Goal: Communication & Community: Answer question/provide support

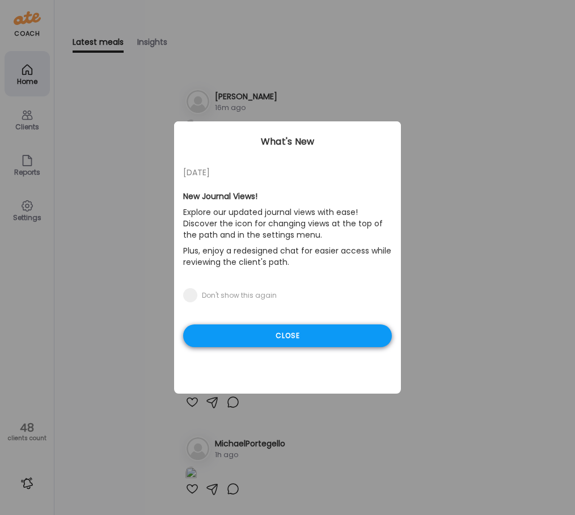
click at [286, 335] on div "Close" at bounding box center [287, 335] width 209 height 23
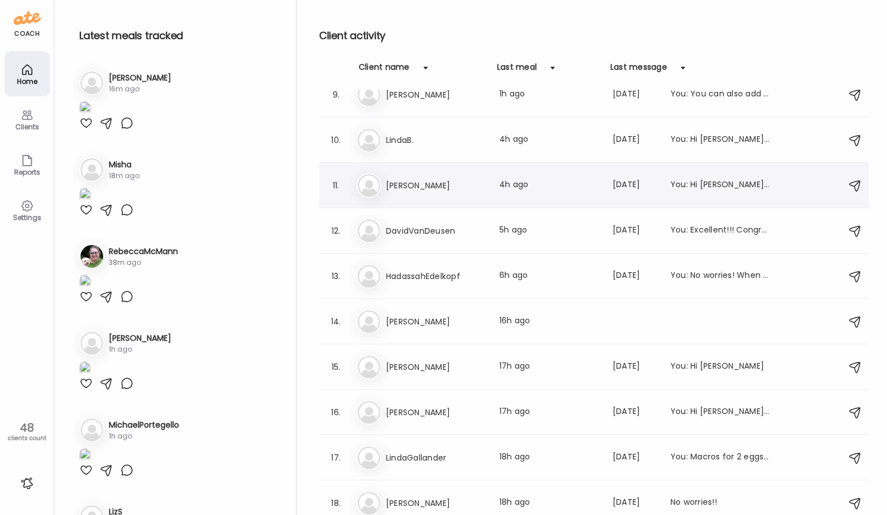
scroll to position [351, 0]
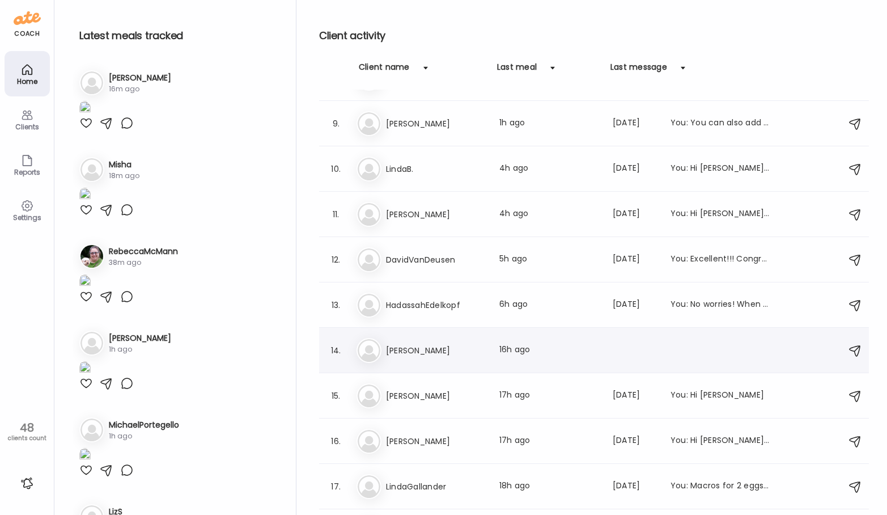
click at [469, 341] on div "Ma [PERSON_NAME] Last meal: 16h ago" at bounding box center [595, 350] width 478 height 25
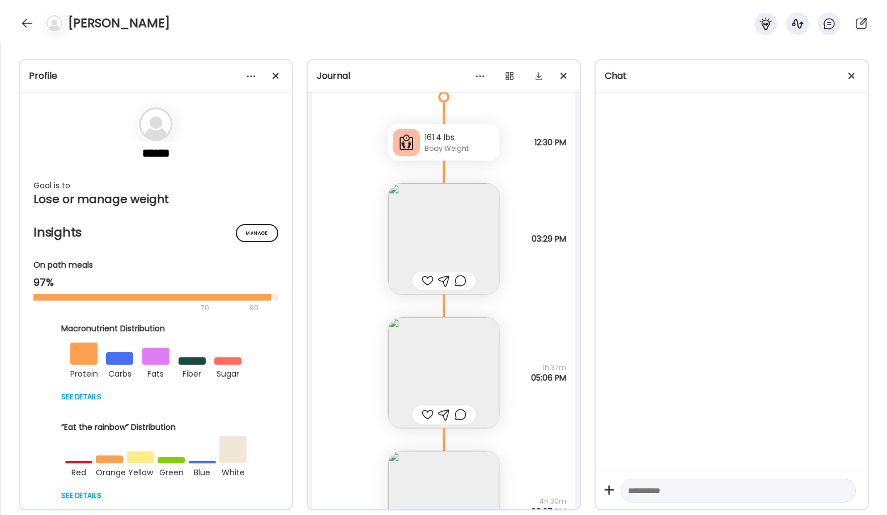
scroll to position [17096, 0]
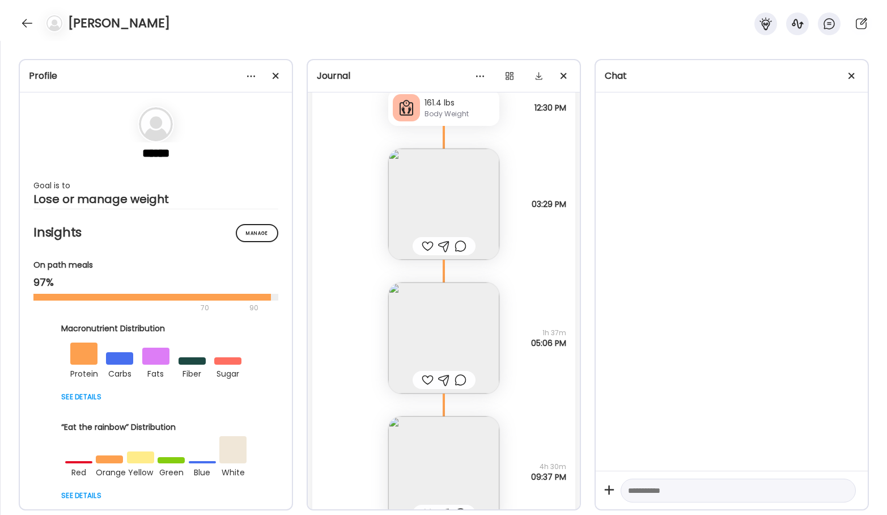
click at [448, 201] on img at bounding box center [443, 203] width 111 height 111
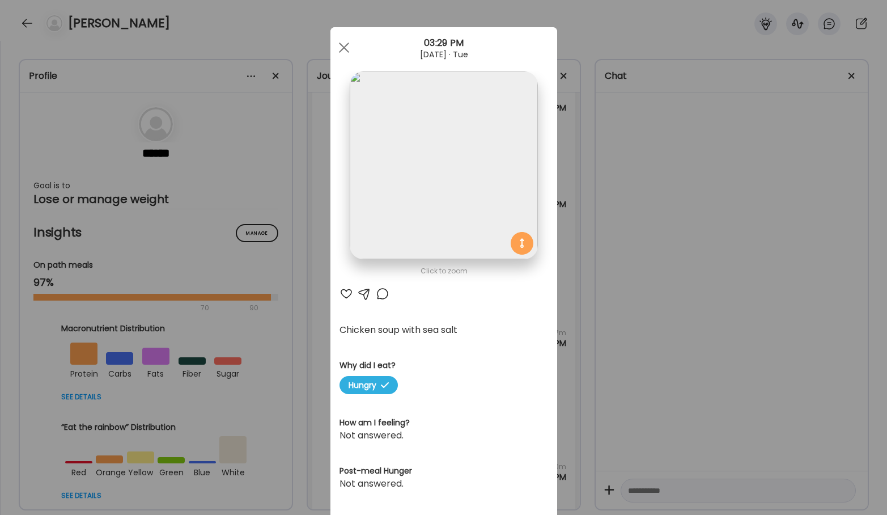
click at [574, 280] on div "Ate Coach Dashboard Wahoo! It’s official Take a moment to set up your Coach Pro…" at bounding box center [443, 257] width 887 height 515
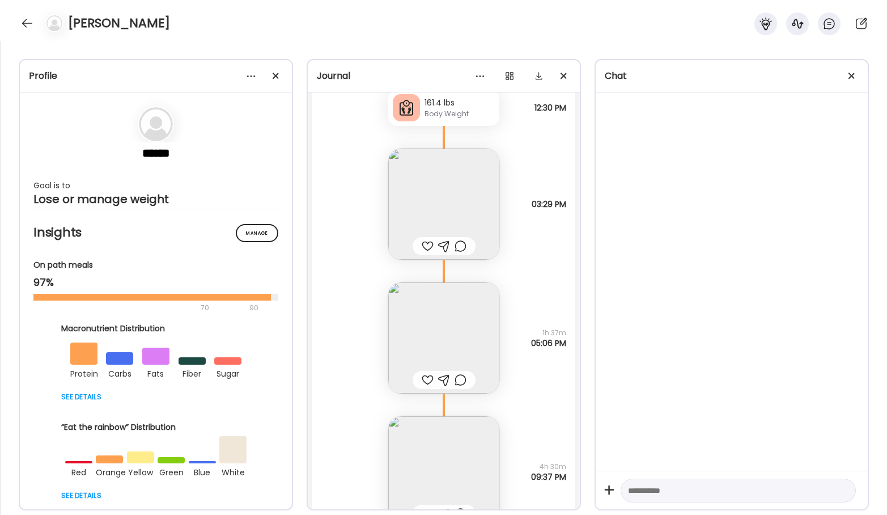
click at [422, 324] on img at bounding box center [443, 337] width 111 height 111
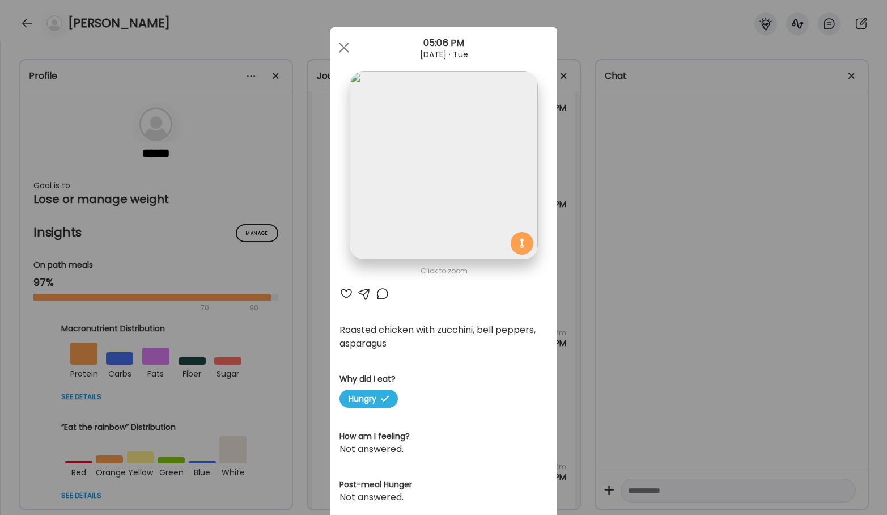
click at [574, 291] on div "Ate Coach Dashboard Wahoo! It’s official Take a moment to set up your Coach Pro…" at bounding box center [443, 257] width 887 height 515
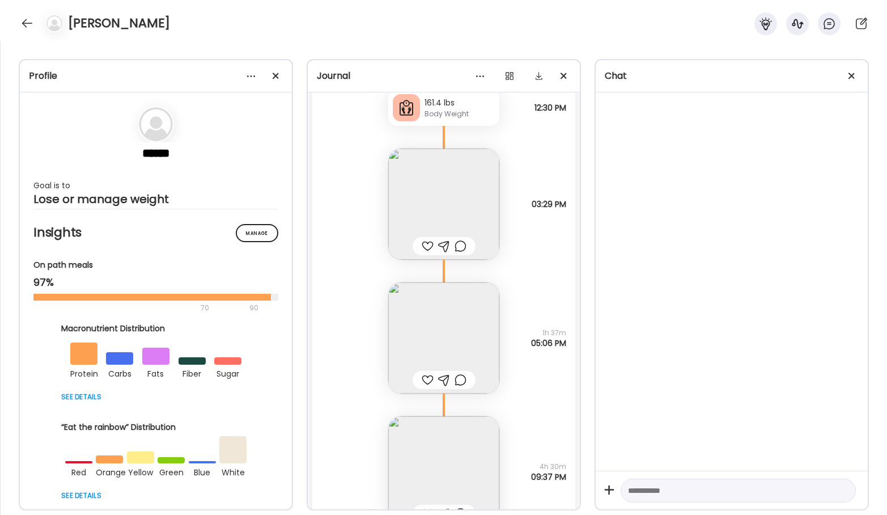
click at [420, 194] on img at bounding box center [443, 203] width 111 height 111
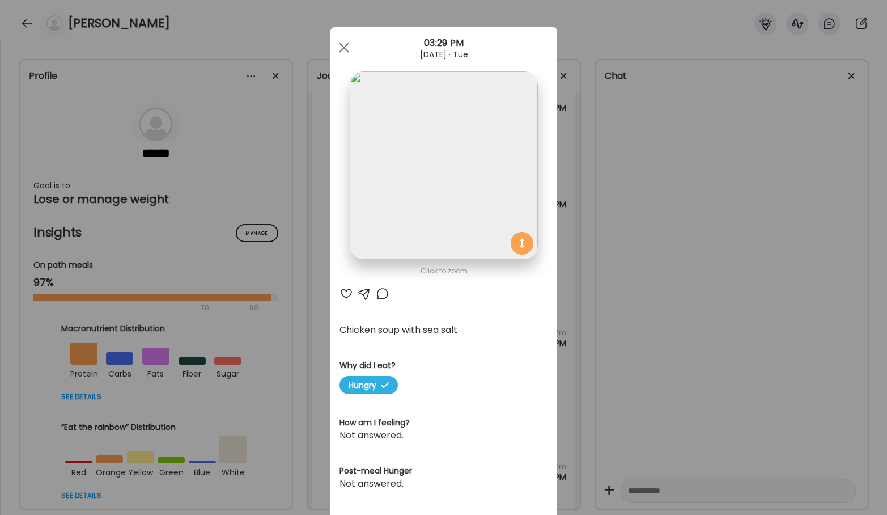
click at [319, 267] on div "Ate Coach Dashboard Wahoo! It’s official Take a moment to set up your Coach Pro…" at bounding box center [443, 257] width 887 height 515
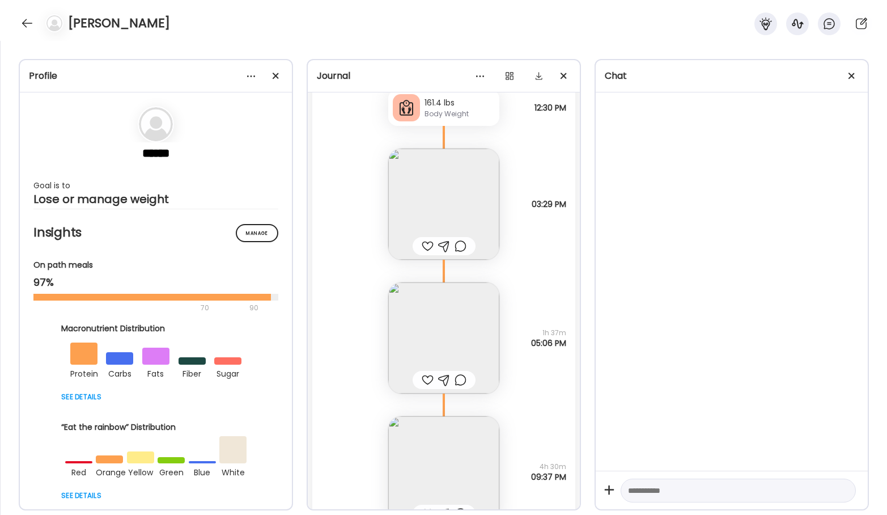
click at [469, 342] on img at bounding box center [443, 337] width 111 height 111
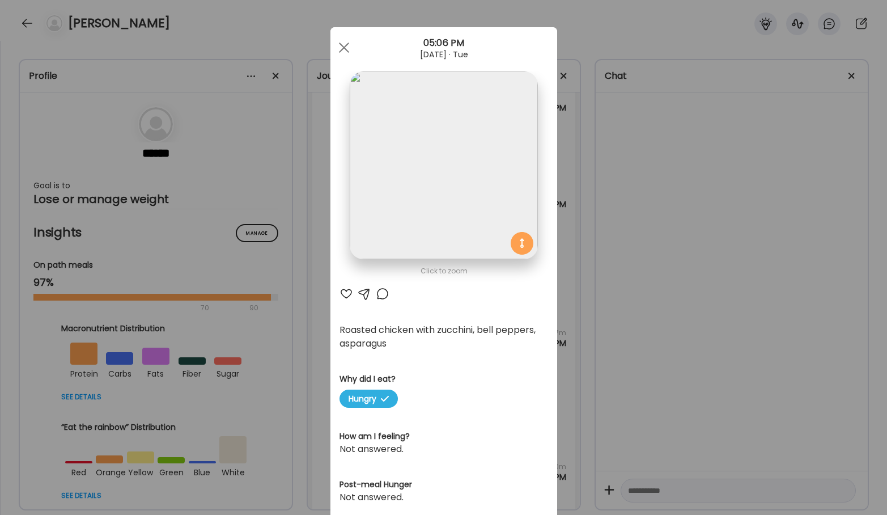
click at [319, 343] on div "Ate Coach Dashboard Wahoo! It’s official Take a moment to set up your Coach Pro…" at bounding box center [443, 257] width 887 height 515
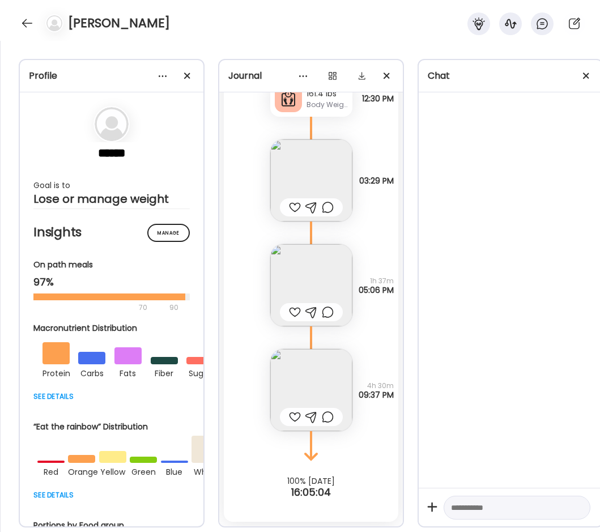
scroll to position [15017, 0]
click at [294, 268] on img at bounding box center [311, 285] width 82 height 82
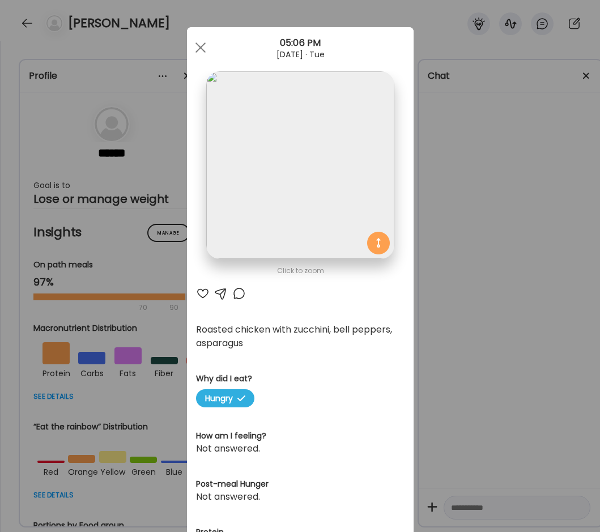
click at [432, 283] on div "Ate Coach Dashboard Wahoo! It’s official Take a moment to set up your Coach Pro…" at bounding box center [300, 266] width 600 height 532
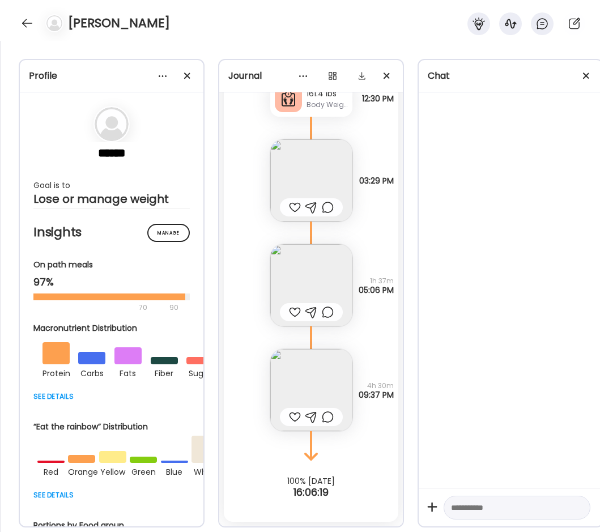
click at [299, 270] on img at bounding box center [311, 285] width 82 height 82
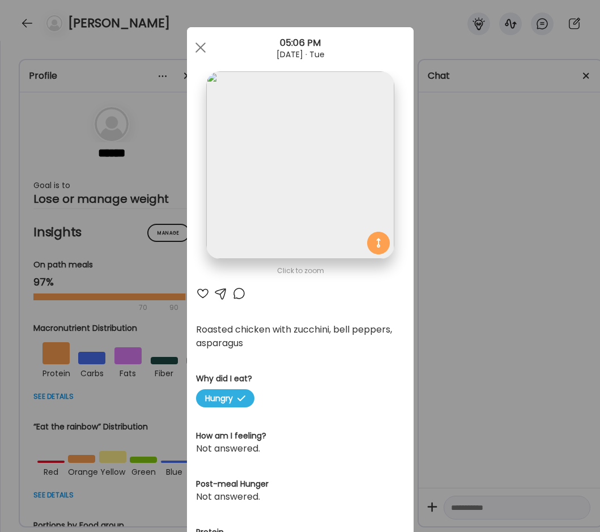
click at [426, 338] on div "Ate Coach Dashboard Wahoo! It’s official Take a moment to set up your Coach Pro…" at bounding box center [300, 266] width 600 height 532
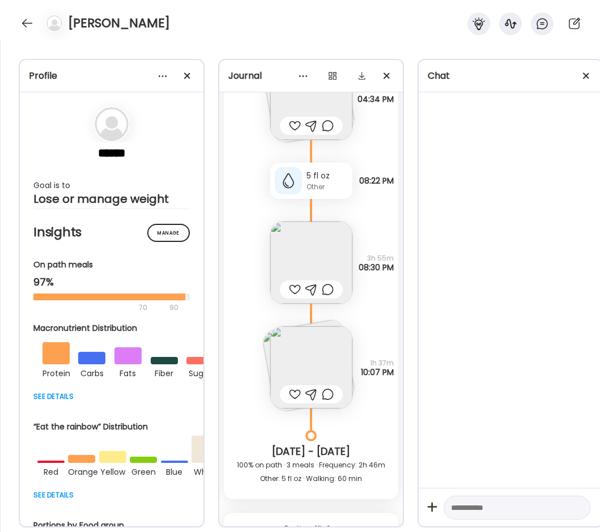
scroll to position [13090, 0]
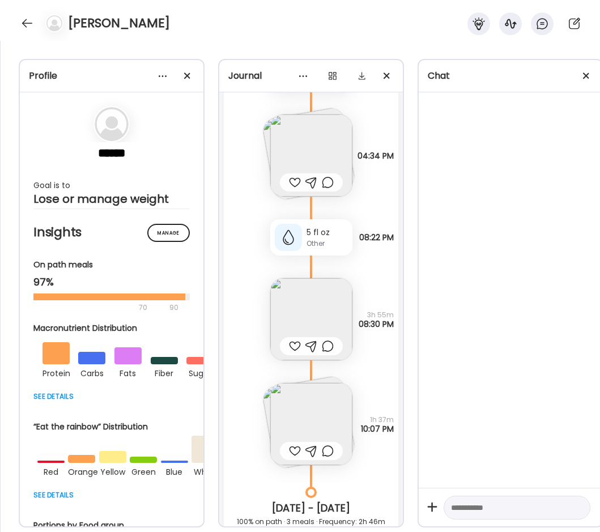
click at [303, 414] on img at bounding box center [311, 424] width 82 height 82
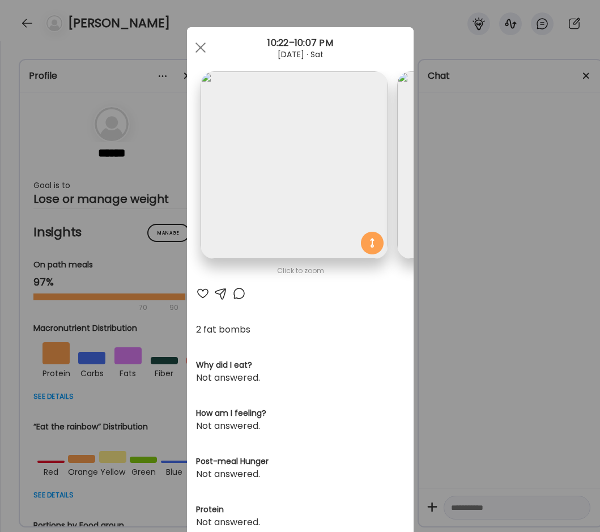
scroll to position [0, 185]
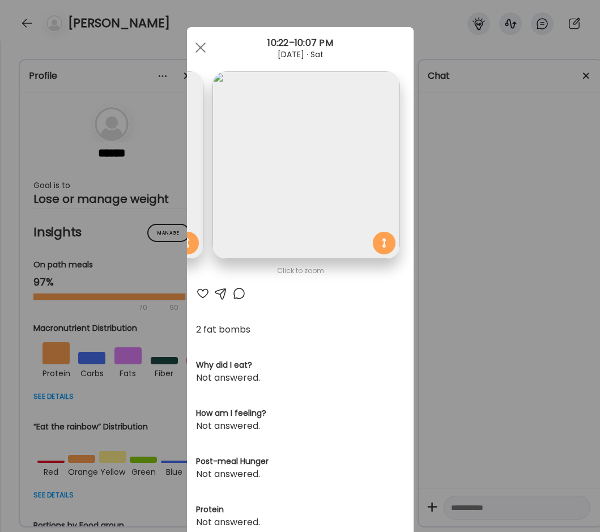
click at [472, 265] on div "Ate Coach Dashboard Wahoo! It’s official Take a moment to set up your Coach Pro…" at bounding box center [300, 266] width 600 height 532
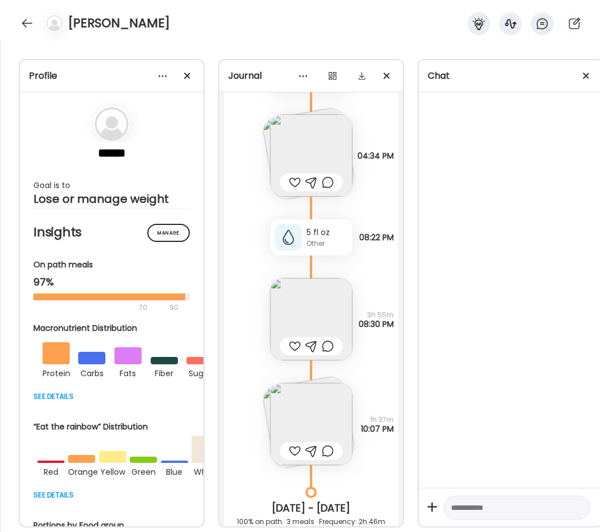
click at [285, 142] on img at bounding box center [311, 155] width 82 height 82
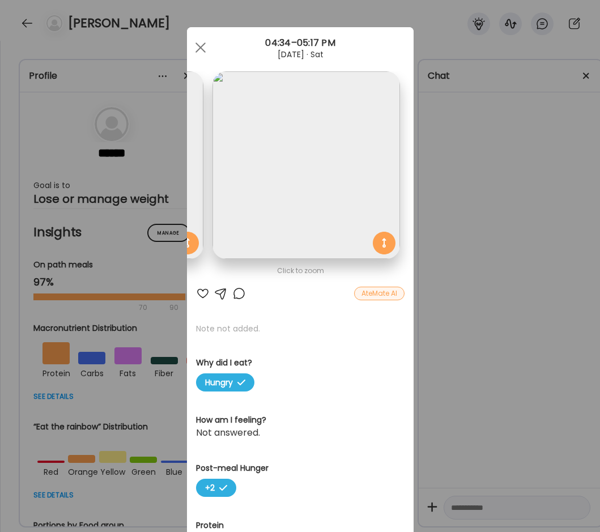
click at [227, 10] on div "Ate Coach Dashboard Wahoo! It’s official Take a moment to set up your Coach Pro…" at bounding box center [300, 266] width 600 height 532
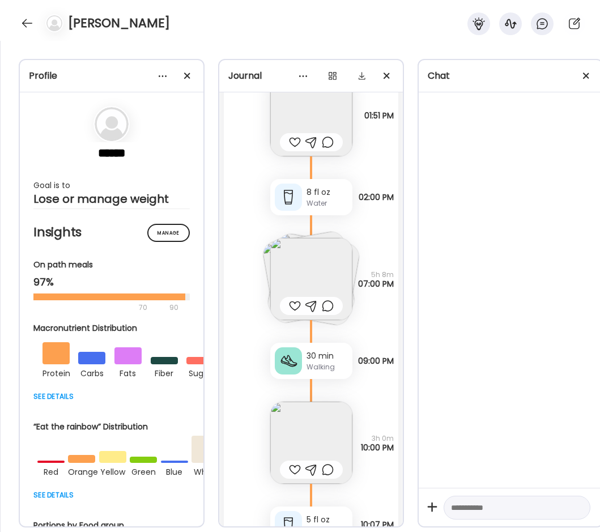
scroll to position [12410, 0]
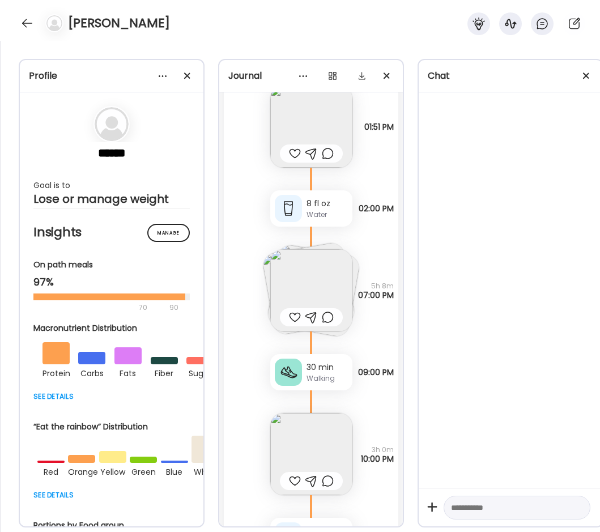
click at [300, 280] on img at bounding box center [311, 290] width 82 height 82
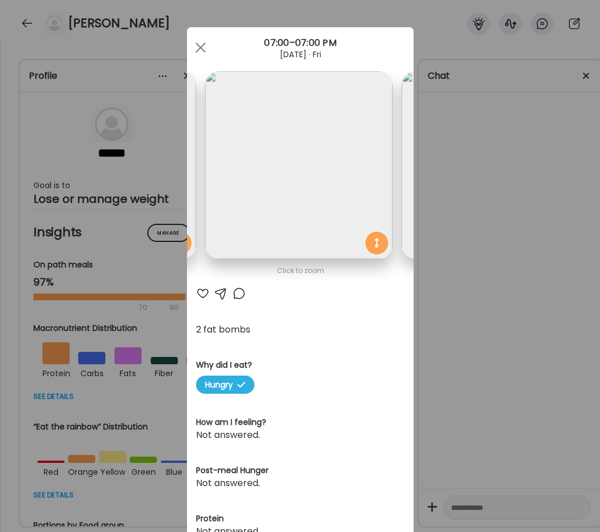
scroll to position [0, 0]
click at [198, 48] on span at bounding box center [200, 48] width 10 height 10
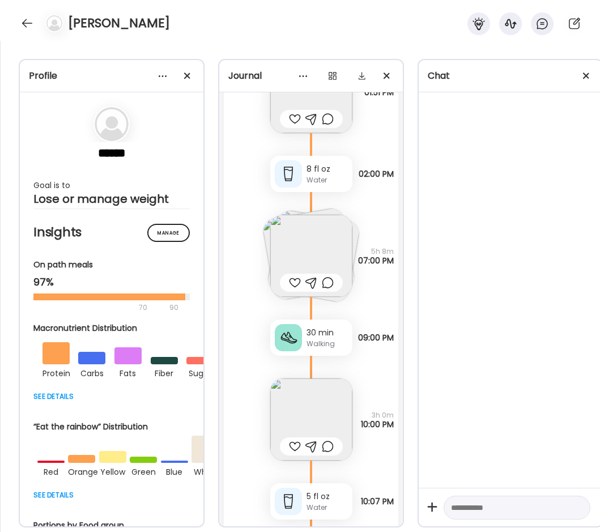
scroll to position [12523, 0]
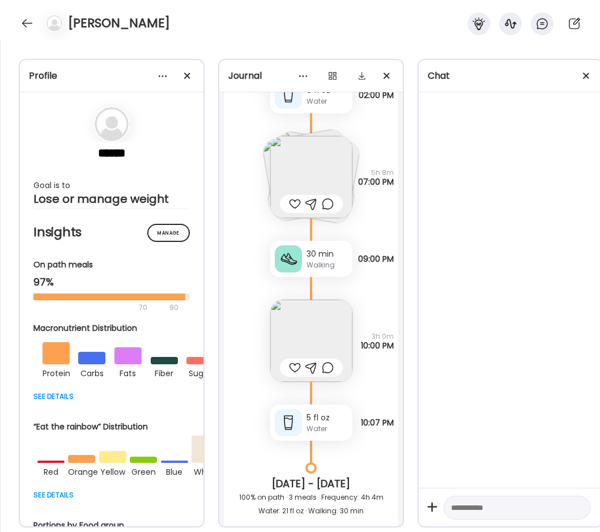
click at [303, 333] on img at bounding box center [311, 341] width 82 height 82
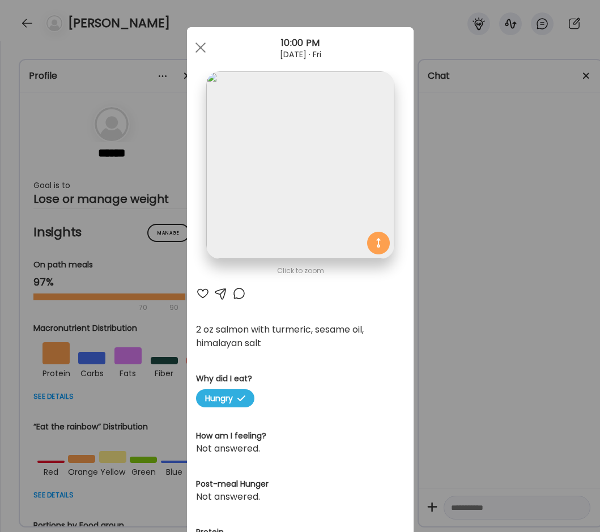
click at [147, 109] on div "Ate Coach Dashboard Wahoo! It’s official Take a moment to set up your Coach Pro…" at bounding box center [300, 266] width 600 height 532
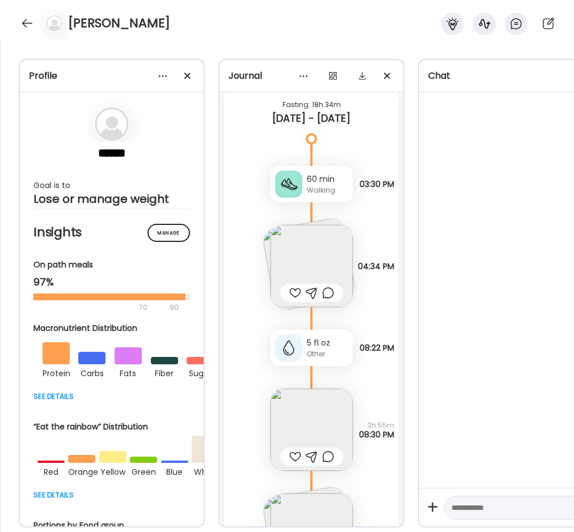
scroll to position [12920, 0]
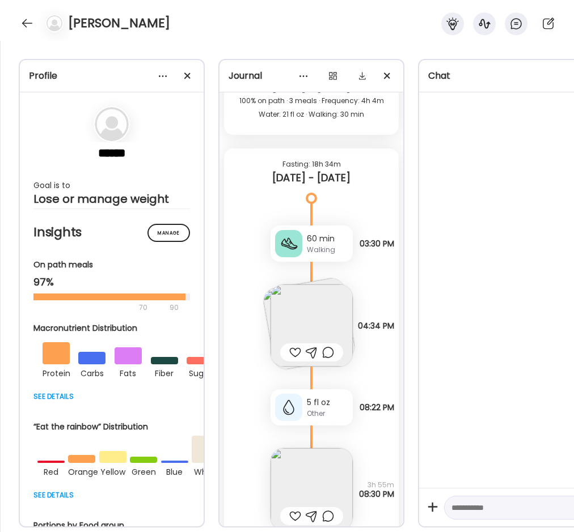
click at [290, 303] on img at bounding box center [311, 326] width 82 height 82
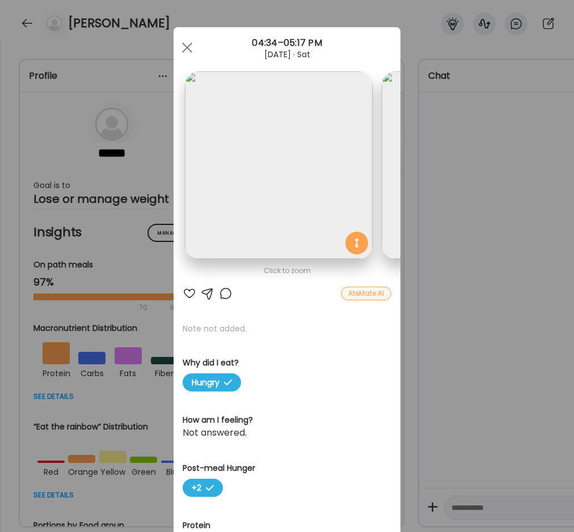
scroll to position [0, 0]
click at [437, 293] on div "Ate Coach Dashboard Wahoo! It’s official Take a moment to set up your Coach Pro…" at bounding box center [287, 266] width 574 height 532
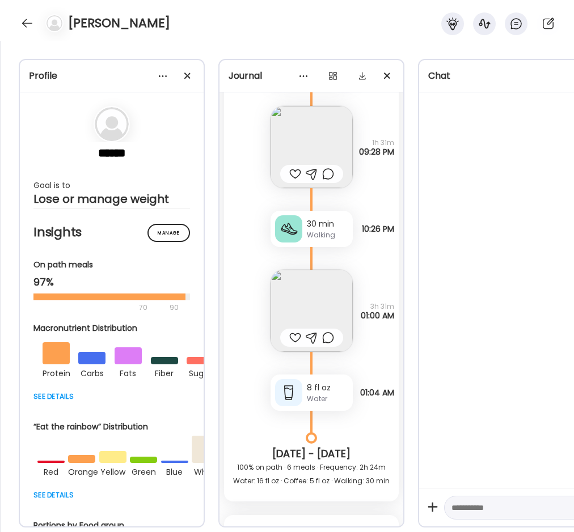
scroll to position [11843, 0]
click at [315, 310] on img at bounding box center [311, 312] width 82 height 82
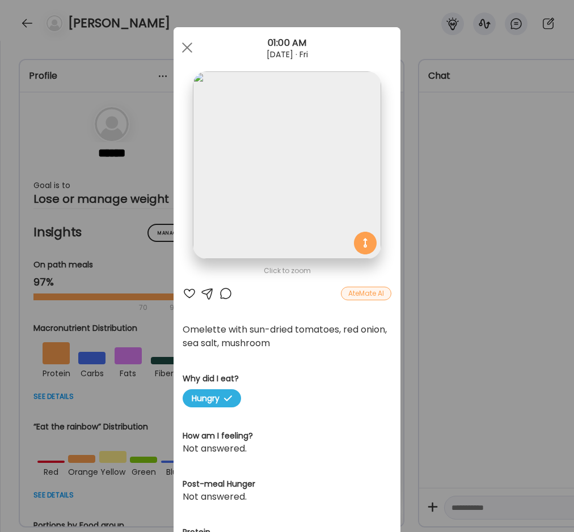
click at [445, 321] on div "Ate Coach Dashboard Wahoo! It’s official Take a moment to set up your Coach Pro…" at bounding box center [287, 266] width 574 height 532
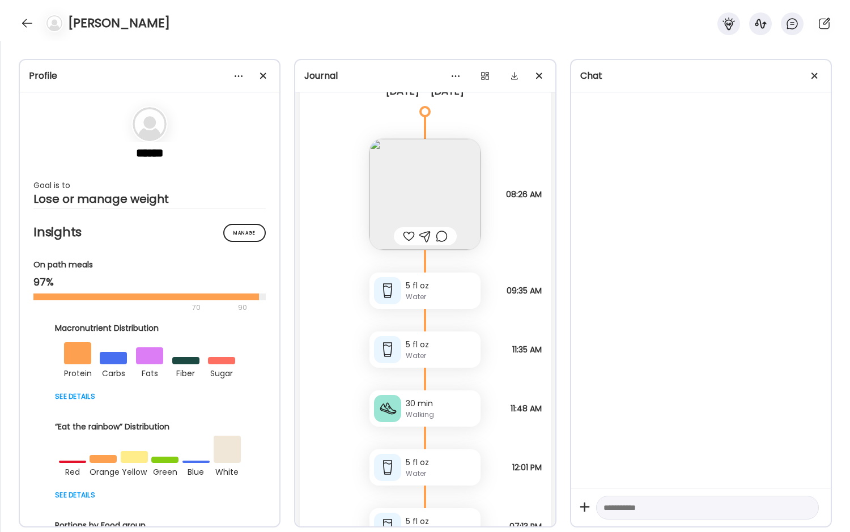
scroll to position [5508, 0]
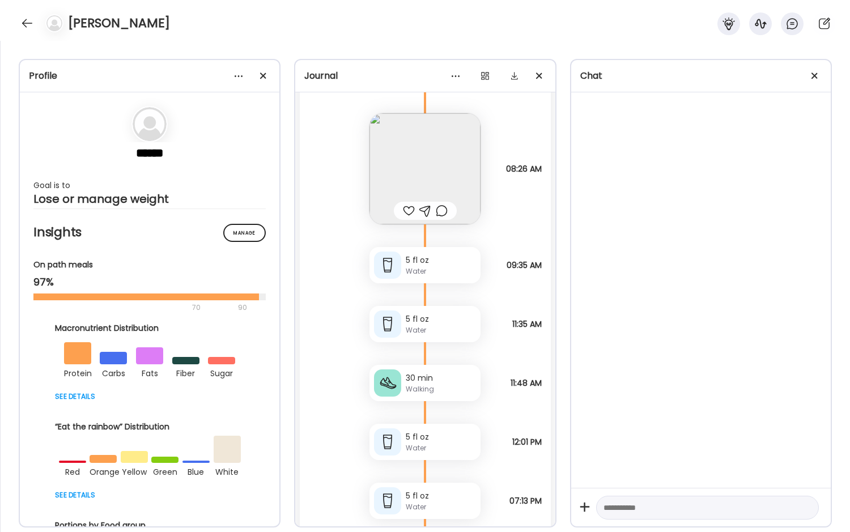
click at [419, 192] on img at bounding box center [425, 168] width 111 height 111
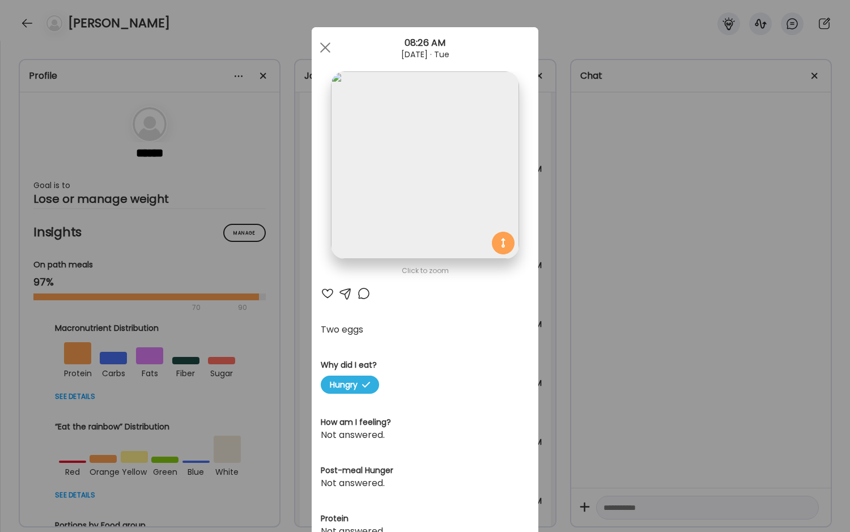
click at [286, 283] on div "Ate Coach Dashboard Wahoo! It’s official Take a moment to set up your Coach Pro…" at bounding box center [425, 266] width 850 height 532
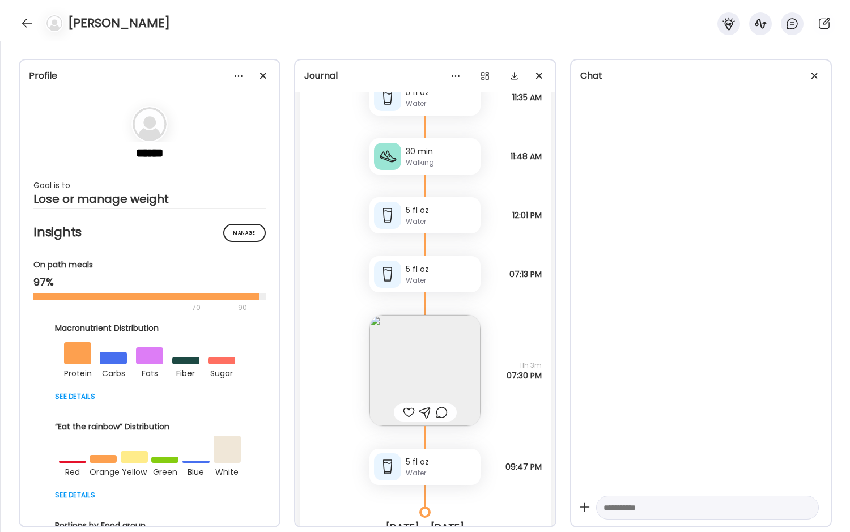
scroll to position [5791, 0]
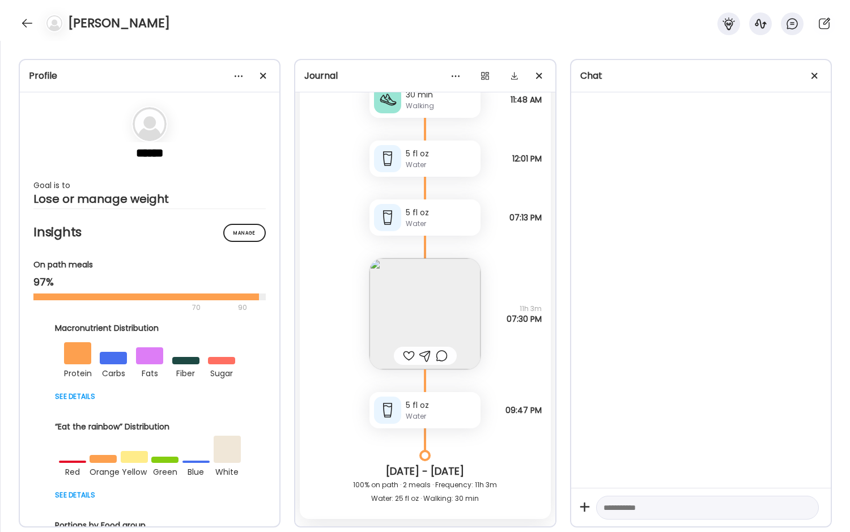
click at [404, 294] on img at bounding box center [425, 313] width 111 height 111
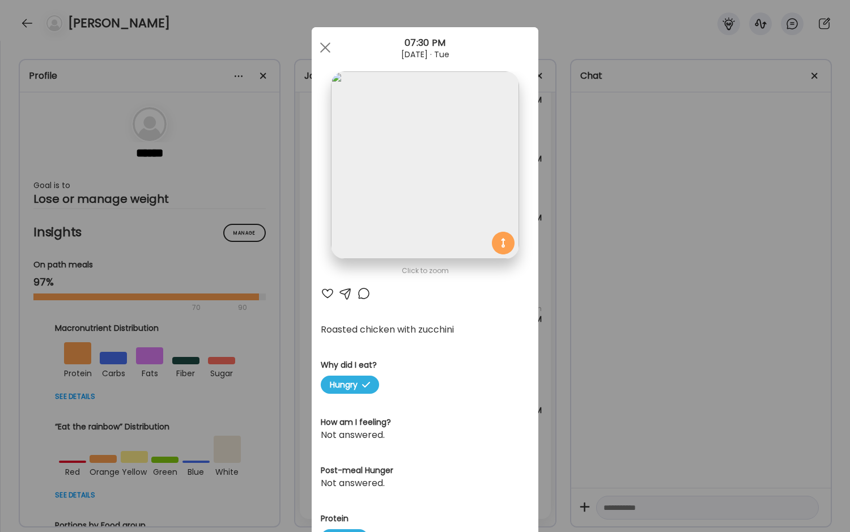
click at [285, 345] on div "Ate Coach Dashboard Wahoo! It’s official Take a moment to set up your Coach Pro…" at bounding box center [425, 266] width 850 height 532
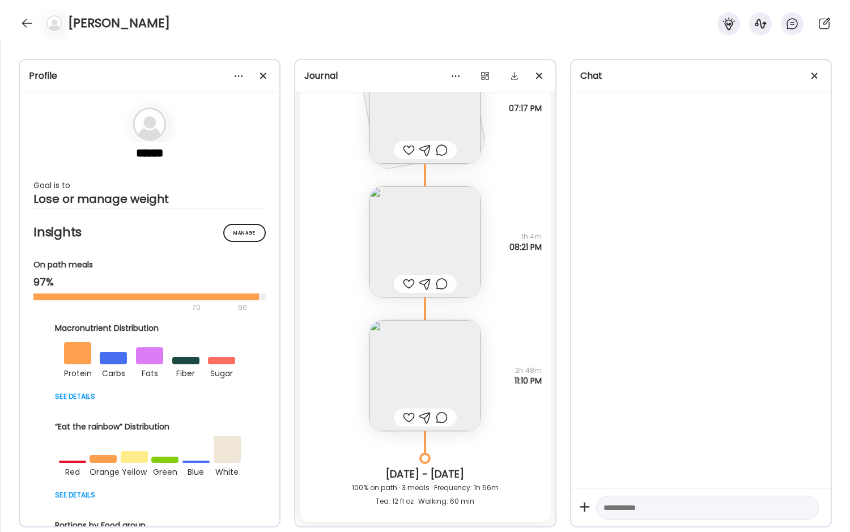
scroll to position [17191, 0]
click at [23, 21] on div at bounding box center [27, 23] width 18 height 18
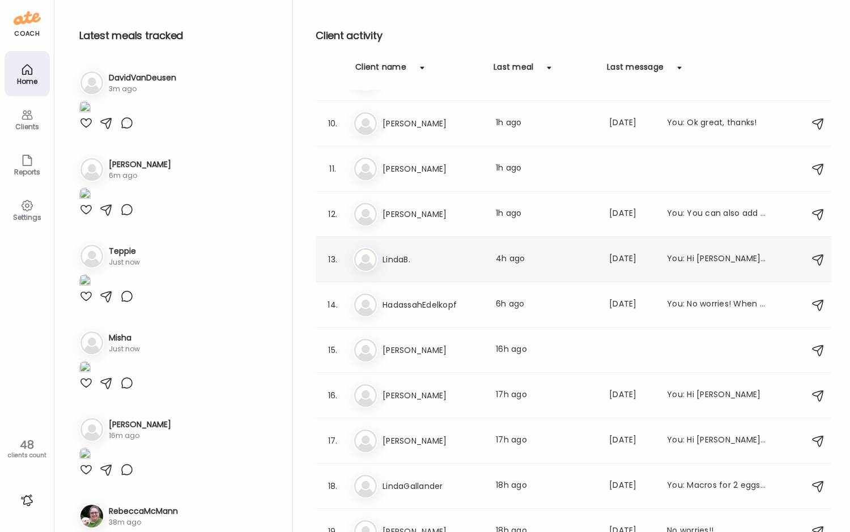
scroll to position [487, 0]
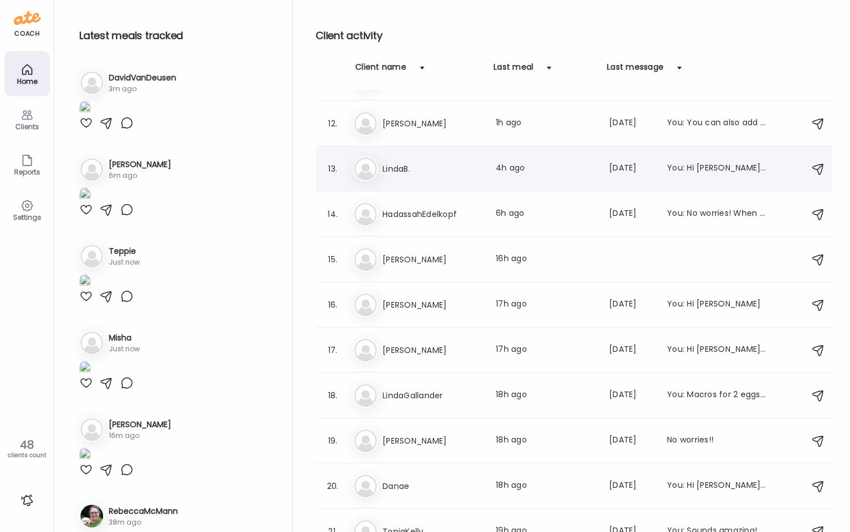
click at [440, 181] on div "13. Li LindaB. Last meal: 4h ago Last message: [DATE] You: Hi [PERSON_NAME]! Yo…" at bounding box center [574, 168] width 516 height 45
click at [414, 172] on h3 "LindaB." at bounding box center [433, 169] width 100 height 14
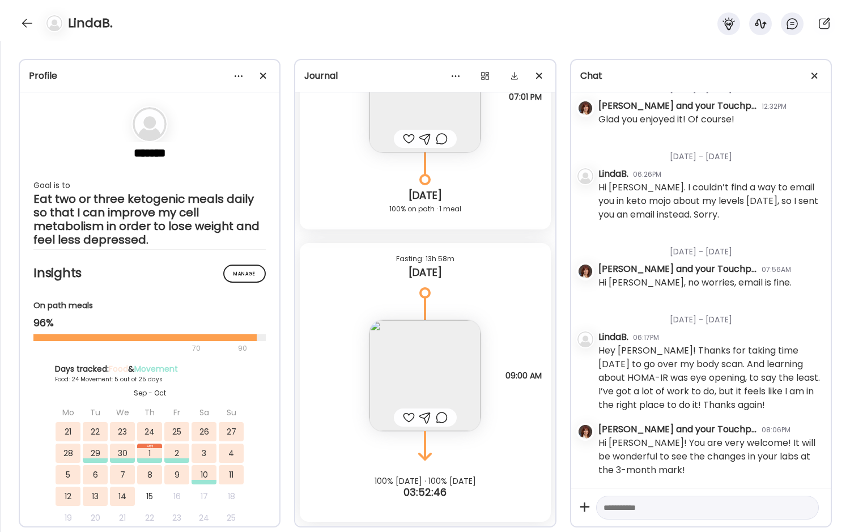
scroll to position [861, 0]
click at [435, 388] on img at bounding box center [425, 375] width 111 height 111
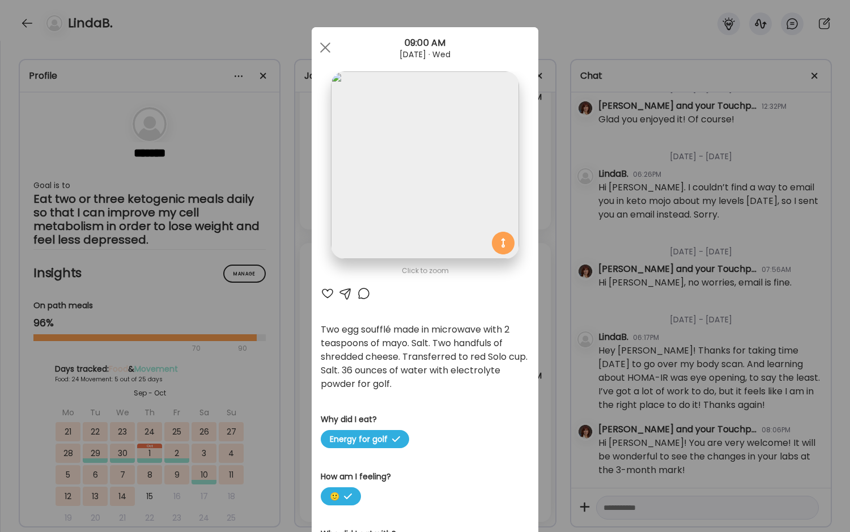
click at [302, 360] on div "Ate Coach Dashboard Wahoo! It’s official Take a moment to set up your Coach Pro…" at bounding box center [425, 266] width 850 height 532
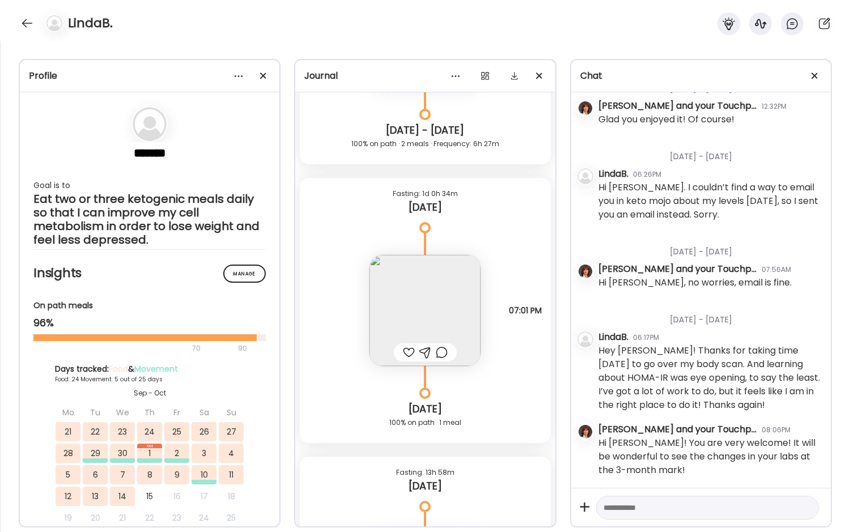
scroll to position [14421, 0]
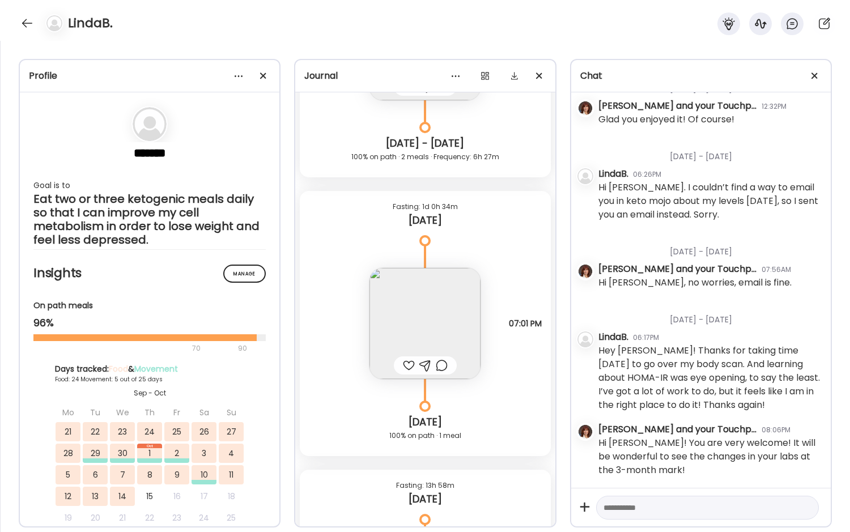
click at [394, 320] on img at bounding box center [425, 323] width 111 height 111
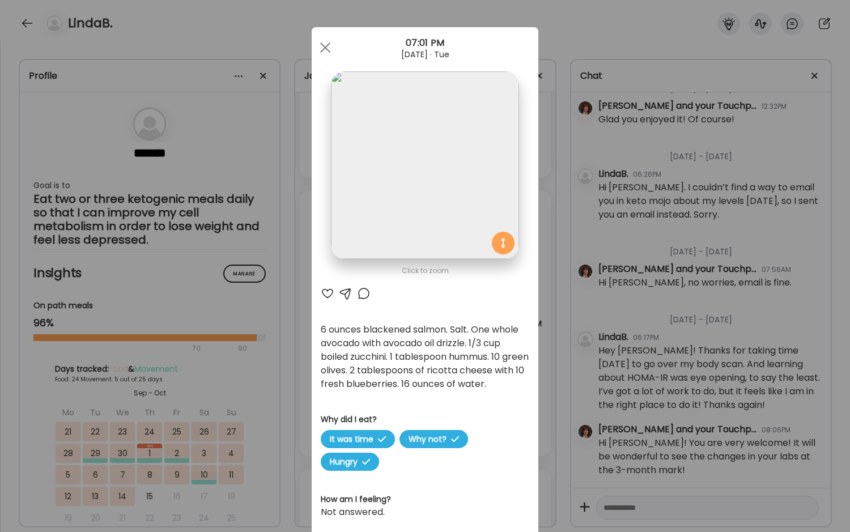
click at [542, 231] on div "Ate Coach Dashboard Wahoo! It’s official Take a moment to set up your Coach Pro…" at bounding box center [425, 266] width 850 height 532
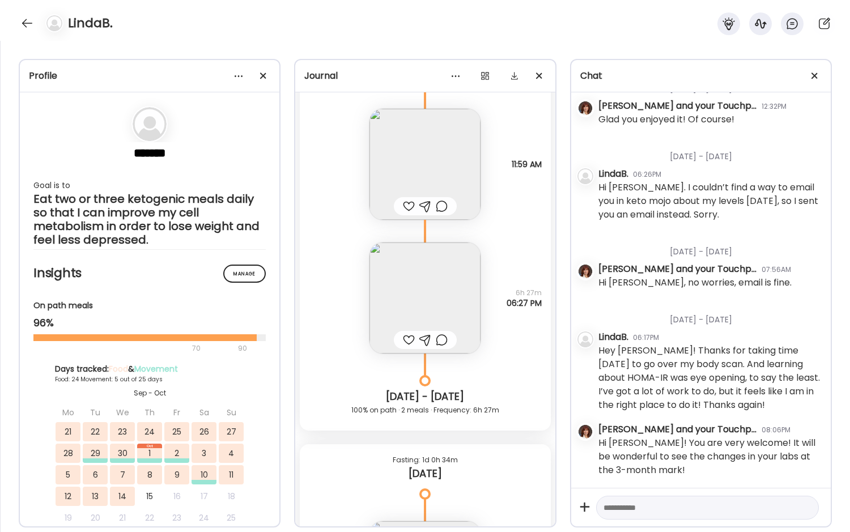
scroll to position [14138, 0]
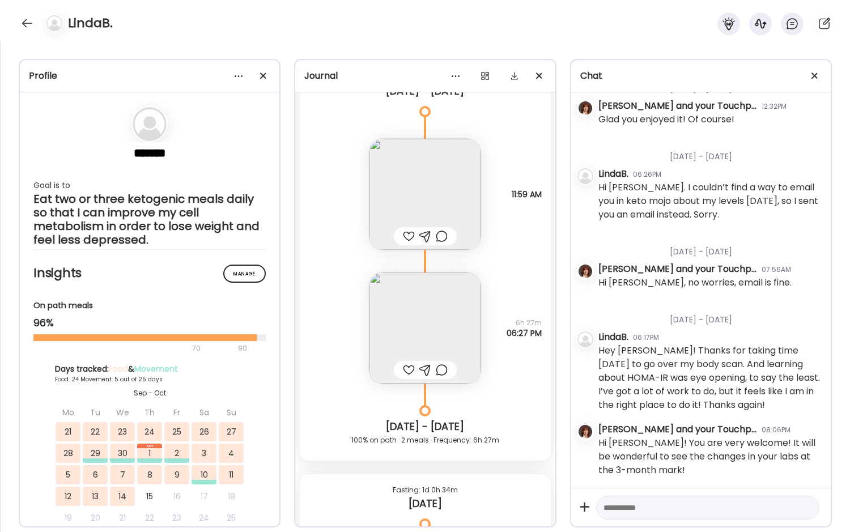
click at [419, 333] on img at bounding box center [425, 328] width 111 height 111
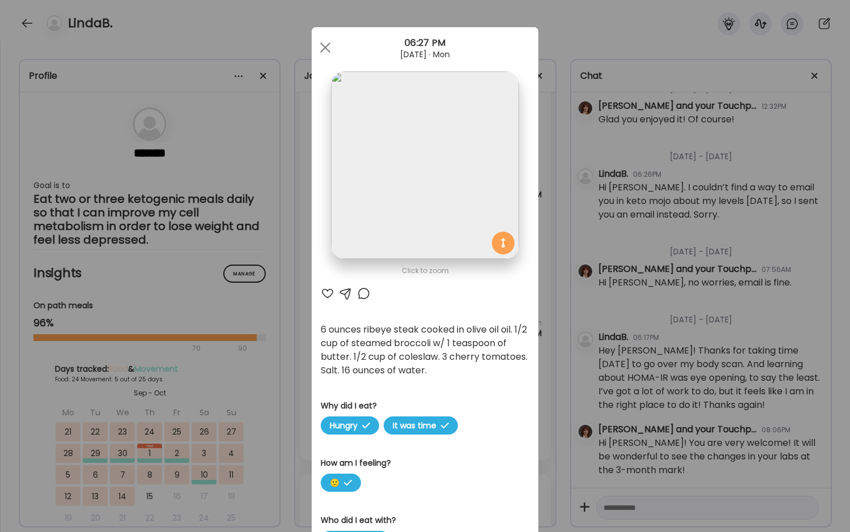
click at [301, 380] on div "Ate Coach Dashboard Wahoo! It’s official Take a moment to set up your Coach Pro…" at bounding box center [425, 266] width 850 height 532
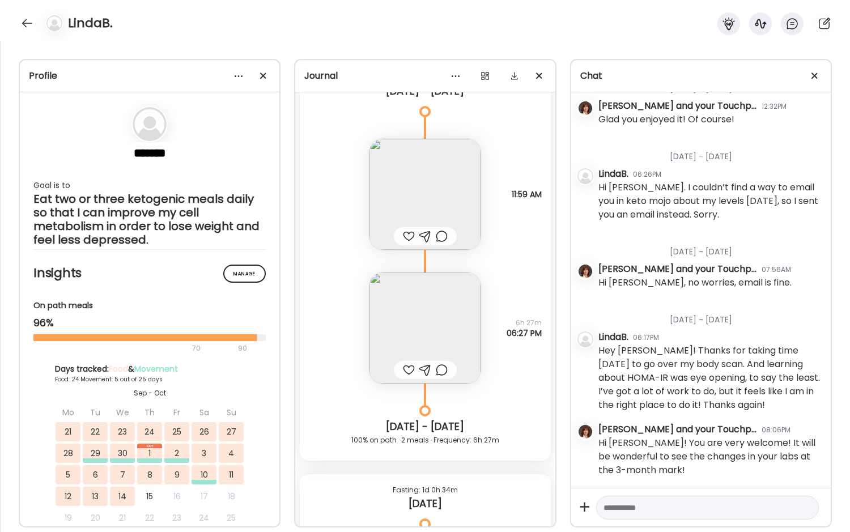
scroll to position [14081, 0]
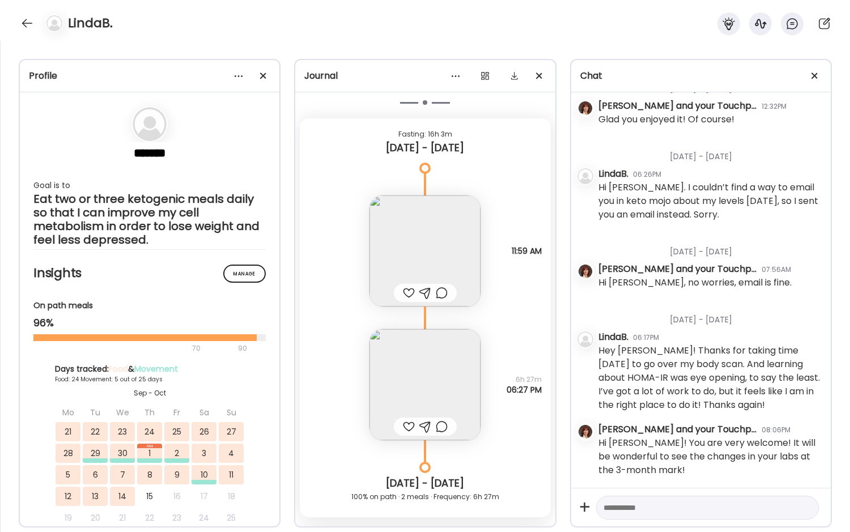
click at [434, 223] on img at bounding box center [425, 251] width 111 height 111
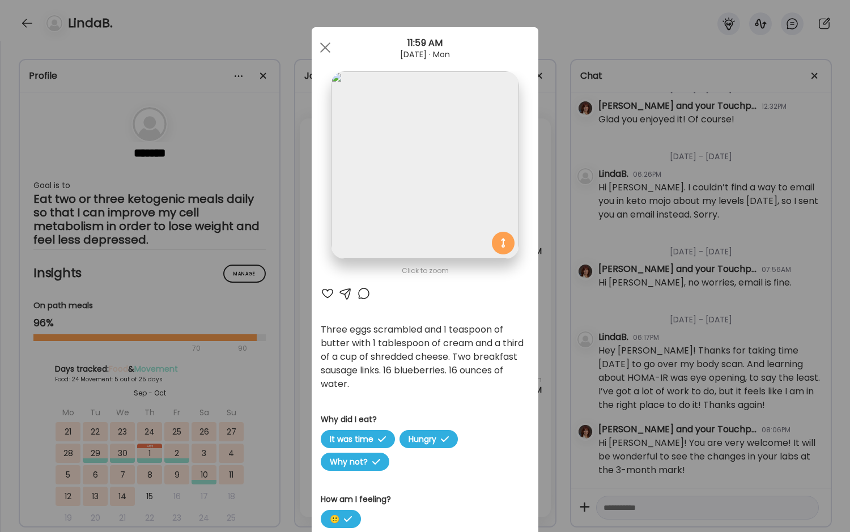
click at [284, 376] on div "Ate Coach Dashboard Wahoo! It’s official Take a moment to set up your Coach Pro…" at bounding box center [425, 266] width 850 height 532
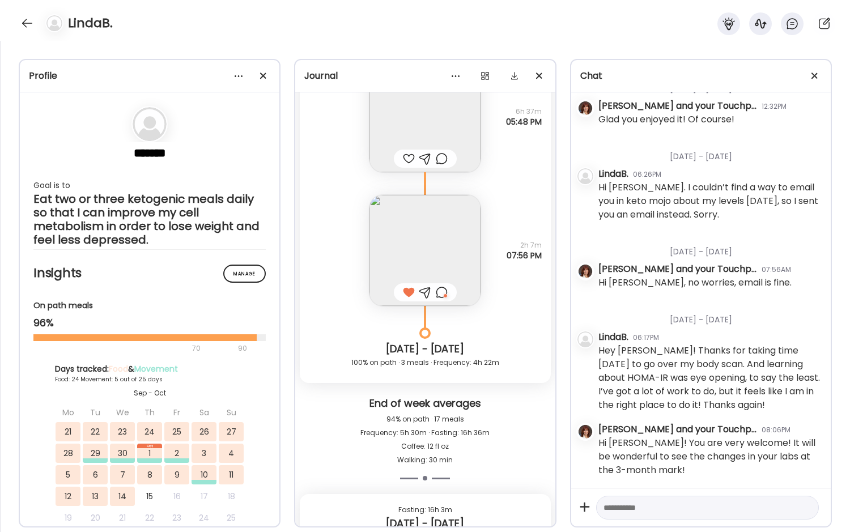
scroll to position [13684, 0]
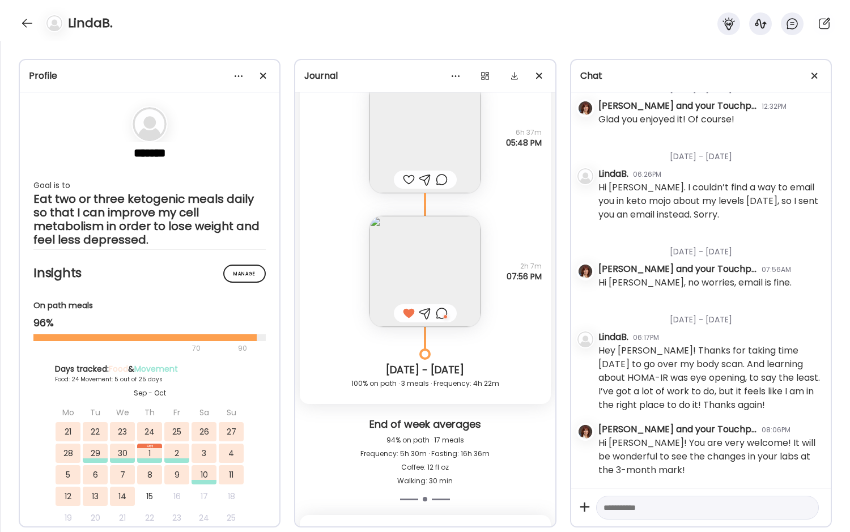
click at [183, 148] on section "******* Goal is to Eat two or three ketogenic meals daily so that I can improve…" at bounding box center [149, 176] width 232 height 141
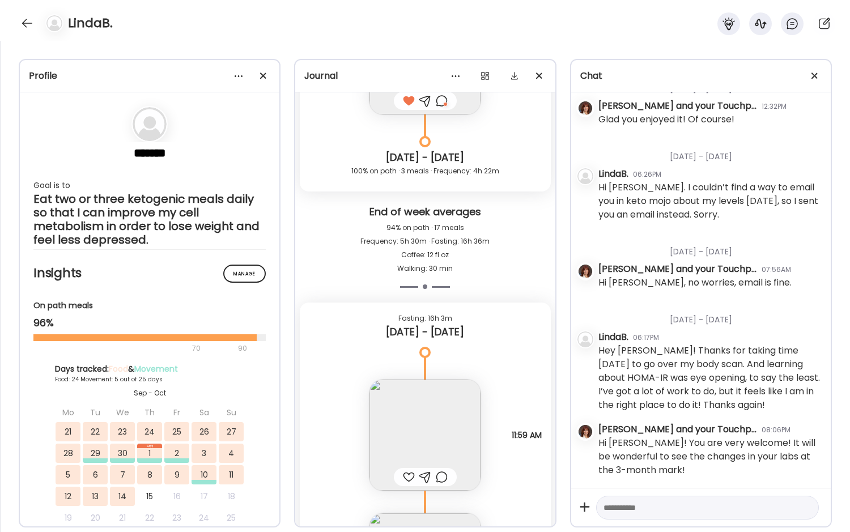
scroll to position [13968, 0]
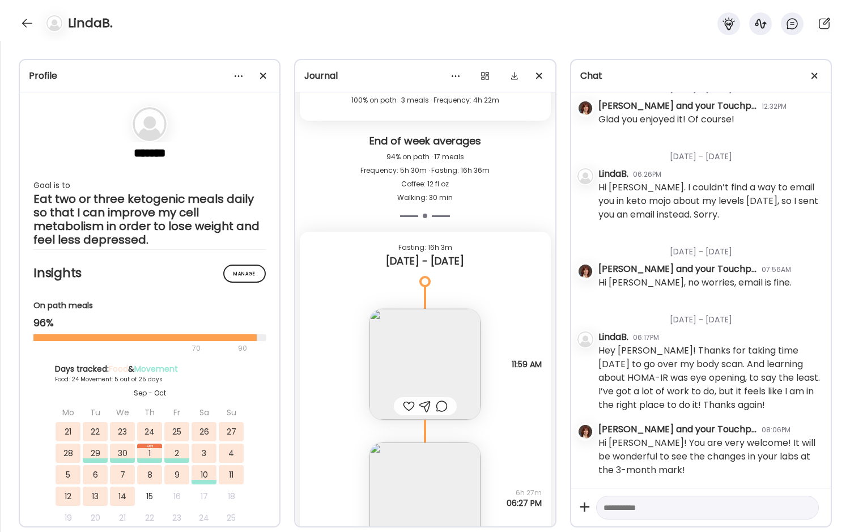
click at [421, 358] on img at bounding box center [425, 364] width 111 height 111
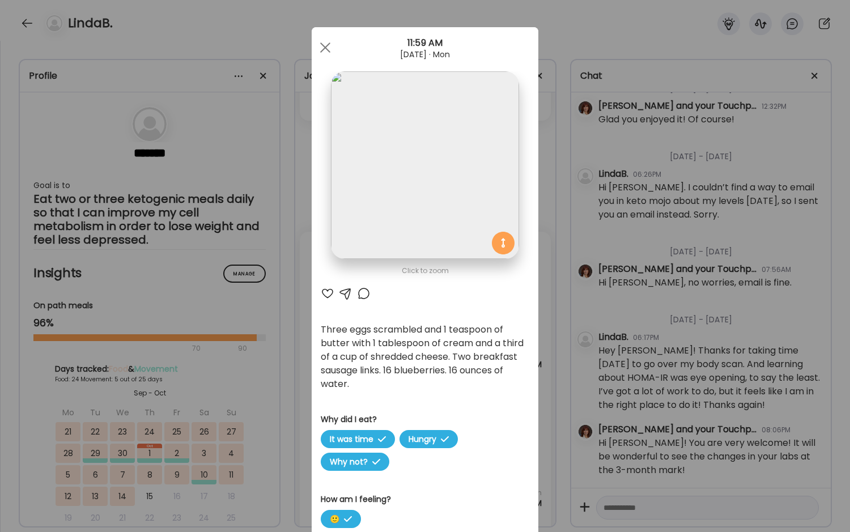
click at [296, 361] on div "Ate Coach Dashboard Wahoo! It’s official Take a moment to set up your Coach Pro…" at bounding box center [425, 266] width 850 height 532
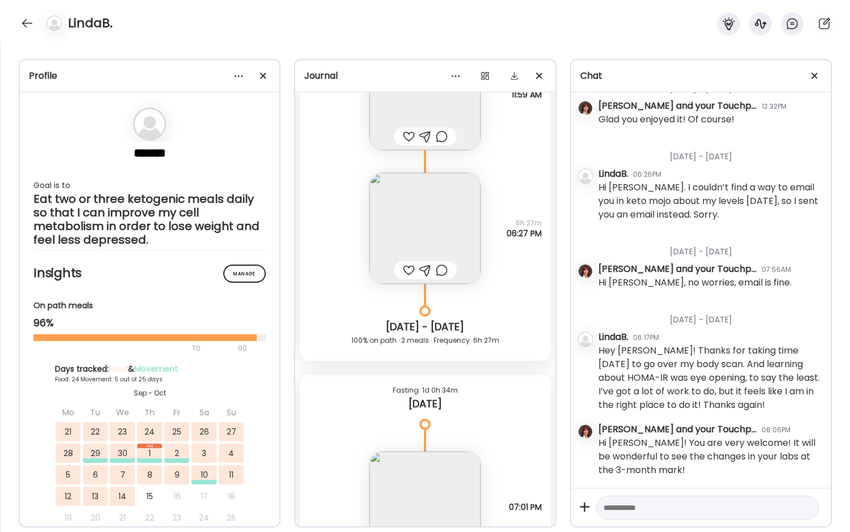
scroll to position [14251, 0]
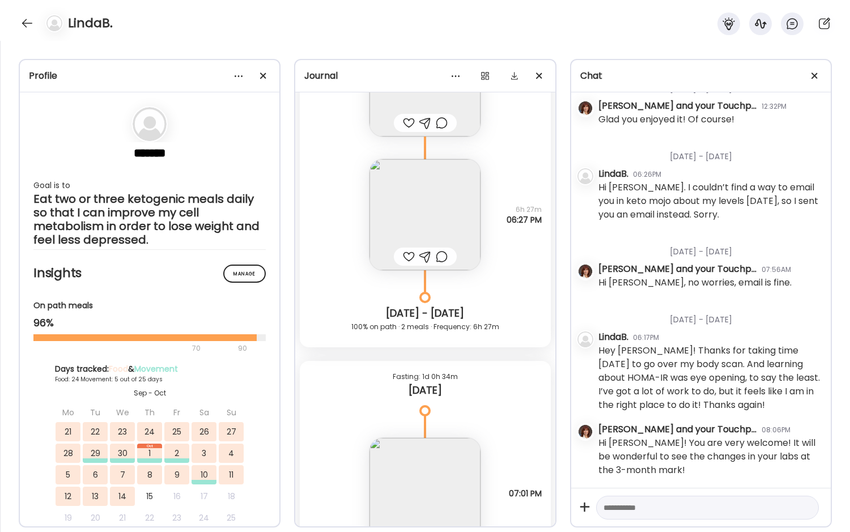
click at [422, 214] on img at bounding box center [425, 214] width 111 height 111
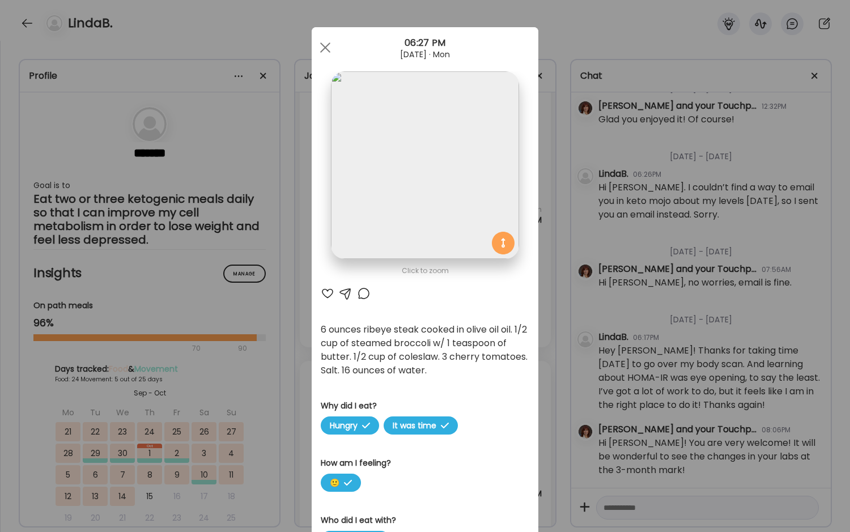
click at [456, 514] on h3 "Who did I eat with?" at bounding box center [425, 521] width 209 height 12
drag, startPoint x: 218, startPoint y: 373, endPoint x: 228, endPoint y: 371, distance: 10.3
click at [218, 373] on div "Ate Coach Dashboard Wahoo! It’s official Take a moment to set up your Coach Pro…" at bounding box center [425, 266] width 850 height 532
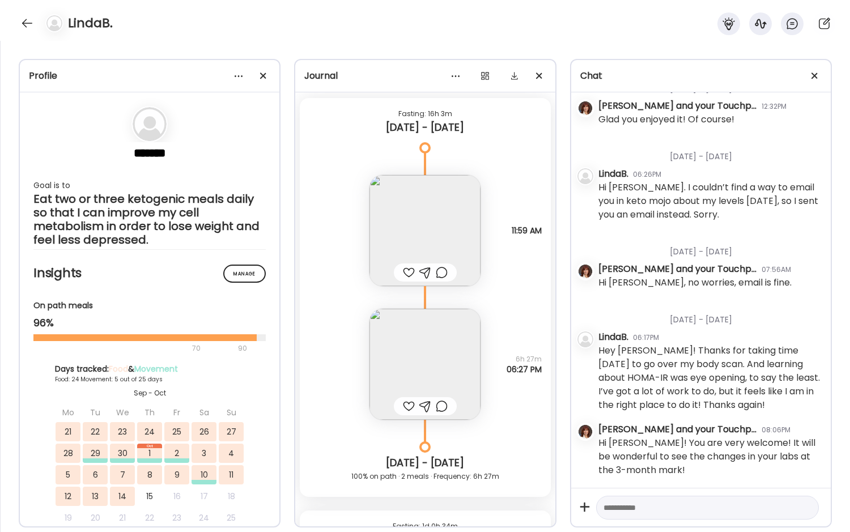
scroll to position [14081, 0]
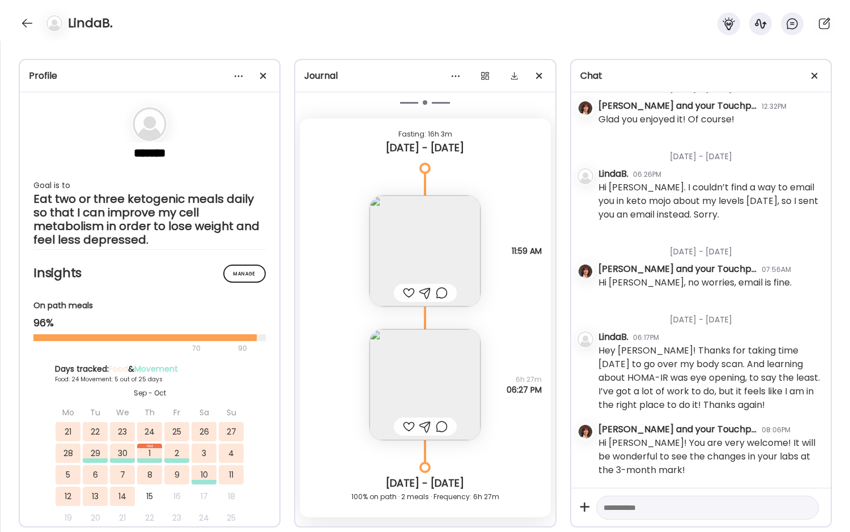
click at [425, 241] on img at bounding box center [425, 251] width 111 height 111
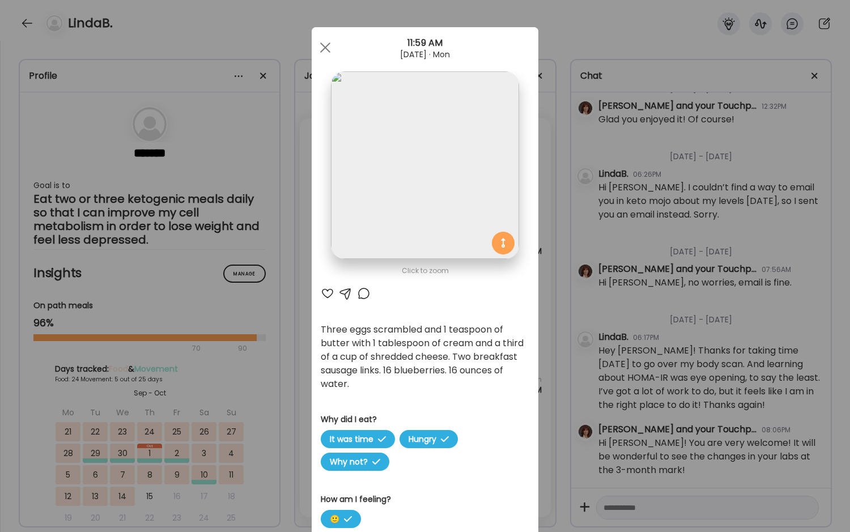
click at [287, 333] on div "Ate Coach Dashboard Wahoo! It’s official Take a moment to set up your Coach Pro…" at bounding box center [425, 266] width 850 height 532
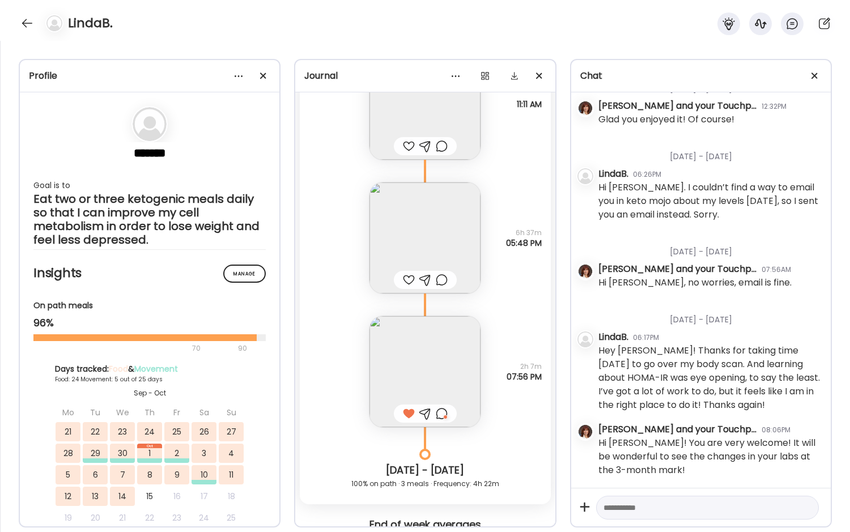
scroll to position [13571, 0]
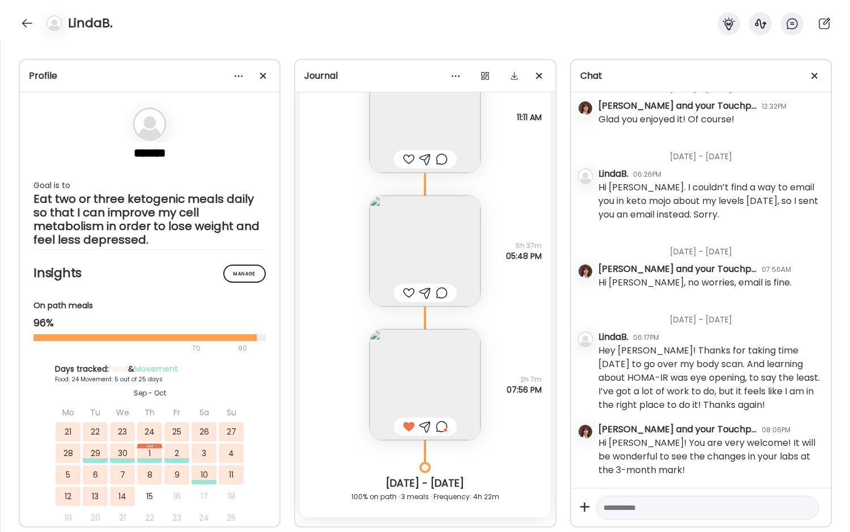
click at [189, 122] on section "******* Goal is to Eat two or three ketogenic meals daily so that I can improve…" at bounding box center [149, 176] width 232 height 141
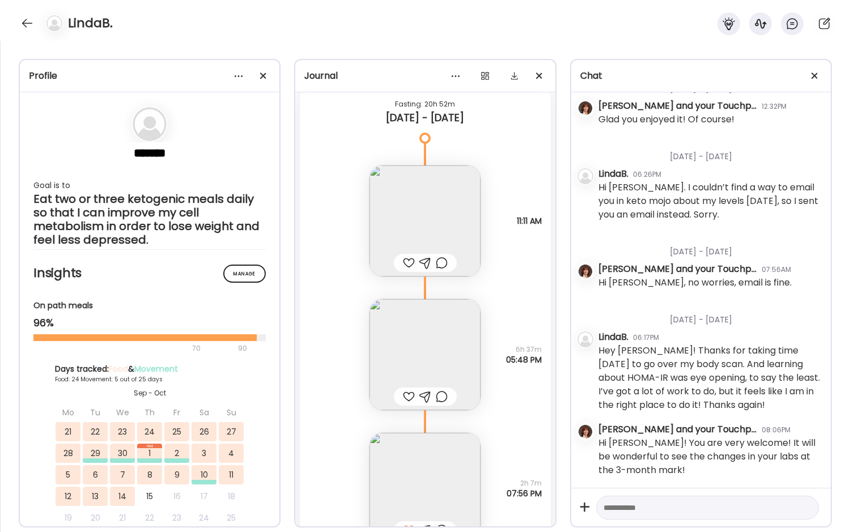
scroll to position [13458, 0]
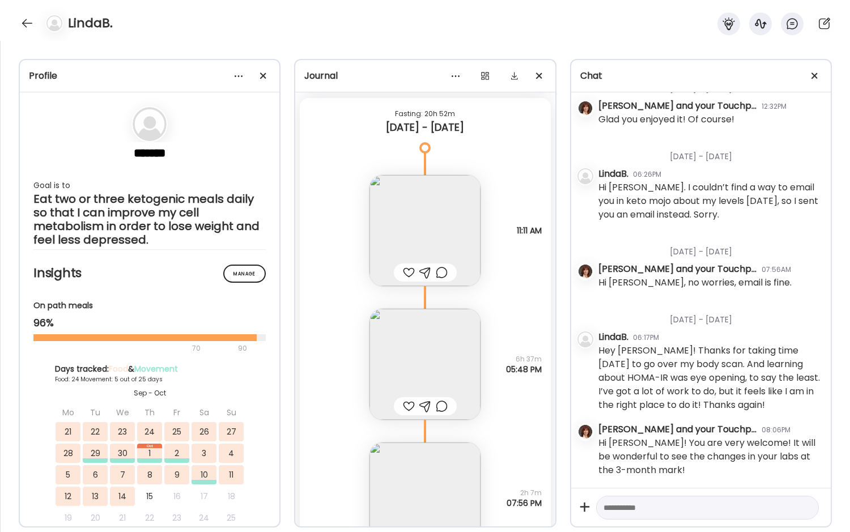
click at [425, 227] on img at bounding box center [425, 230] width 111 height 111
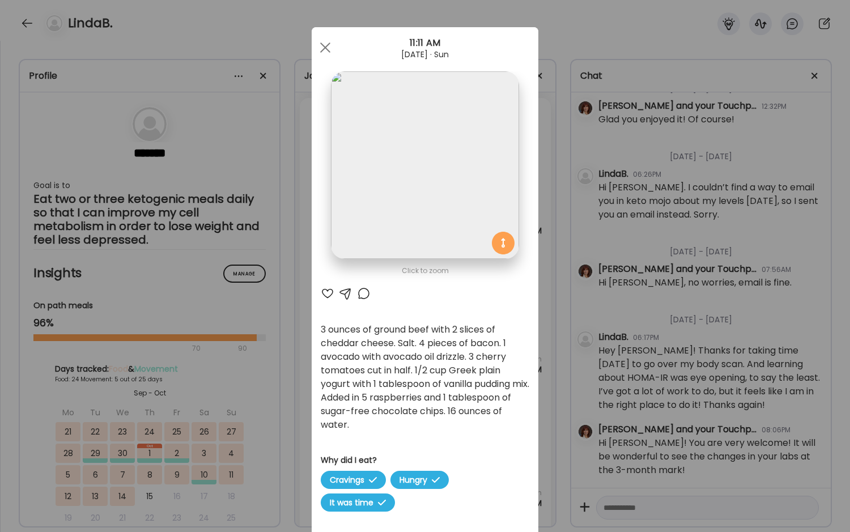
click at [278, 321] on div "Ate Coach Dashboard Wahoo! It’s official Take a moment to set up your Coach Pro…" at bounding box center [425, 266] width 850 height 532
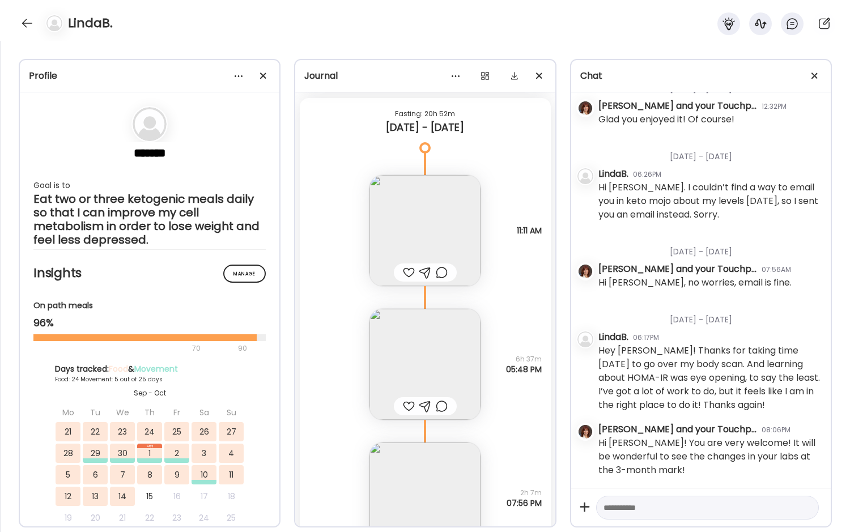
click at [421, 347] on img at bounding box center [425, 364] width 111 height 111
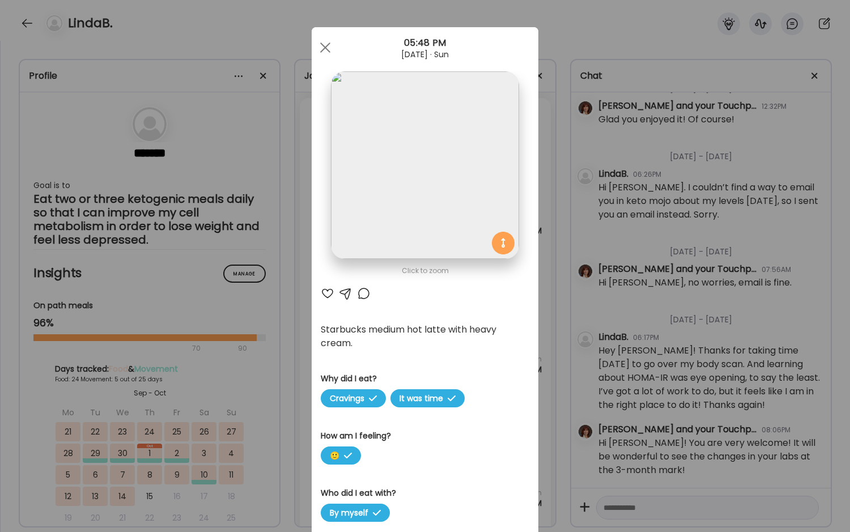
click at [271, 360] on div "Ate Coach Dashboard Wahoo! It’s official Take a moment to set up your Coach Pro…" at bounding box center [425, 266] width 850 height 532
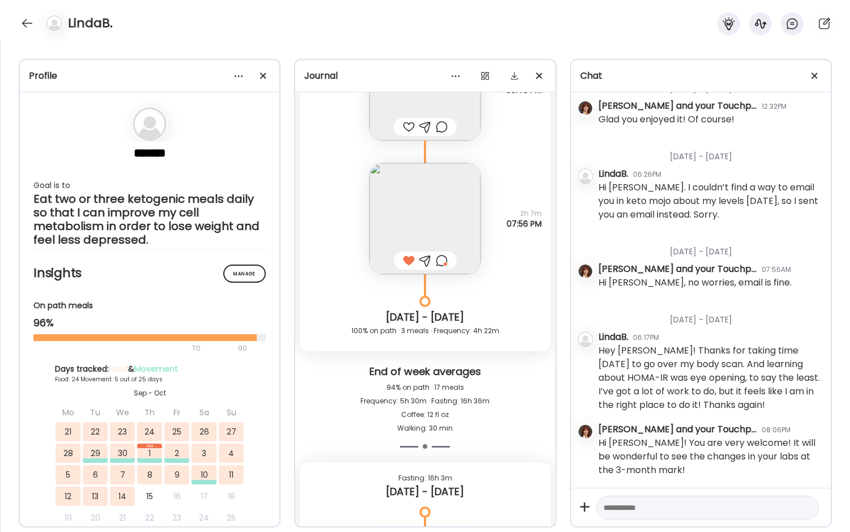
scroll to position [13741, 0]
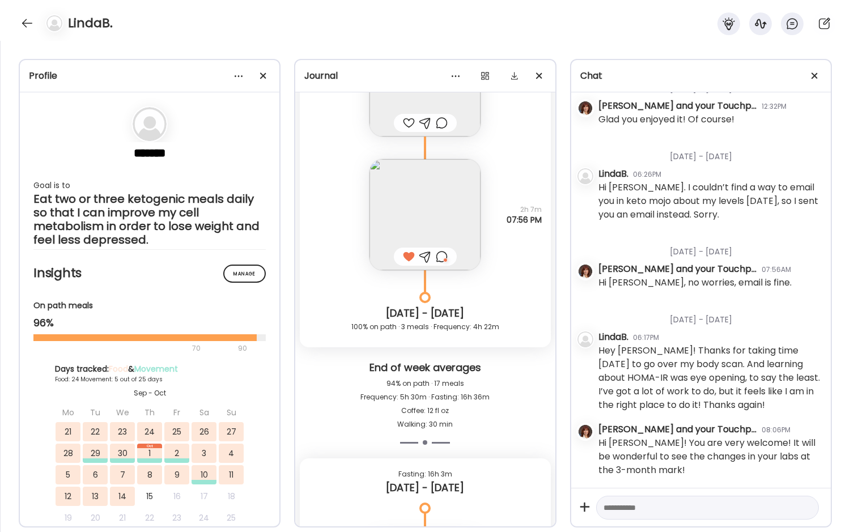
click at [392, 218] on img at bounding box center [425, 214] width 111 height 111
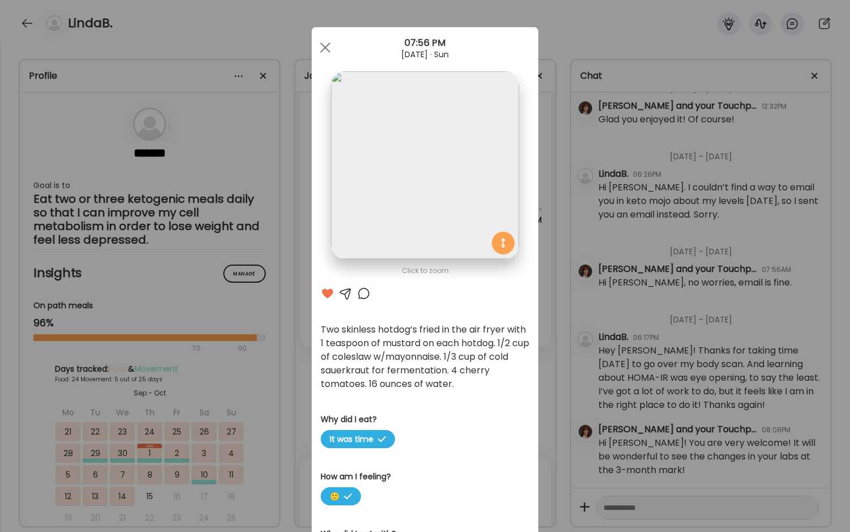
click at [431, 158] on img at bounding box center [425, 165] width 188 height 188
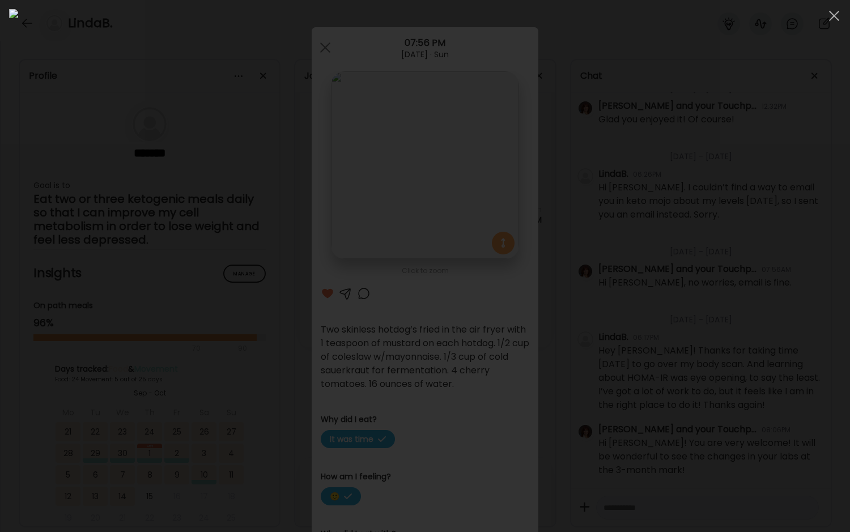
click at [467, 172] on img at bounding box center [425, 266] width 832 height 514
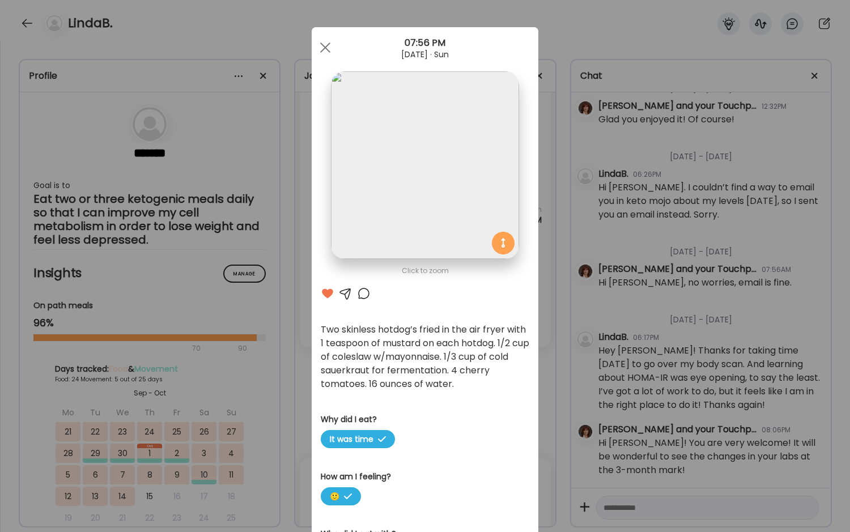
click at [290, 380] on div "Ate Coach Dashboard Wahoo! It’s official Take a moment to set up your Coach Pro…" at bounding box center [425, 266] width 850 height 532
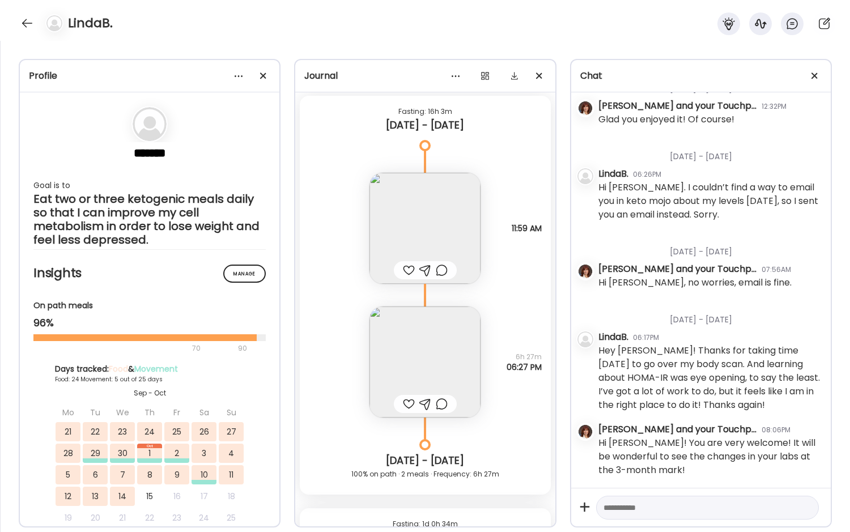
scroll to position [14138, 0]
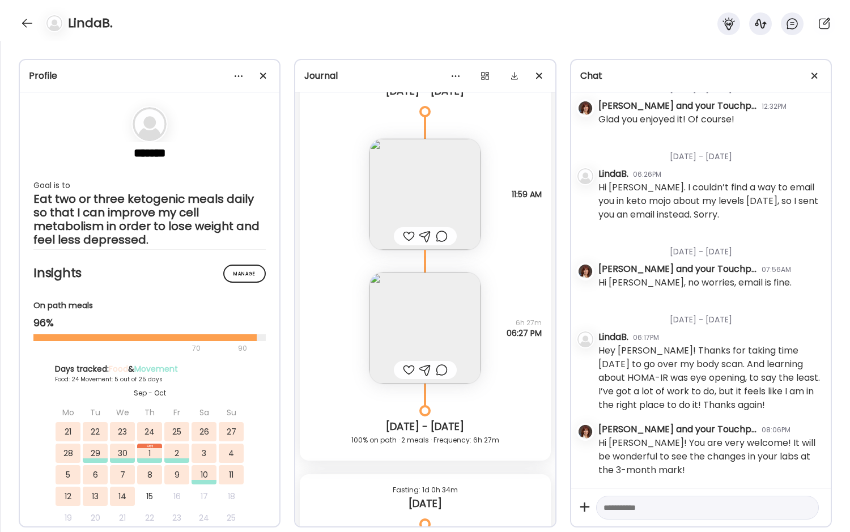
click at [396, 325] on img at bounding box center [425, 328] width 111 height 111
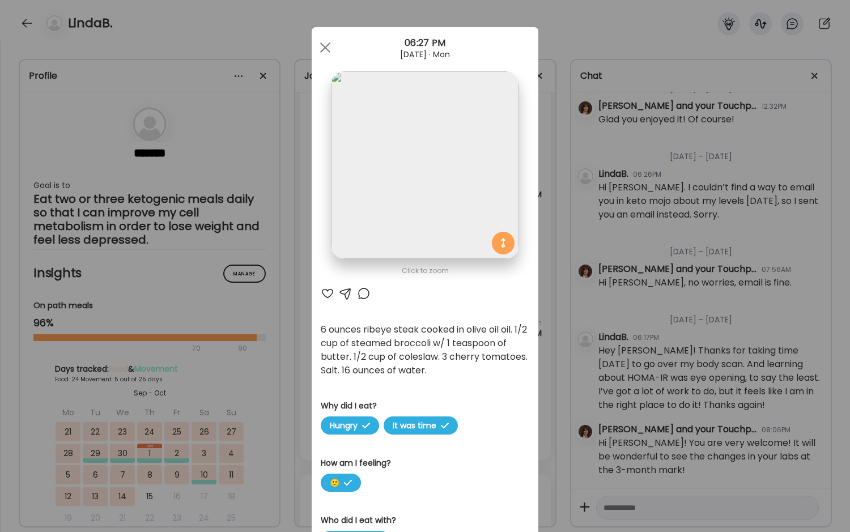
click at [382, 150] on img at bounding box center [425, 165] width 188 height 188
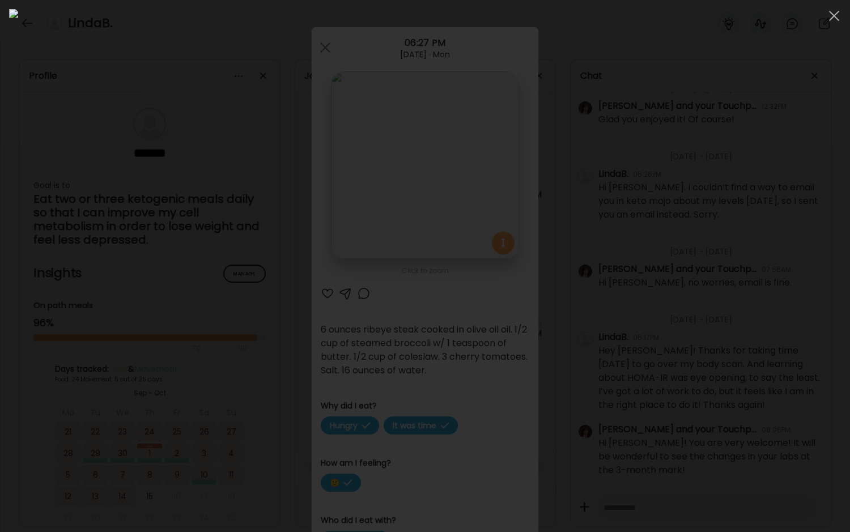
click at [574, 217] on div at bounding box center [425, 266] width 832 height 514
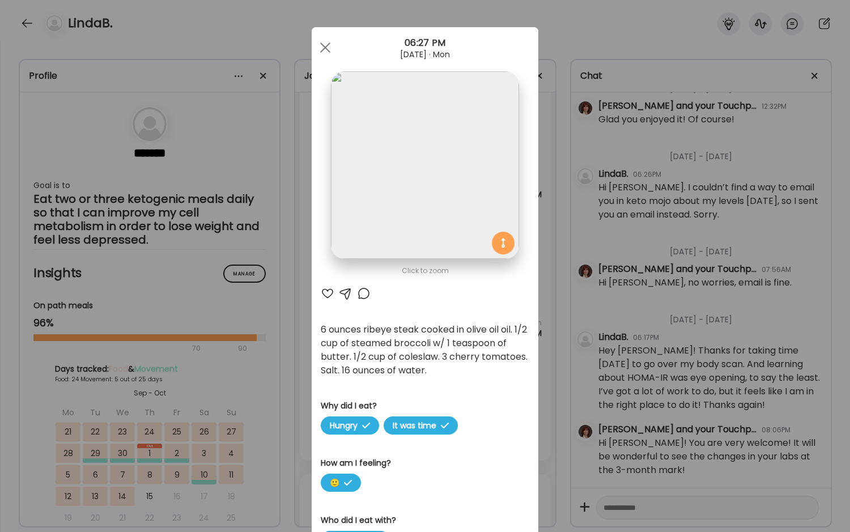
click at [545, 300] on div "Ate Coach Dashboard Wahoo! It’s official Take a moment to set up your Coach Pro…" at bounding box center [425, 266] width 850 height 532
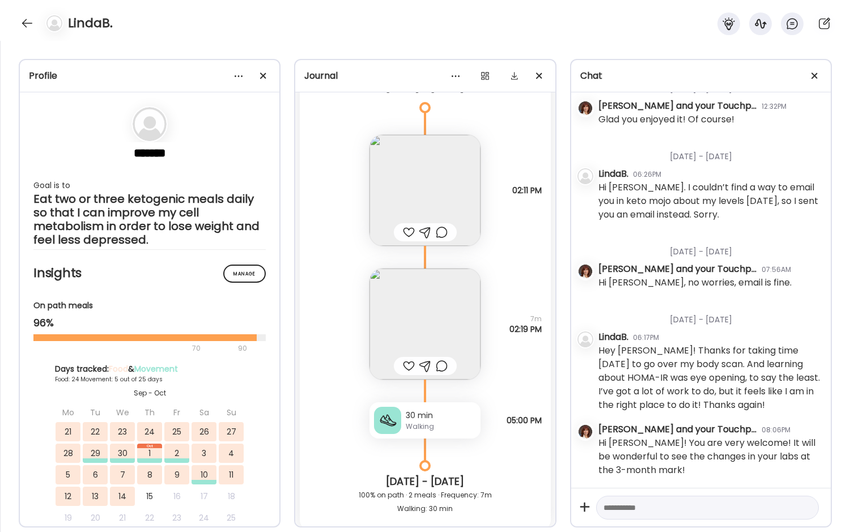
scroll to position [13004, 0]
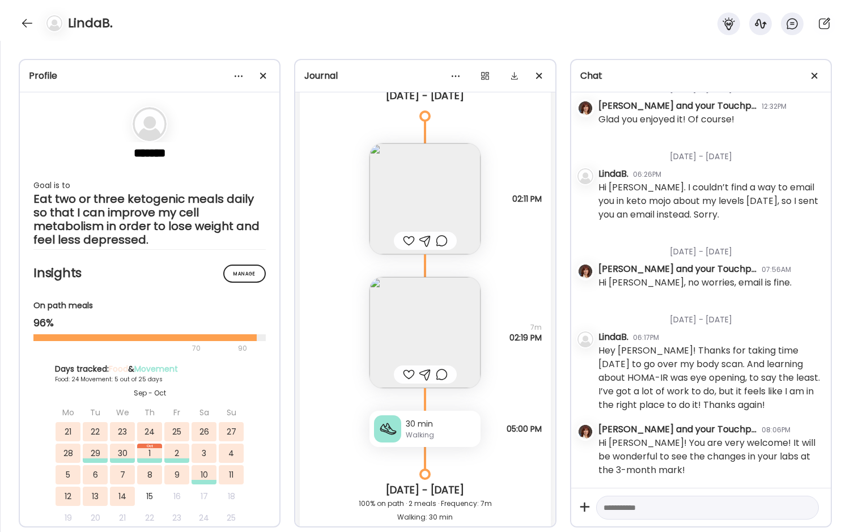
click at [425, 316] on img at bounding box center [425, 332] width 111 height 111
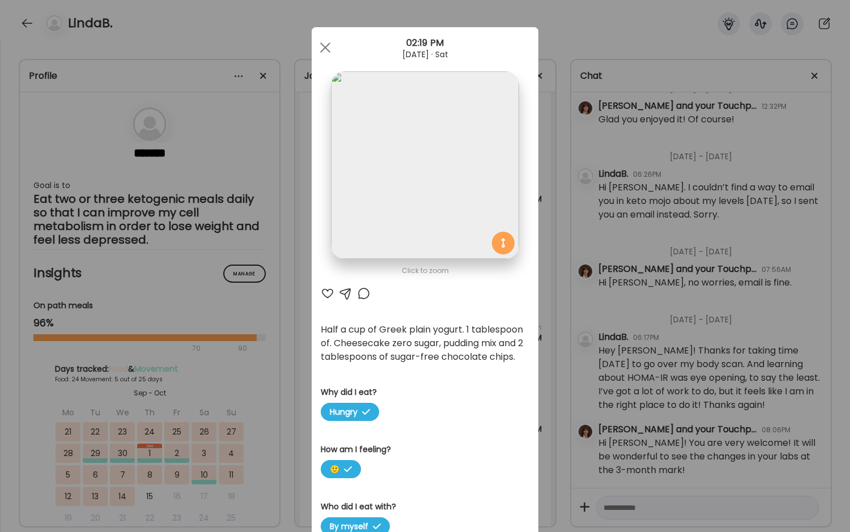
click at [546, 336] on div "Ate Coach Dashboard Wahoo! It’s official Take a moment to set up your Coach Pro…" at bounding box center [425, 266] width 850 height 532
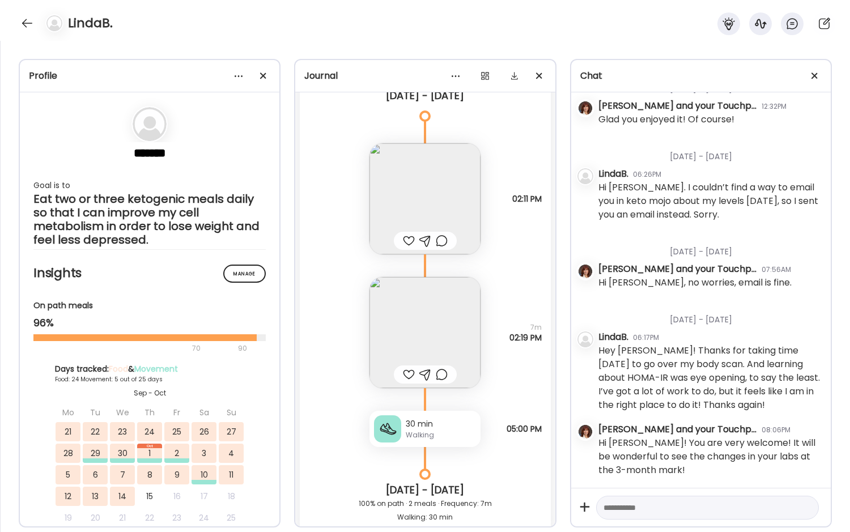
scroll to position [12948, 0]
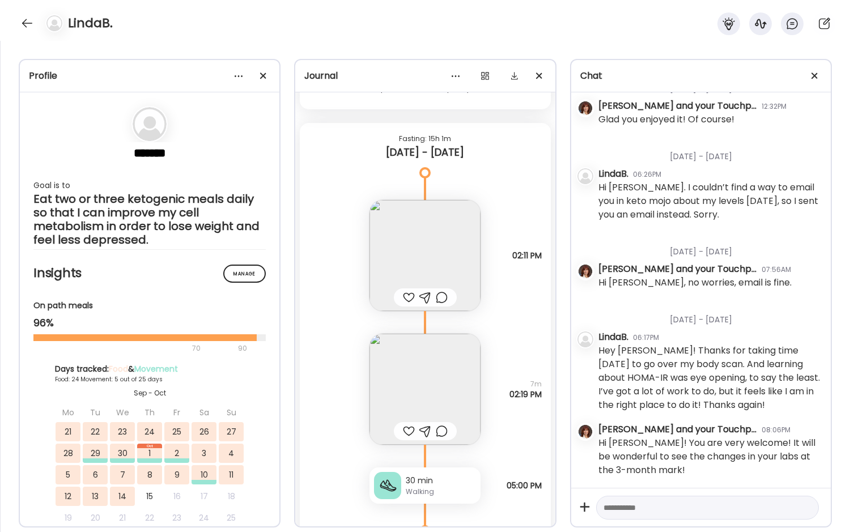
click at [427, 261] on img at bounding box center [425, 255] width 111 height 111
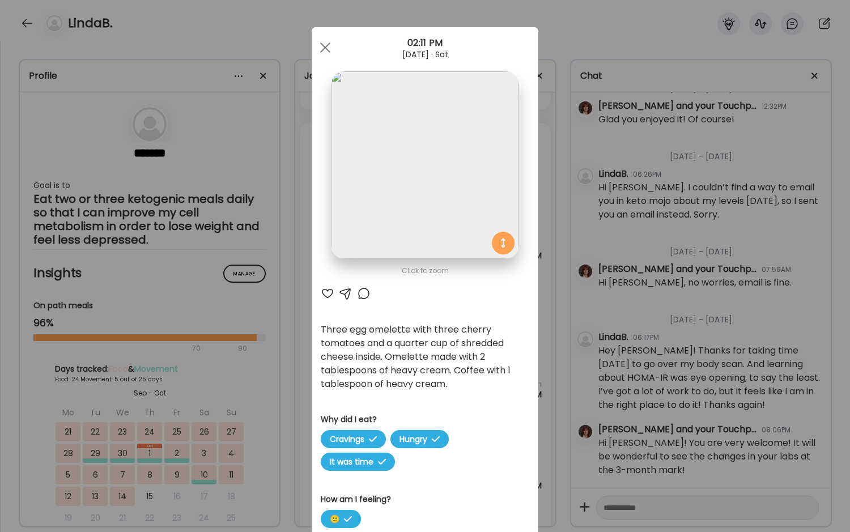
click at [291, 312] on div "Ate Coach Dashboard Wahoo! It’s official Take a moment to set up your Coach Pro…" at bounding box center [425, 266] width 850 height 532
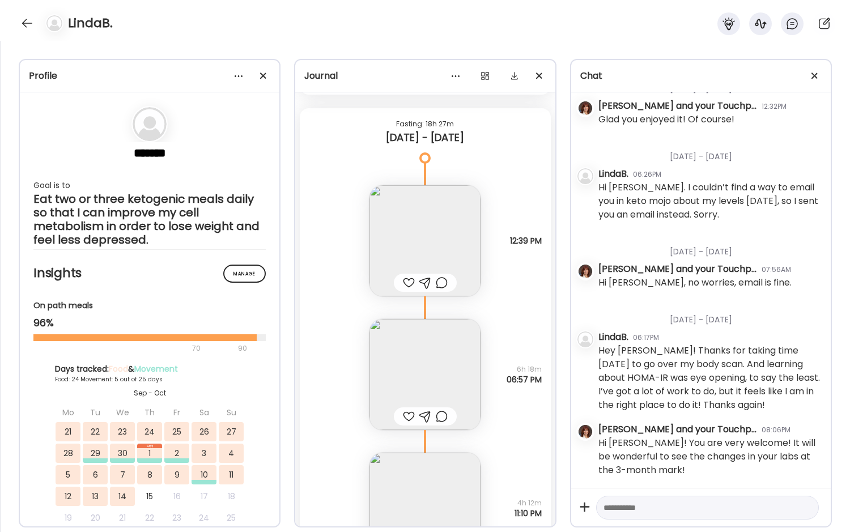
scroll to position [12381, 0]
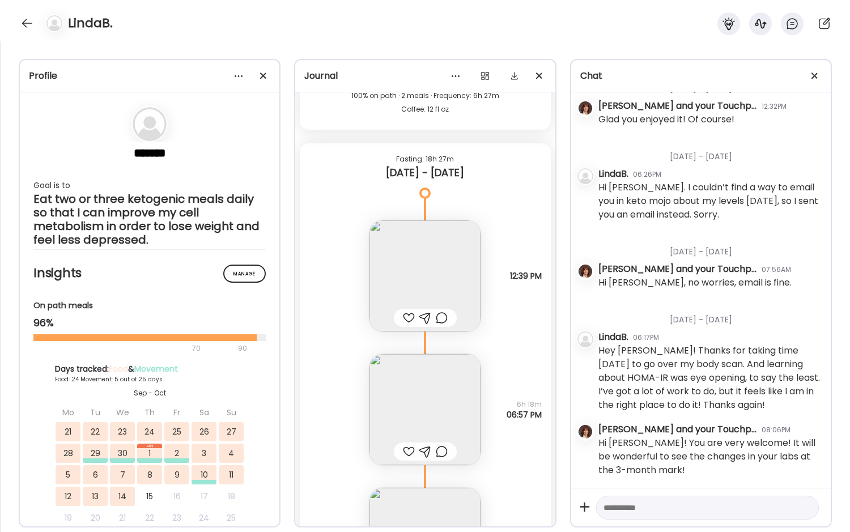
click at [423, 262] on img at bounding box center [425, 275] width 111 height 111
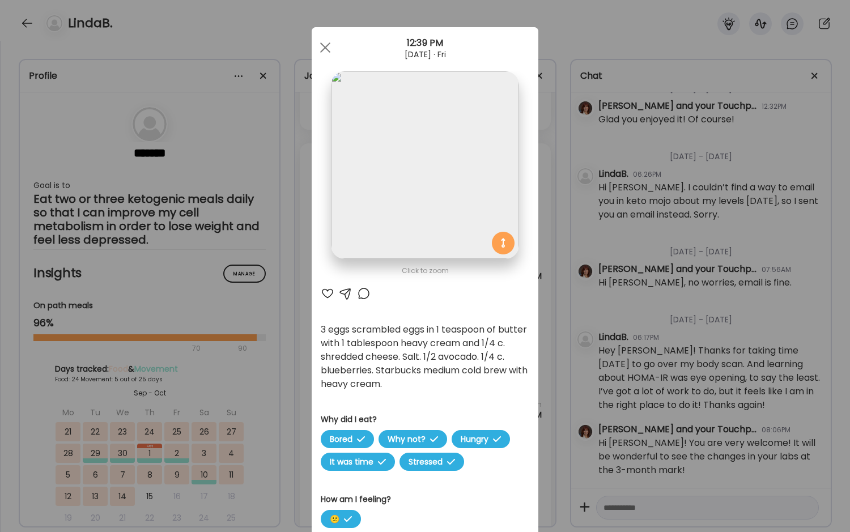
click at [295, 389] on div "Ate Coach Dashboard Wahoo! It’s official Take a moment to set up your Coach Pro…" at bounding box center [425, 266] width 850 height 532
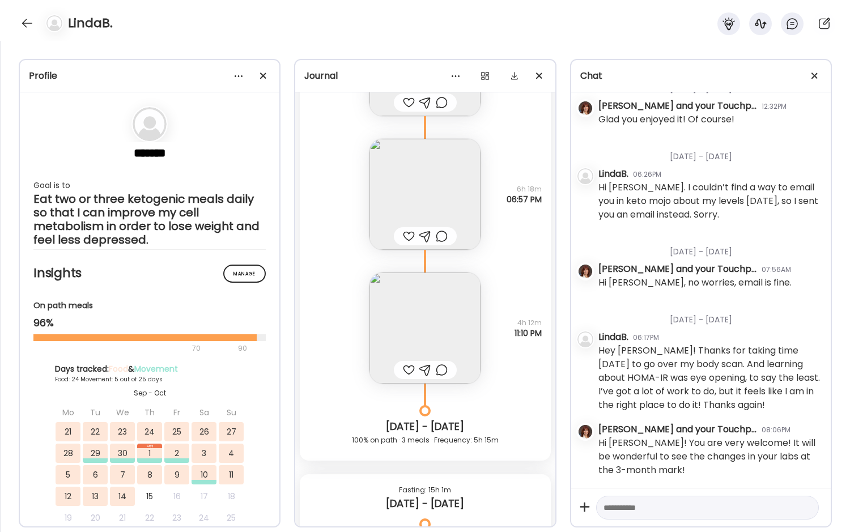
scroll to position [12664, 0]
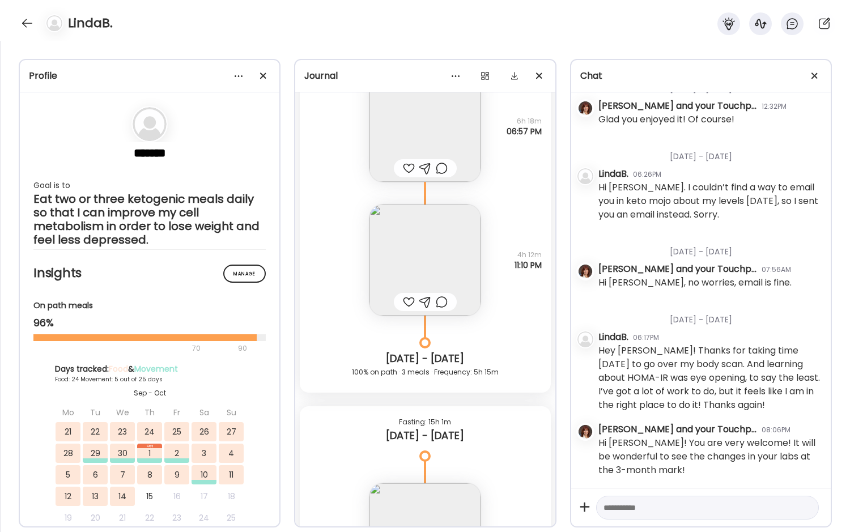
click at [424, 264] on img at bounding box center [425, 260] width 111 height 111
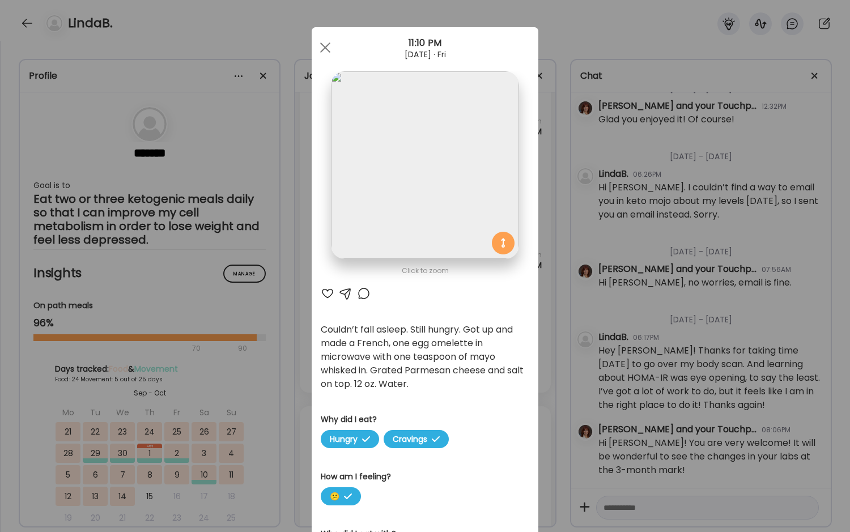
click at [295, 348] on div "Ate Coach Dashboard Wahoo! It’s official Take a moment to set up your Coach Pro…" at bounding box center [425, 266] width 850 height 532
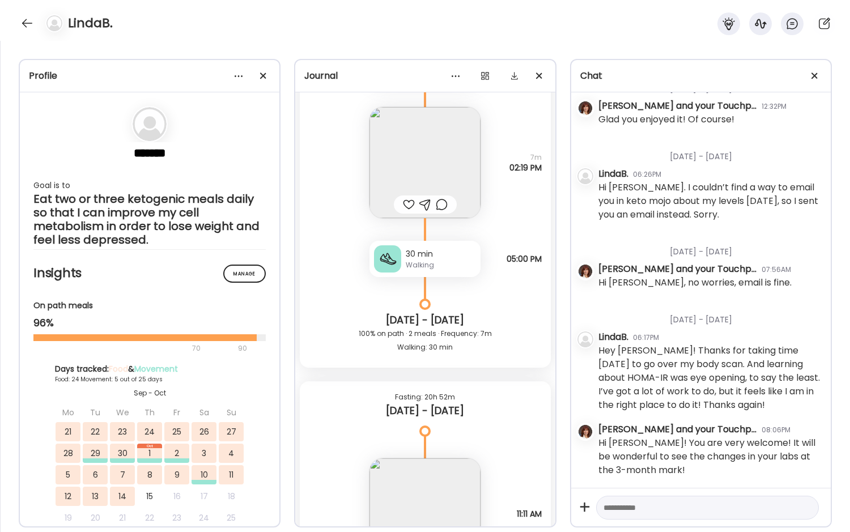
scroll to position [13118, 0]
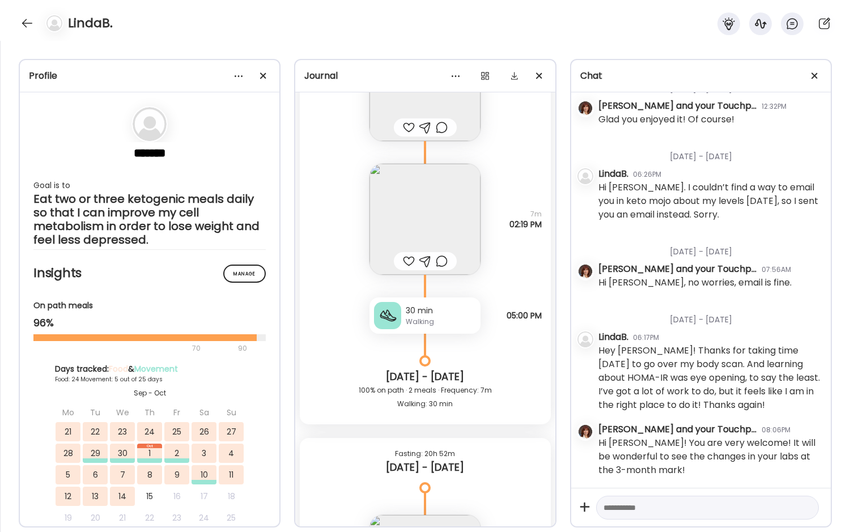
click at [436, 225] on img at bounding box center [425, 219] width 111 height 111
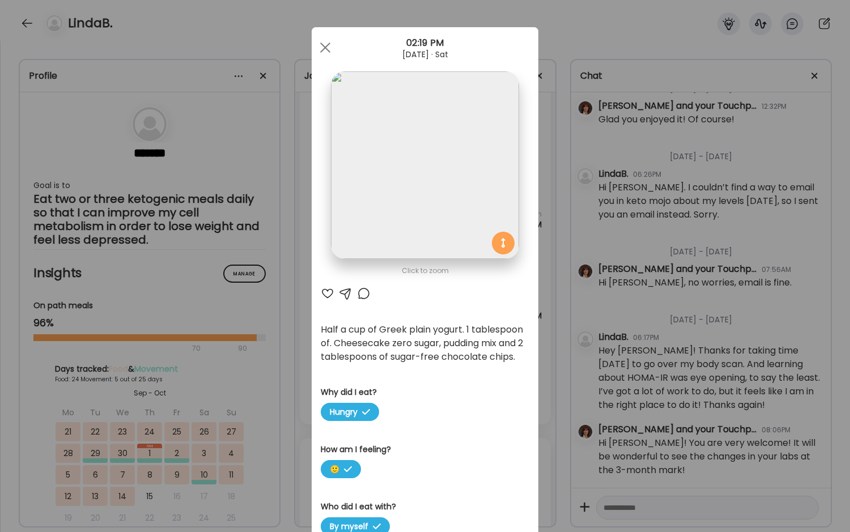
click at [282, 392] on div "Ate Coach Dashboard Wahoo! It’s official Take a moment to set up your Coach Pro…" at bounding box center [425, 266] width 850 height 532
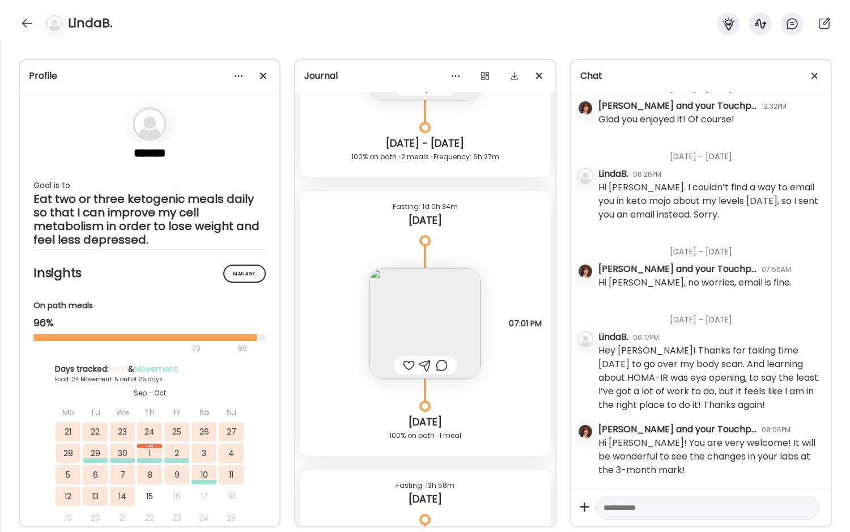
scroll to position [14648, 0]
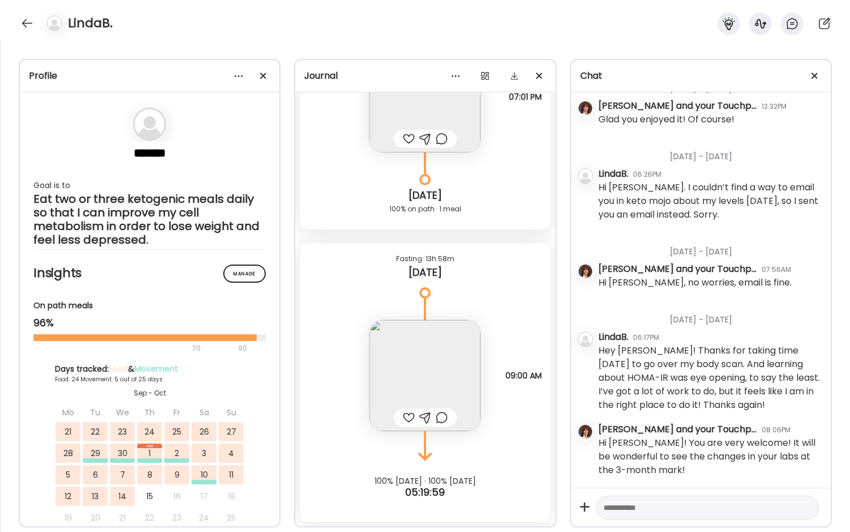
click at [403, 380] on img at bounding box center [425, 375] width 111 height 111
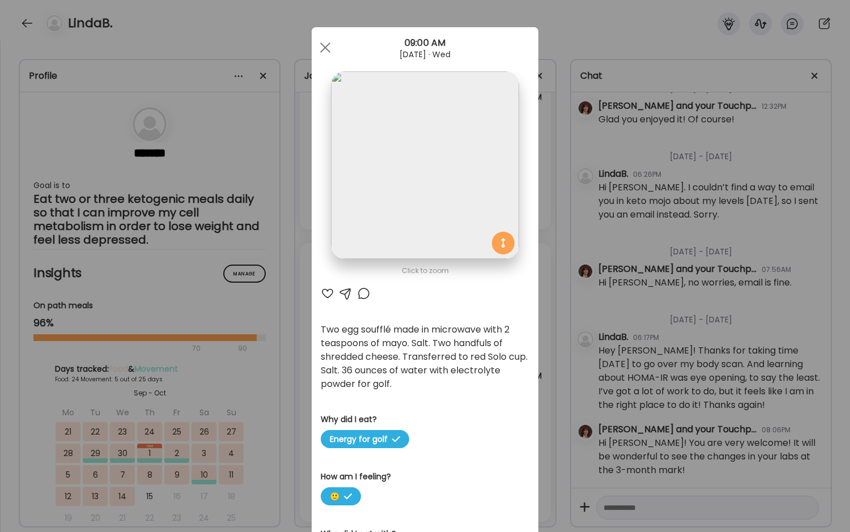
click at [298, 324] on div "Ate Coach Dashboard Wahoo! It’s official Take a moment to set up your Coach Pro…" at bounding box center [425, 266] width 850 height 532
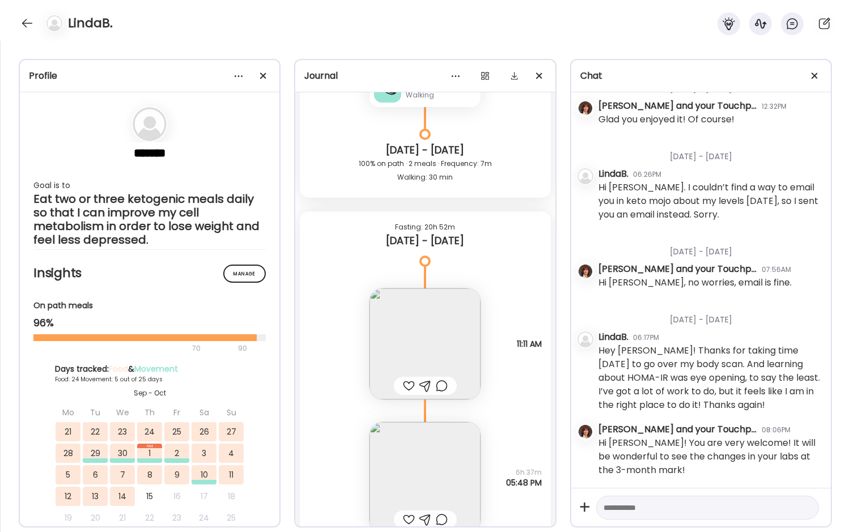
scroll to position [13061, 0]
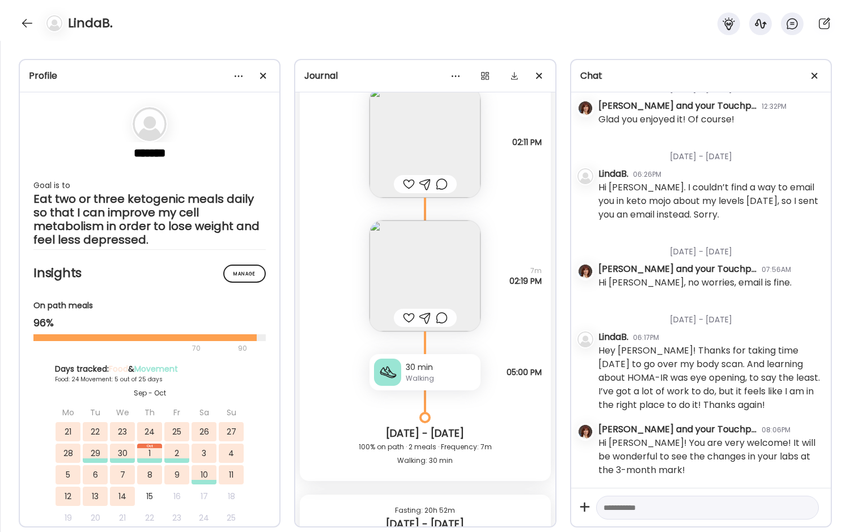
click at [411, 273] on img at bounding box center [425, 275] width 111 height 111
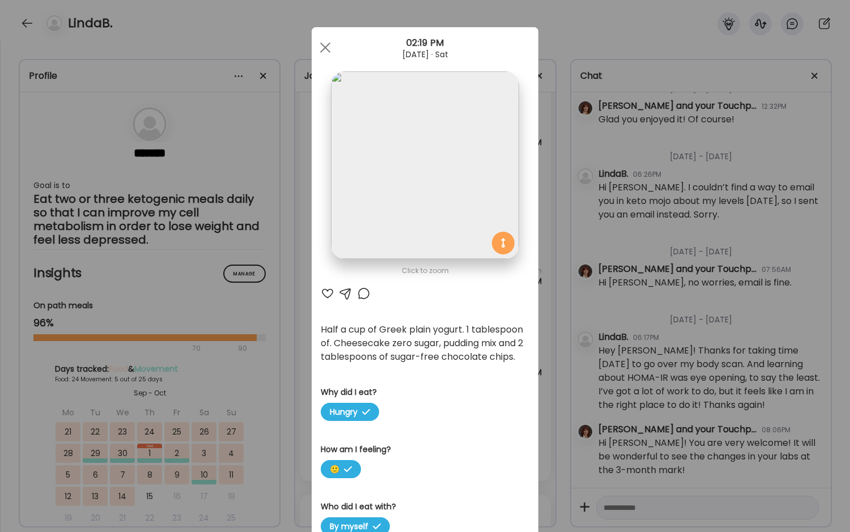
click at [540, 353] on div "Ate Coach Dashboard Wahoo! It’s official Take a moment to set up your Coach Pro…" at bounding box center [425, 266] width 850 height 532
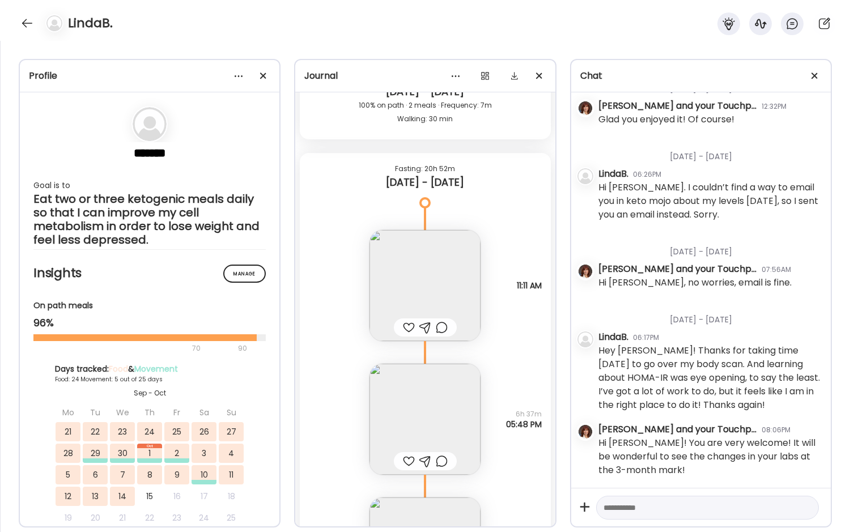
scroll to position [13401, 0]
click at [430, 281] on img at bounding box center [425, 287] width 111 height 111
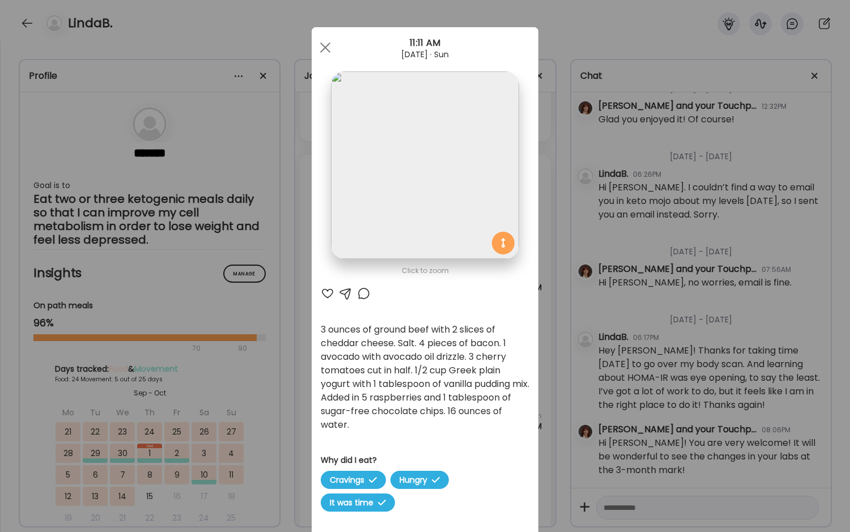
click at [283, 347] on div "Ate Coach Dashboard Wahoo! It’s official Take a moment to set up your Coach Pro…" at bounding box center [425, 266] width 850 height 532
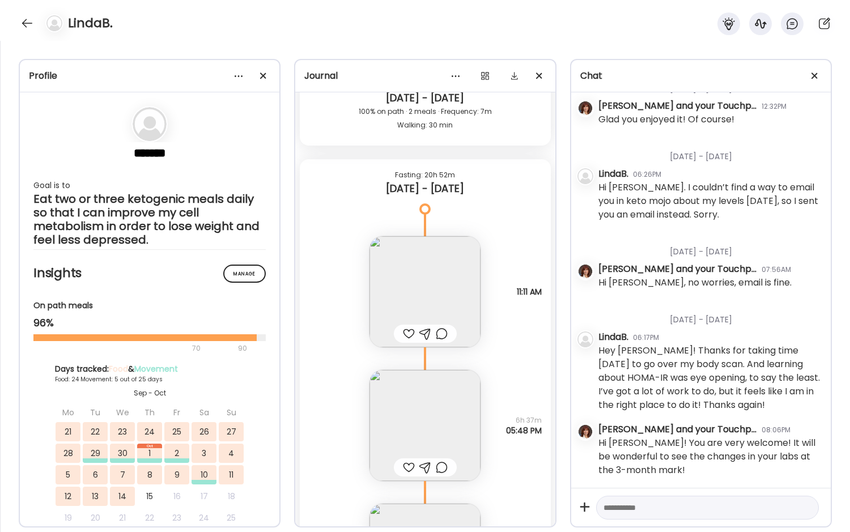
scroll to position [13344, 0]
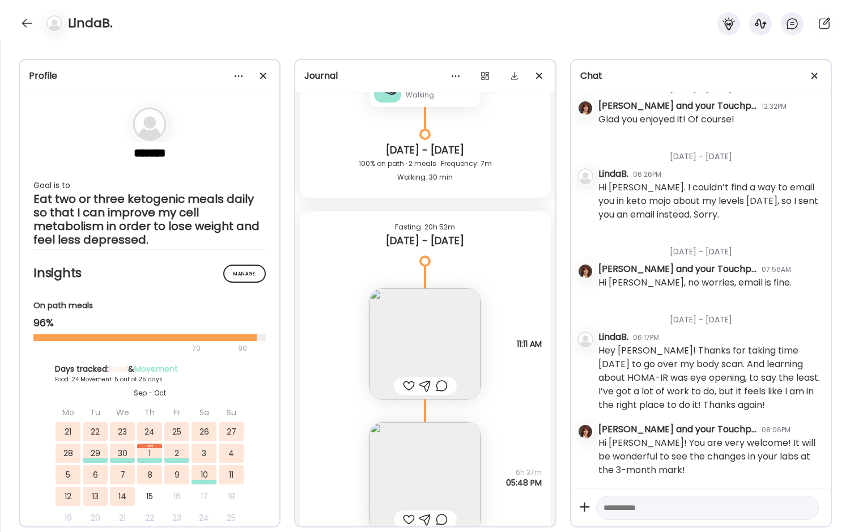
click at [408, 341] on img at bounding box center [425, 343] width 111 height 111
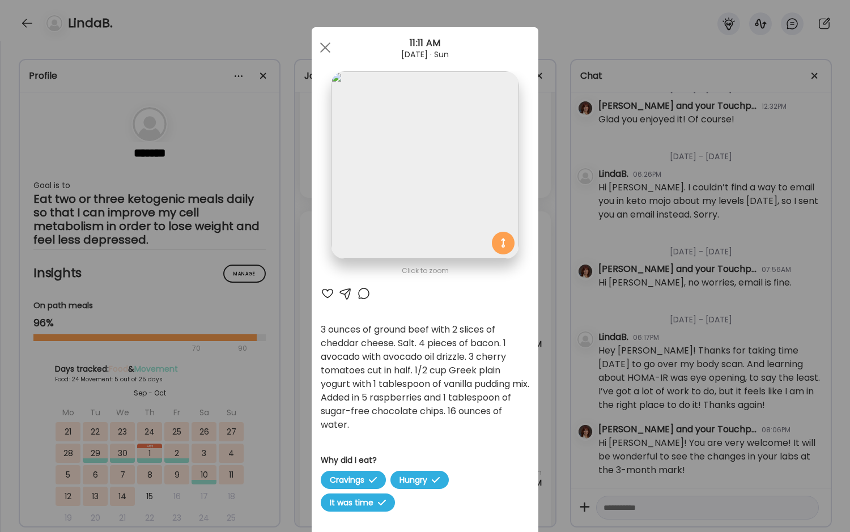
click at [290, 388] on div "Ate Coach Dashboard Wahoo! It’s official Take a moment to set up your Coach Pro…" at bounding box center [425, 266] width 850 height 532
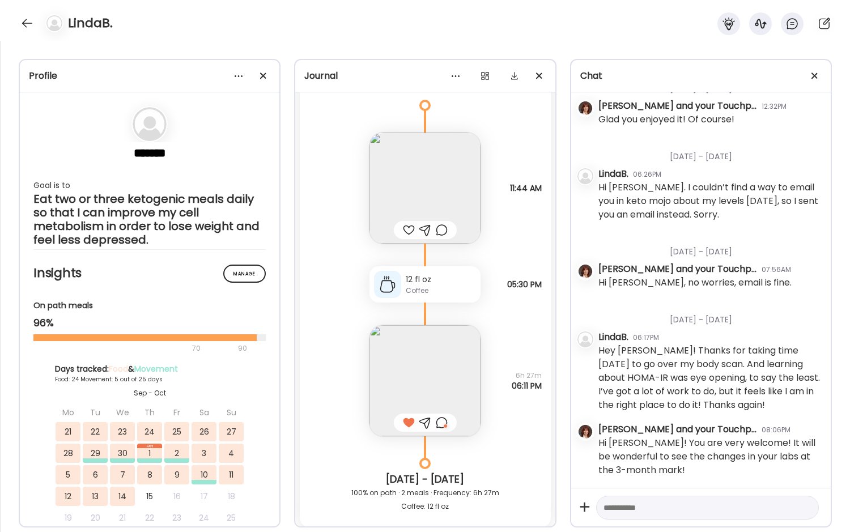
scroll to position [12041, 0]
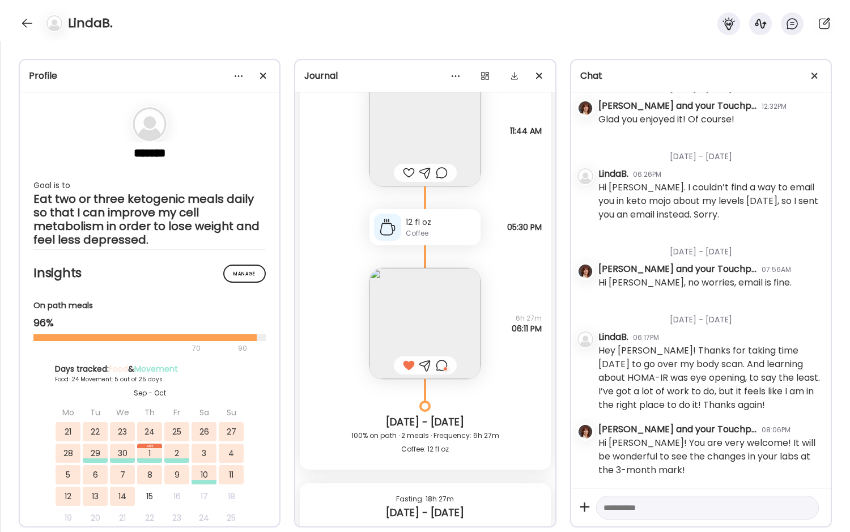
click at [423, 316] on img at bounding box center [425, 323] width 111 height 111
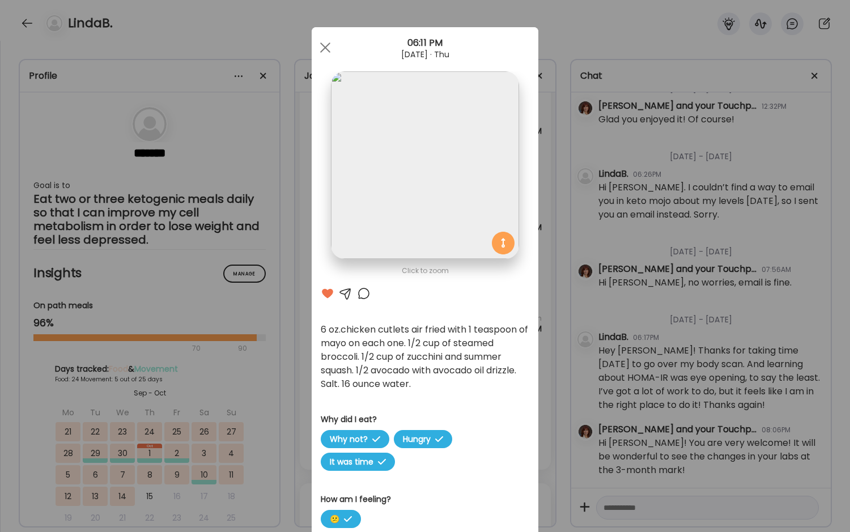
click at [281, 329] on div "Ate Coach Dashboard Wahoo! It’s official Take a moment to set up your Coach Pro…" at bounding box center [425, 266] width 850 height 532
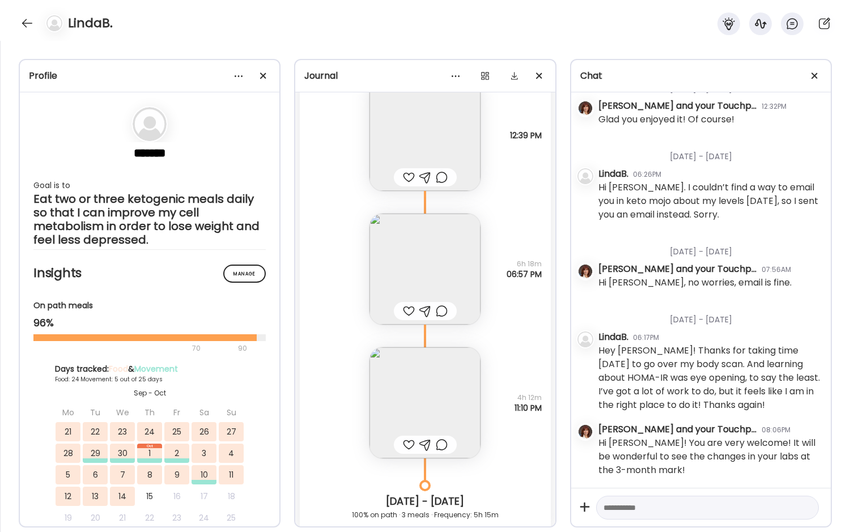
scroll to position [12551, 0]
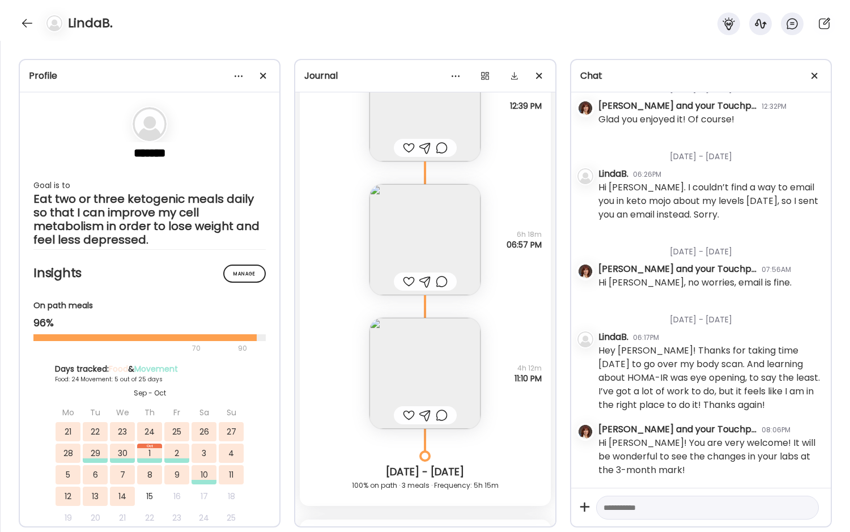
click at [411, 204] on img at bounding box center [425, 239] width 111 height 111
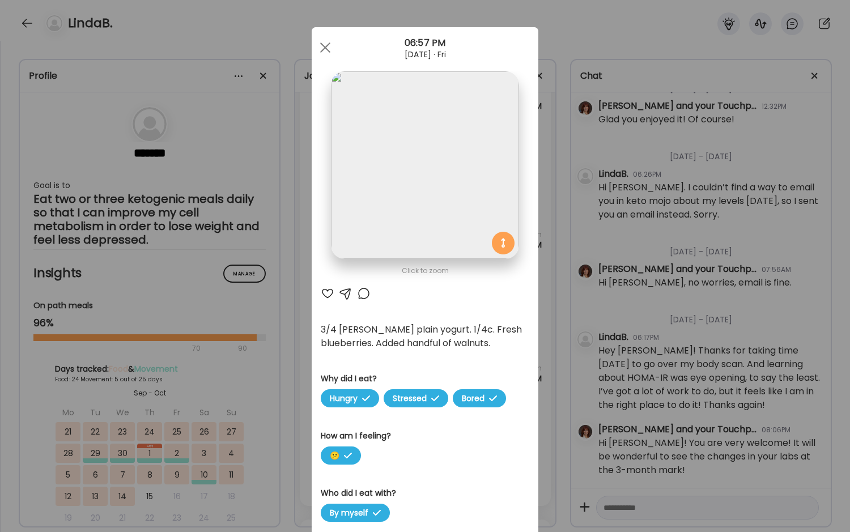
click at [288, 374] on div "Ate Coach Dashboard Wahoo! It’s official Take a moment to set up your Coach Pro…" at bounding box center [425, 266] width 850 height 532
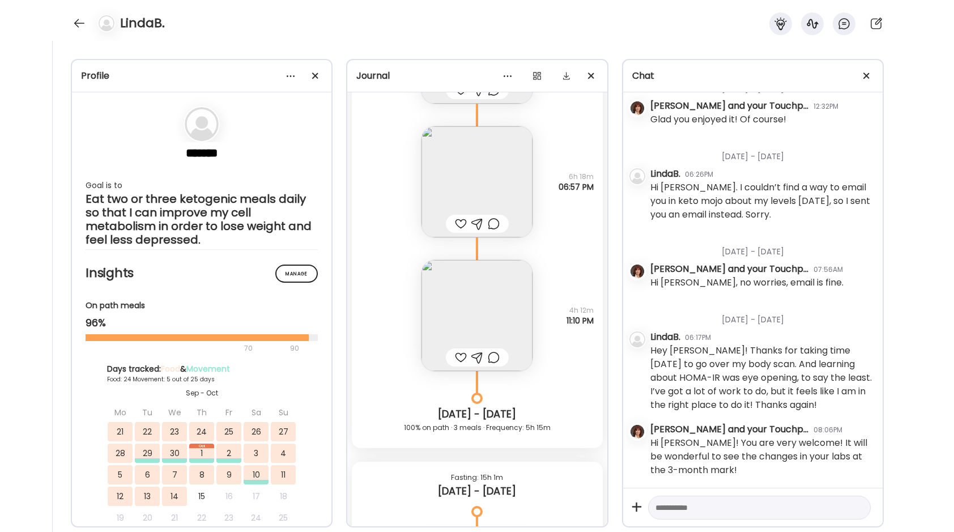
scroll to position [12664, 0]
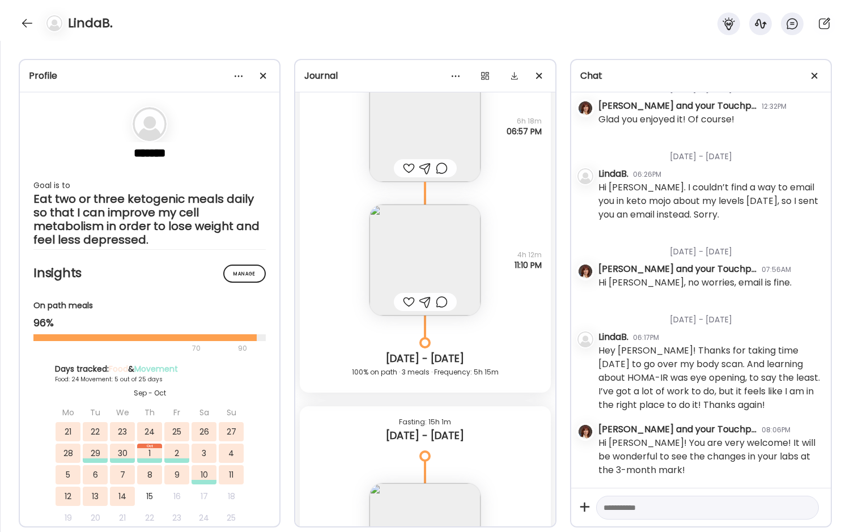
click at [422, 255] on img at bounding box center [425, 260] width 111 height 111
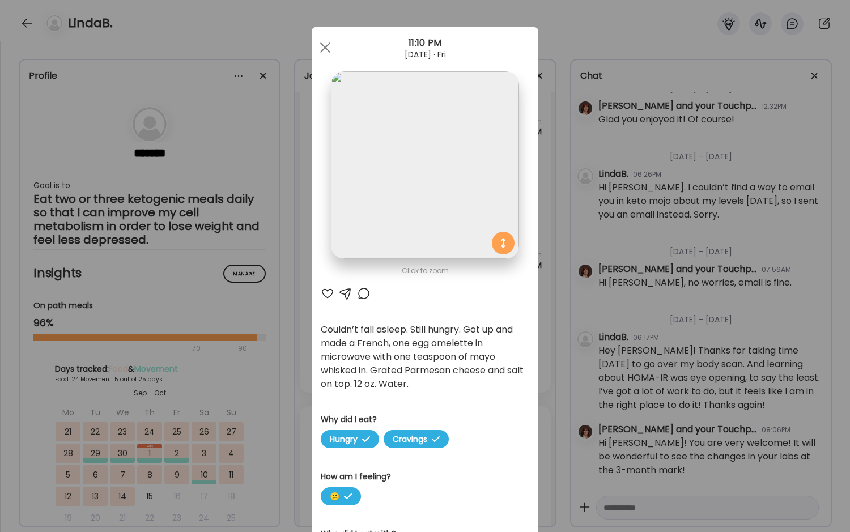
click at [282, 362] on div "Ate Coach Dashboard Wahoo! It’s official Take a moment to set up your Coach Pro…" at bounding box center [425, 266] width 850 height 532
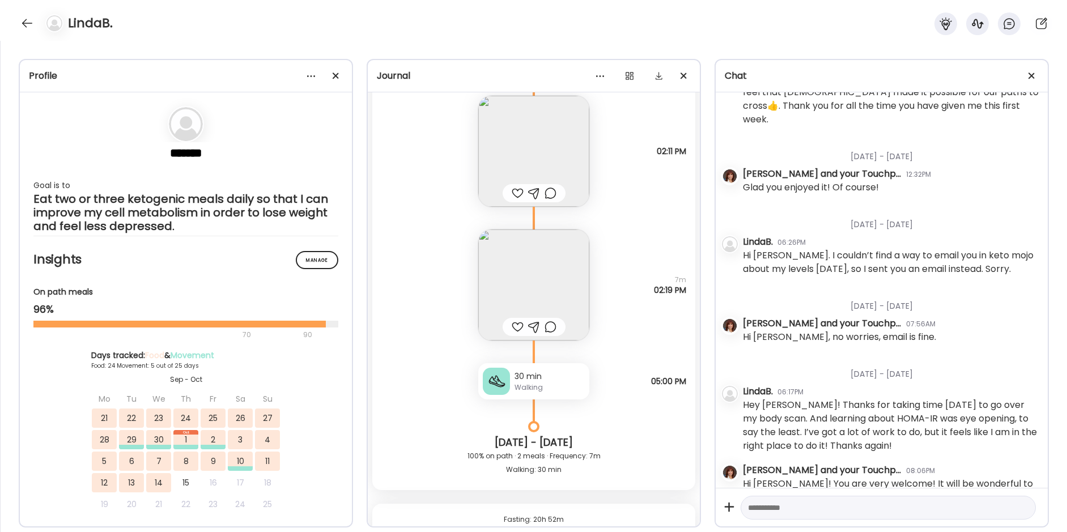
scroll to position [13061, 0]
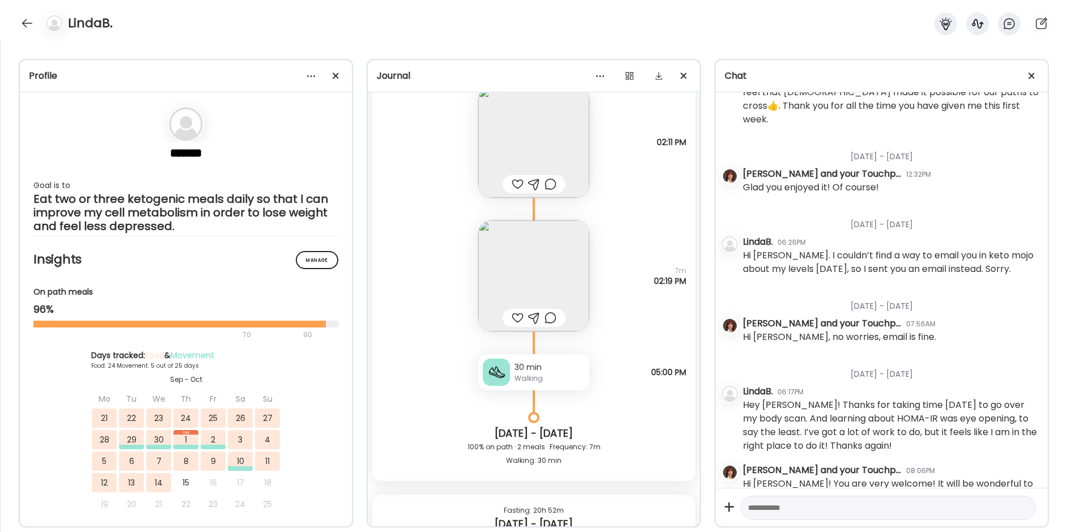
click at [521, 261] on img at bounding box center [533, 275] width 111 height 111
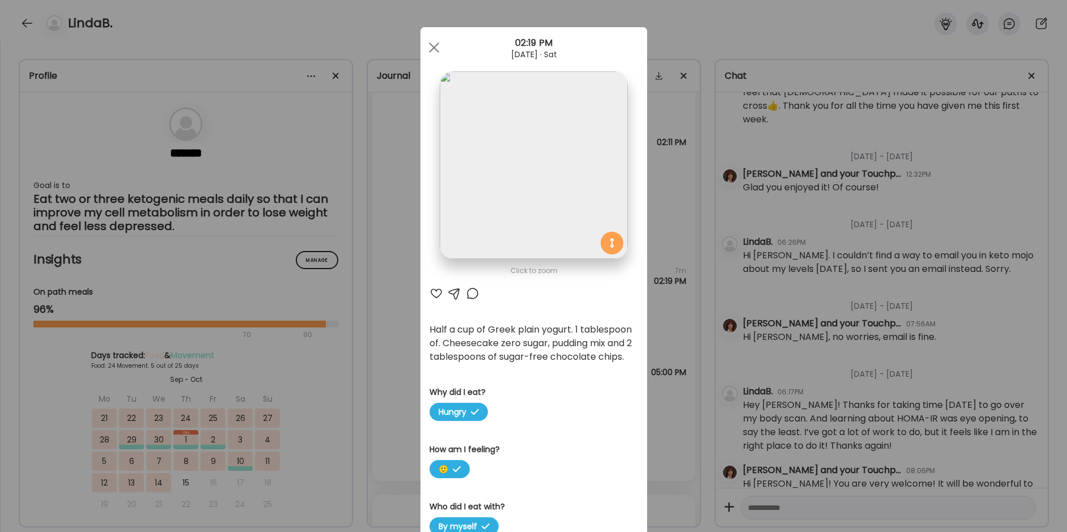
click at [400, 222] on div "Ate Coach Dashboard Wahoo! It’s official Take a moment to set up your Coach Pro…" at bounding box center [533, 266] width 1067 height 532
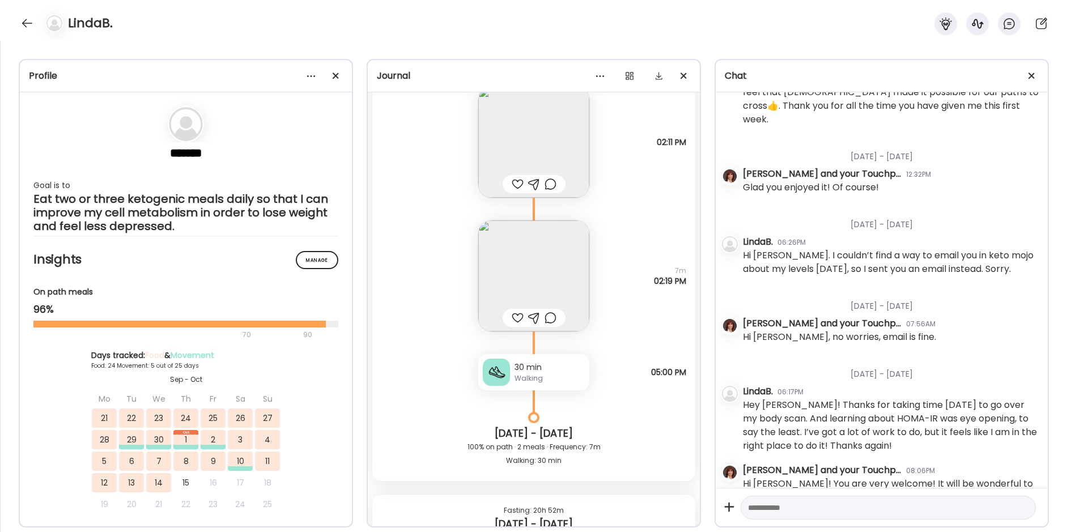
click at [507, 250] on img at bounding box center [533, 275] width 111 height 111
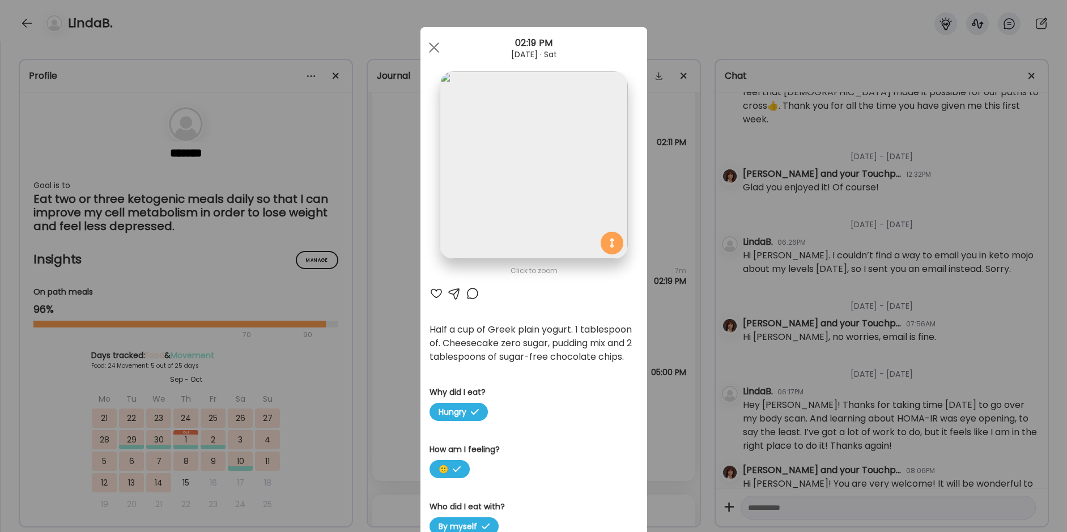
click at [390, 316] on div "Ate Coach Dashboard Wahoo! It’s official Take a moment to set up your Coach Pro…" at bounding box center [533, 266] width 1067 height 532
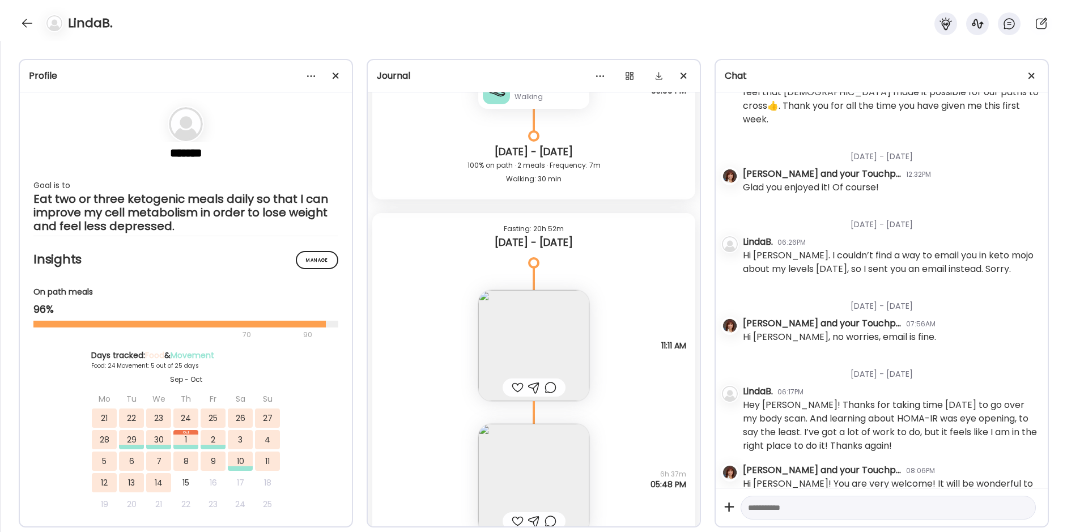
scroll to position [13401, 0]
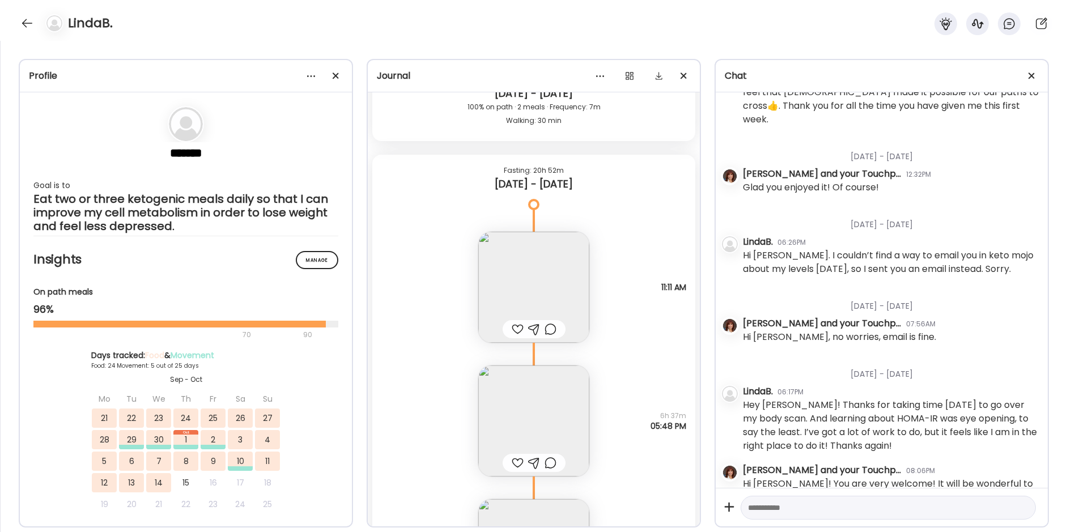
click at [20, 449] on div "******* Goal is to Eat two or three ketogenic meals daily so that I can improve…" at bounding box center [186, 325] width 332 height 466
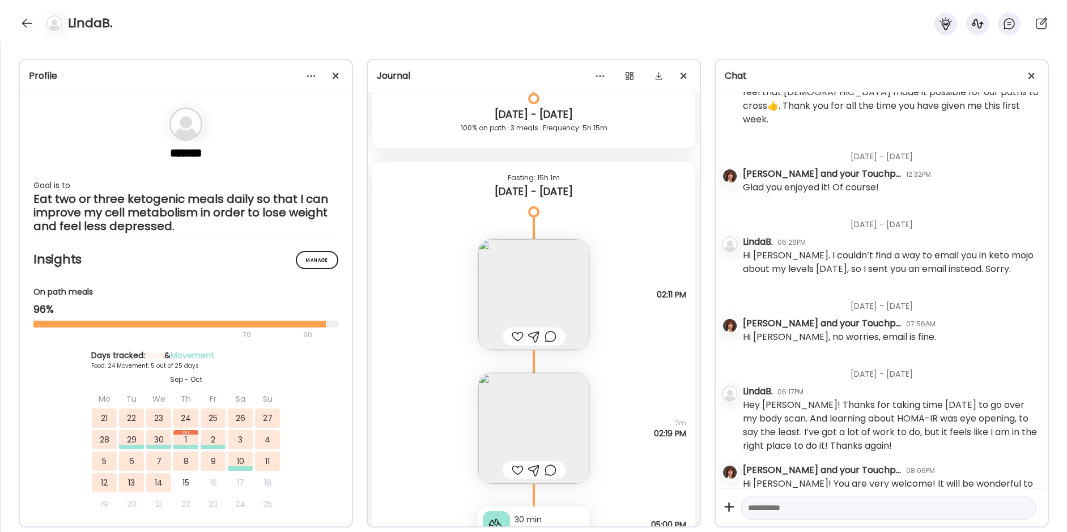
scroll to position [12891, 0]
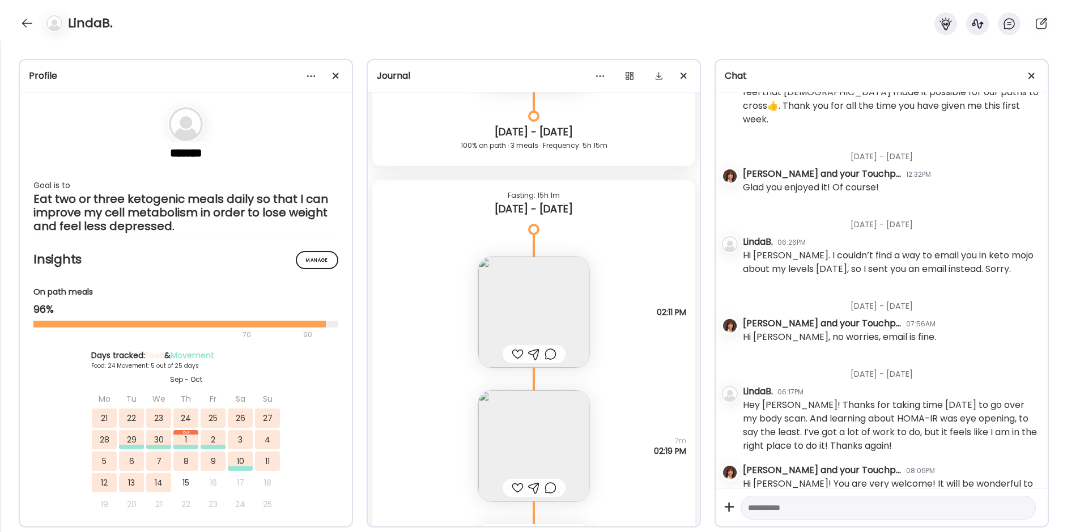
click at [516, 422] on img at bounding box center [533, 445] width 111 height 111
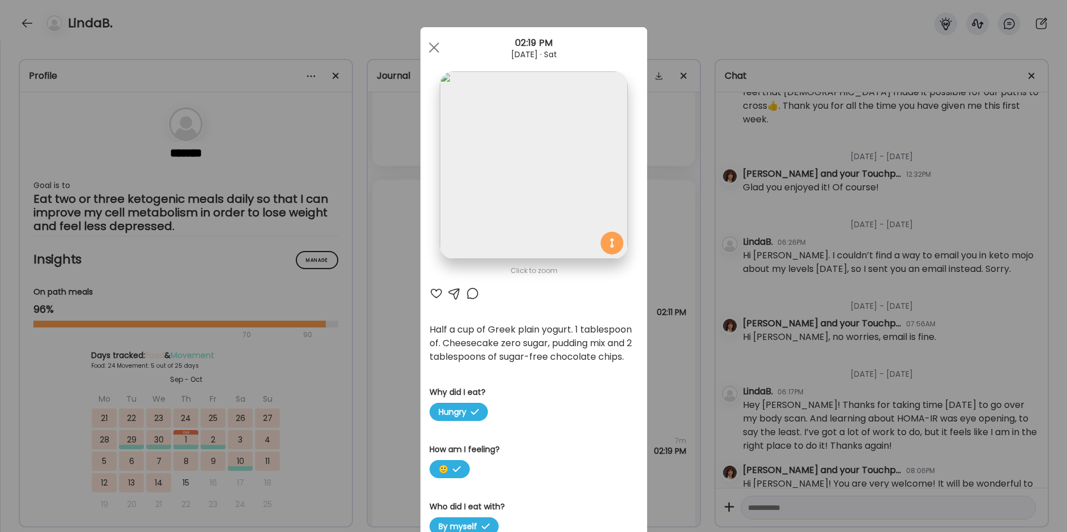
click at [574, 243] on div "Ate Coach Dashboard Wahoo! It’s official Take a moment to set up your Coach Pro…" at bounding box center [533, 266] width 1067 height 532
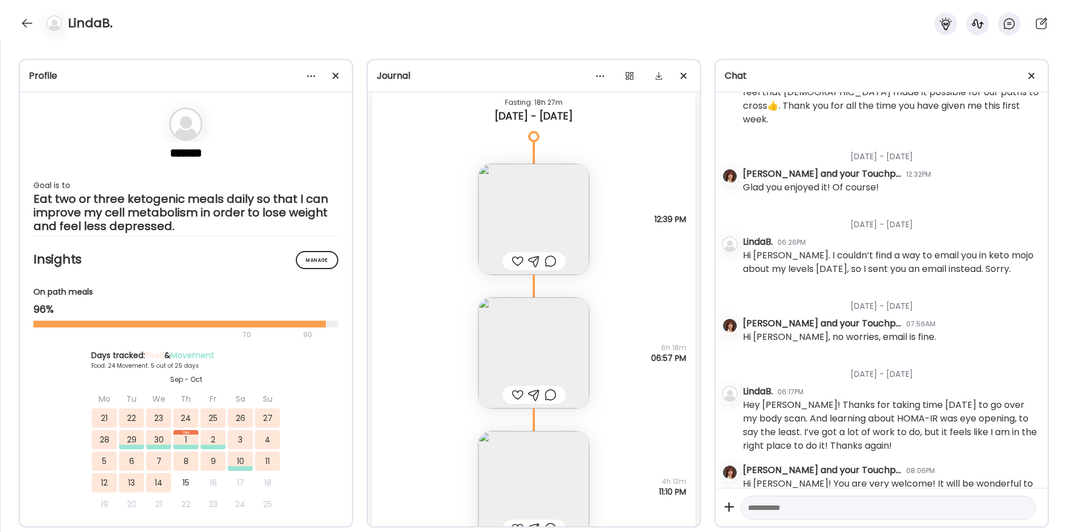
scroll to position [12551, 0]
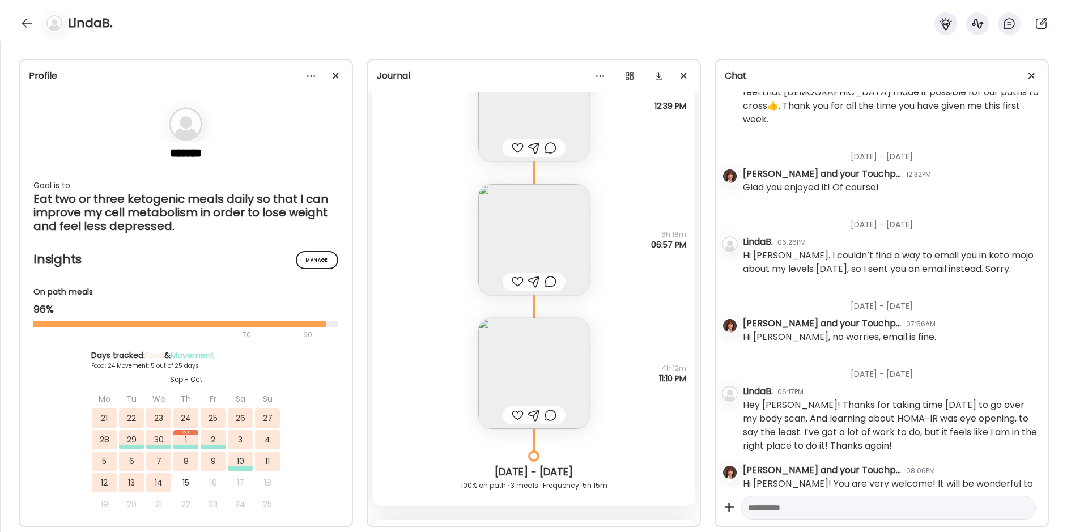
click at [547, 219] on img at bounding box center [533, 239] width 111 height 111
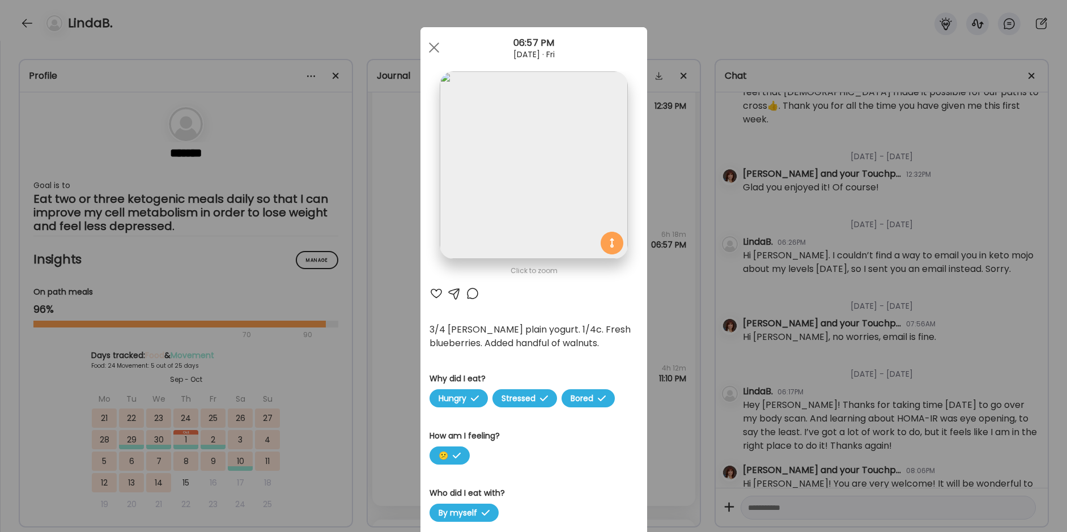
click at [483, 175] on img at bounding box center [534, 165] width 188 height 188
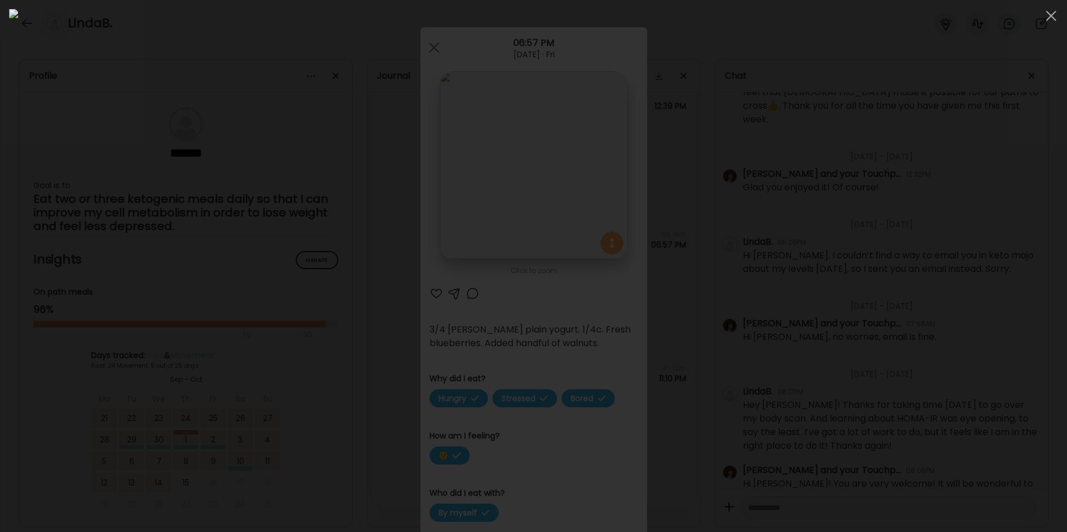
click at [483, 175] on img at bounding box center [533, 266] width 1049 height 514
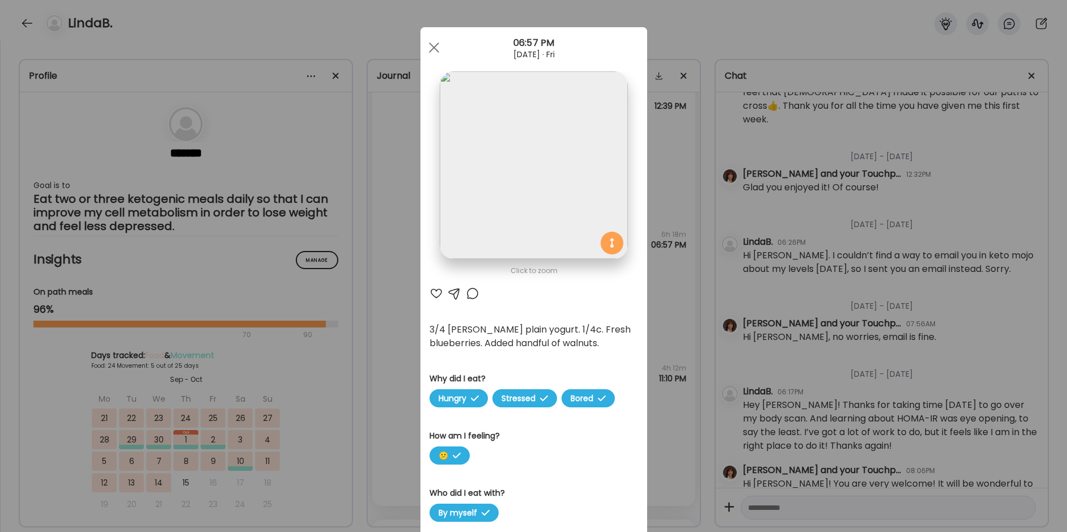
click at [405, 253] on div "Ate Coach Dashboard Wahoo! It’s official Take a moment to set up your Coach Pro…" at bounding box center [533, 266] width 1067 height 532
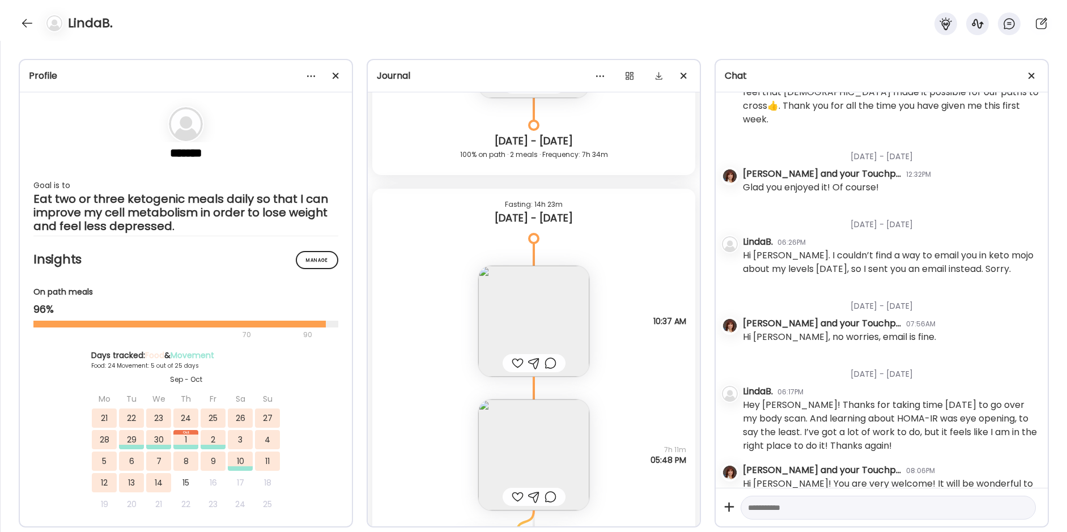
scroll to position [533, 0]
click at [180, 38] on div "LindaB." at bounding box center [533, 20] width 1067 height 41
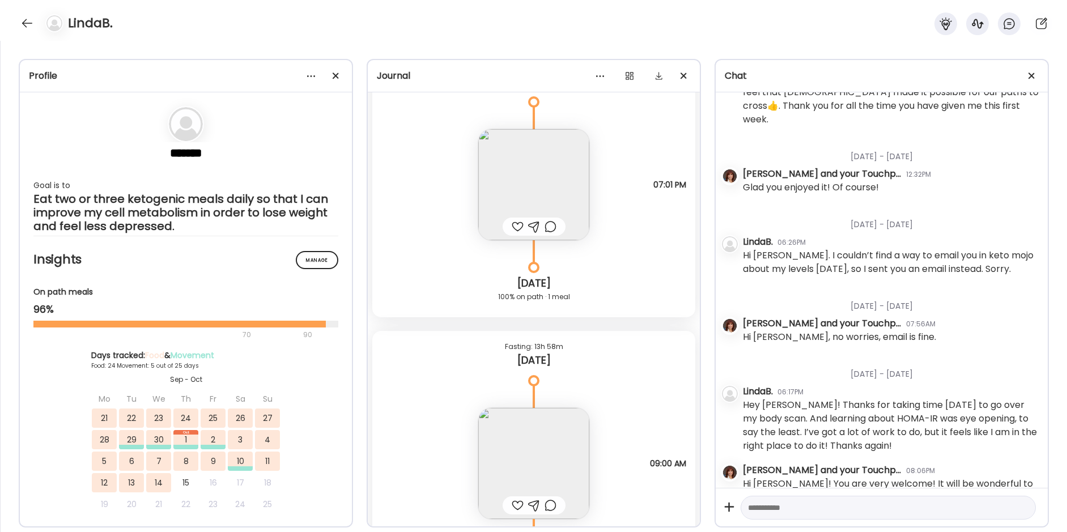
scroll to position [14648, 0]
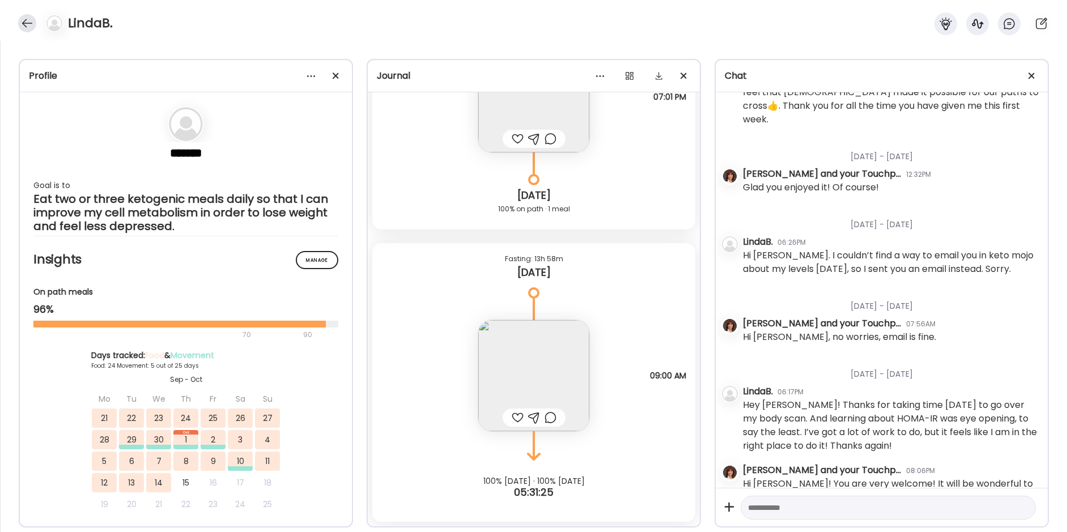
click at [26, 27] on div at bounding box center [27, 23] width 18 height 18
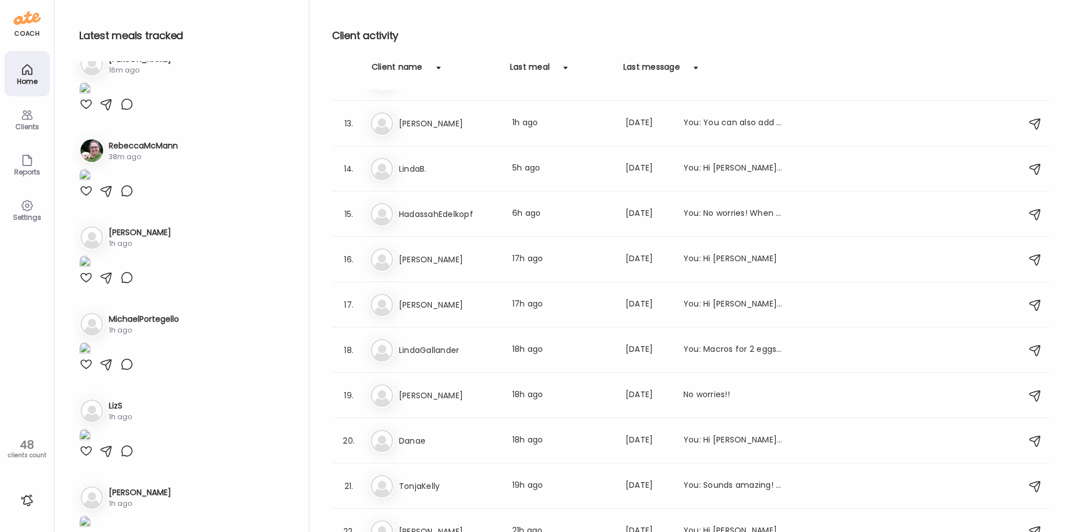
scroll to position [453, 0]
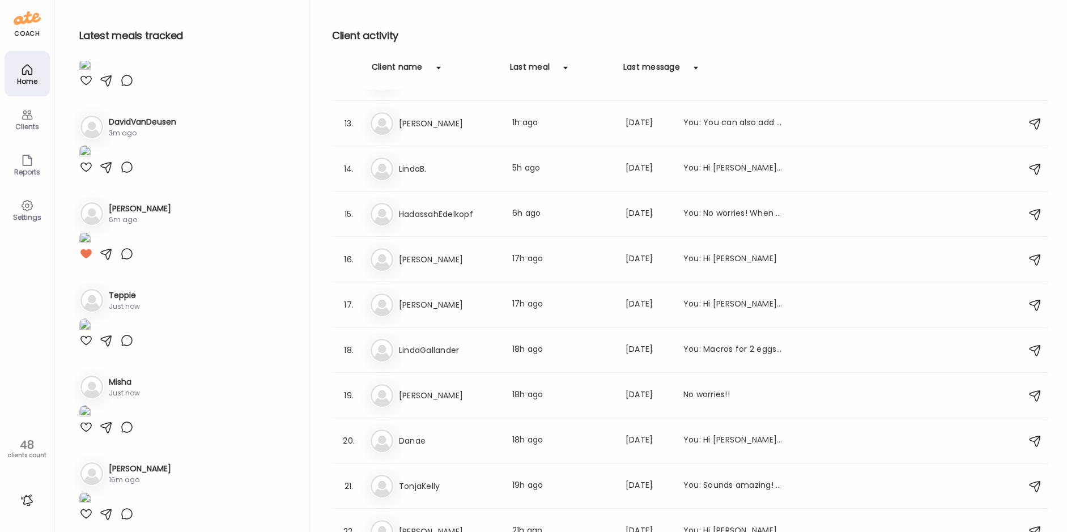
scroll to position [0, 0]
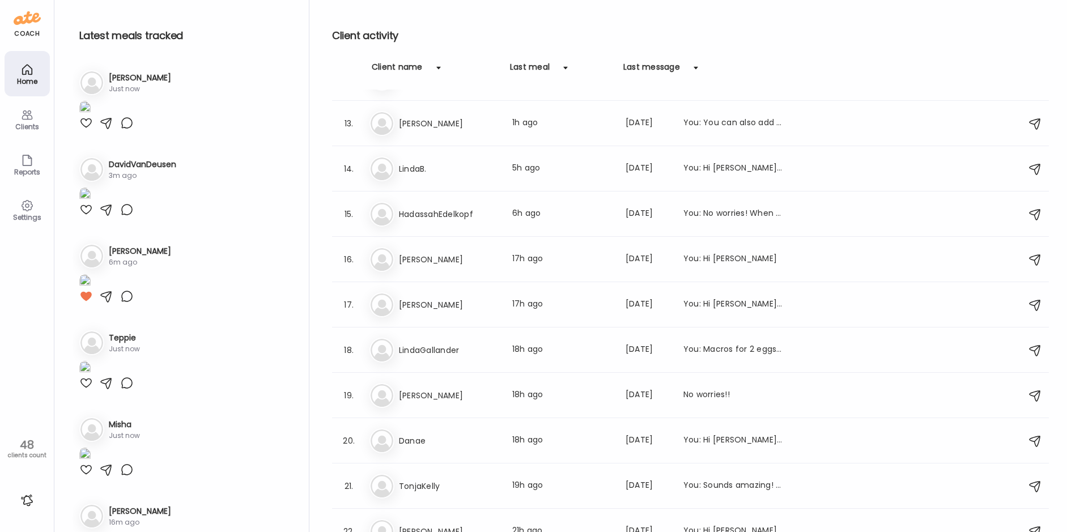
click at [125, 130] on div at bounding box center [127, 123] width 14 height 14
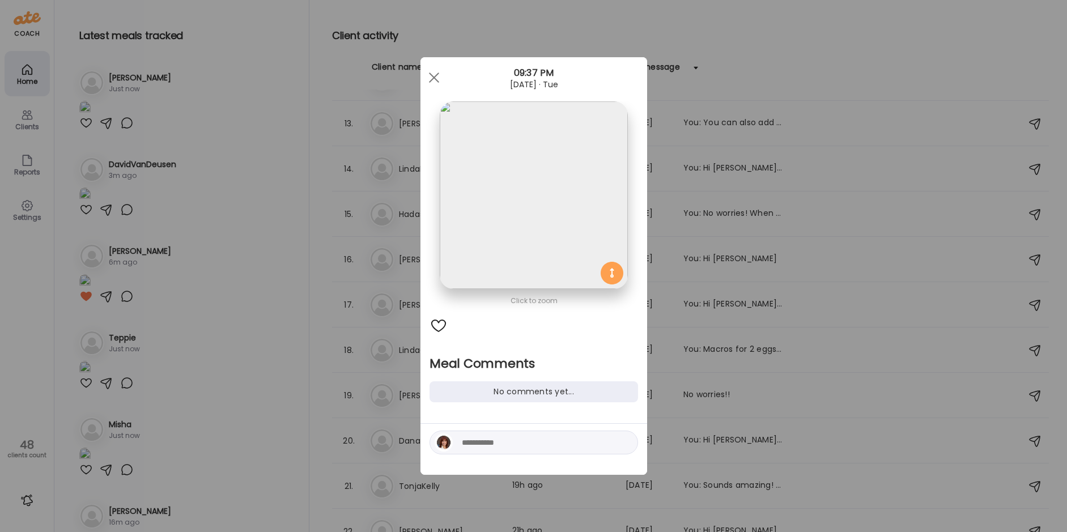
drag, startPoint x: 211, startPoint y: 338, endPoint x: 218, endPoint y: 255, distance: 83.0
click at [211, 337] on div "Ate Coach Dashboard Wahoo! It’s official Take a moment to set up your Coach Pro…" at bounding box center [533, 266] width 1067 height 532
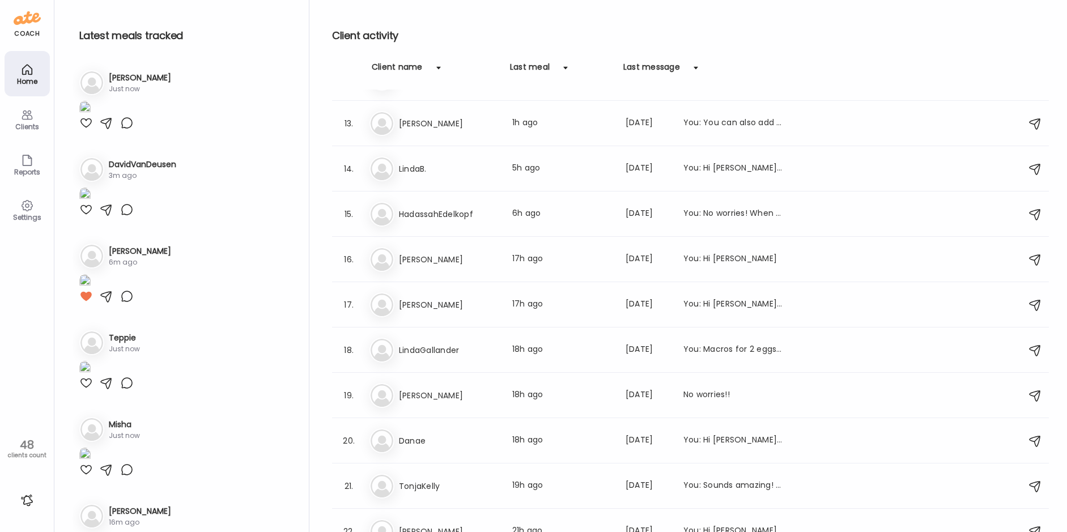
click at [91, 116] on img at bounding box center [84, 108] width 11 height 15
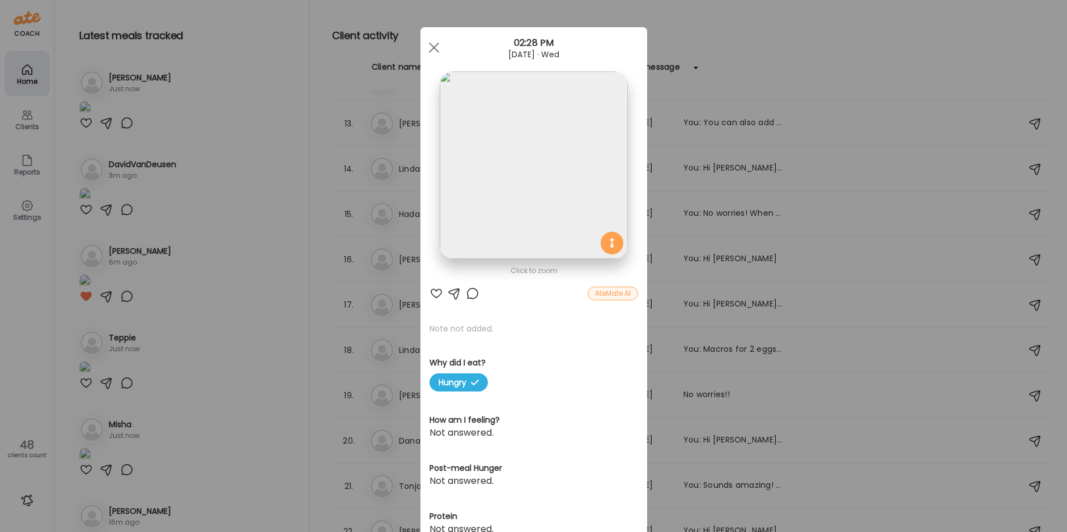
click at [472, 294] on div at bounding box center [473, 294] width 14 height 14
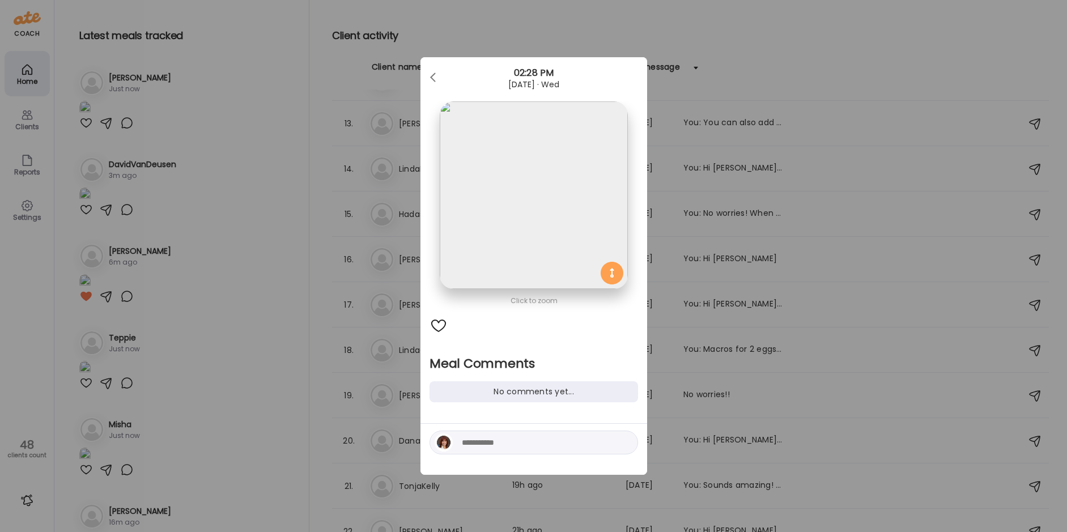
click at [486, 444] on textarea at bounding box center [538, 443] width 153 height 14
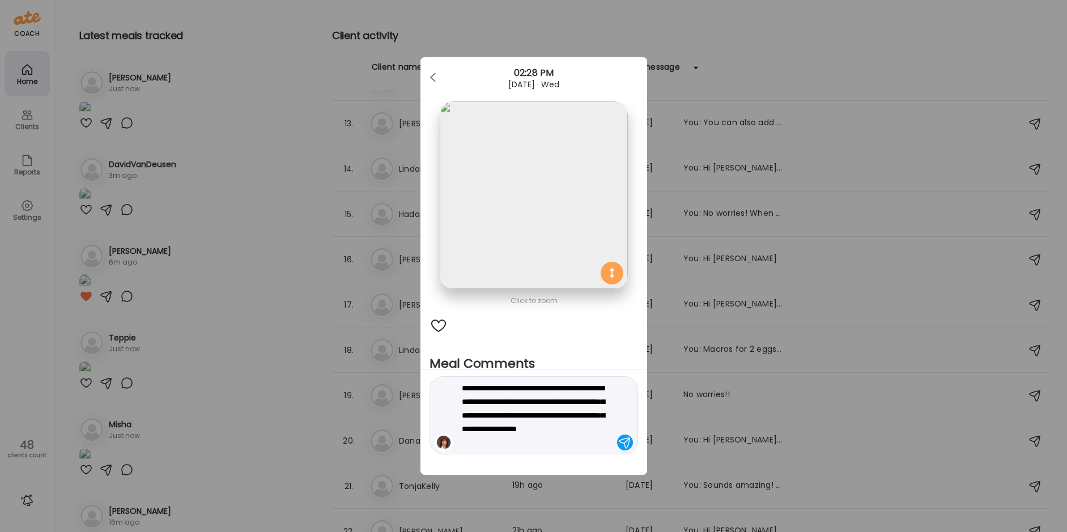
type textarea "**********"
click at [574, 443] on div at bounding box center [625, 443] width 16 height 16
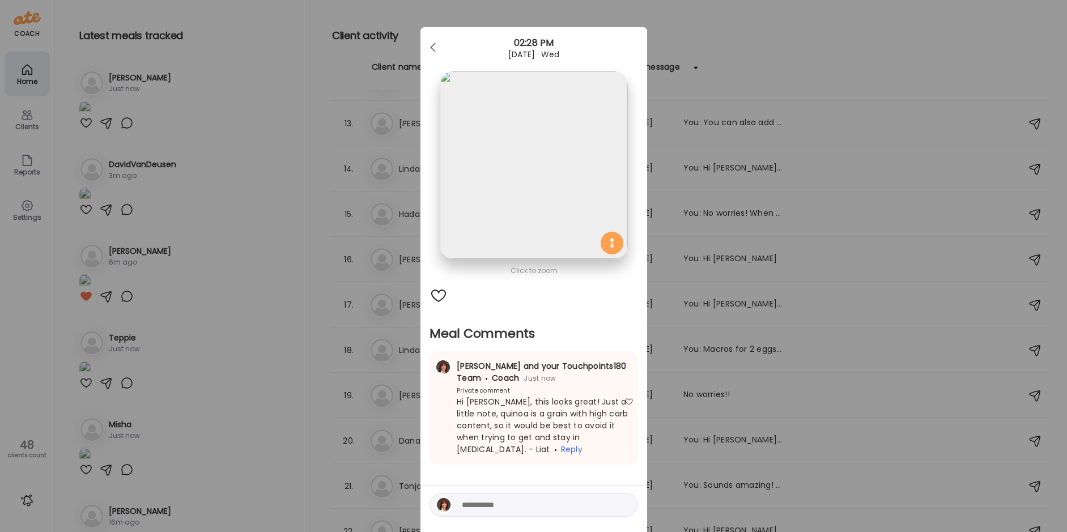
click at [258, 344] on div "Ate Coach Dashboard Wahoo! It’s official Take a moment to set up your Coach Pro…" at bounding box center [533, 266] width 1067 height 532
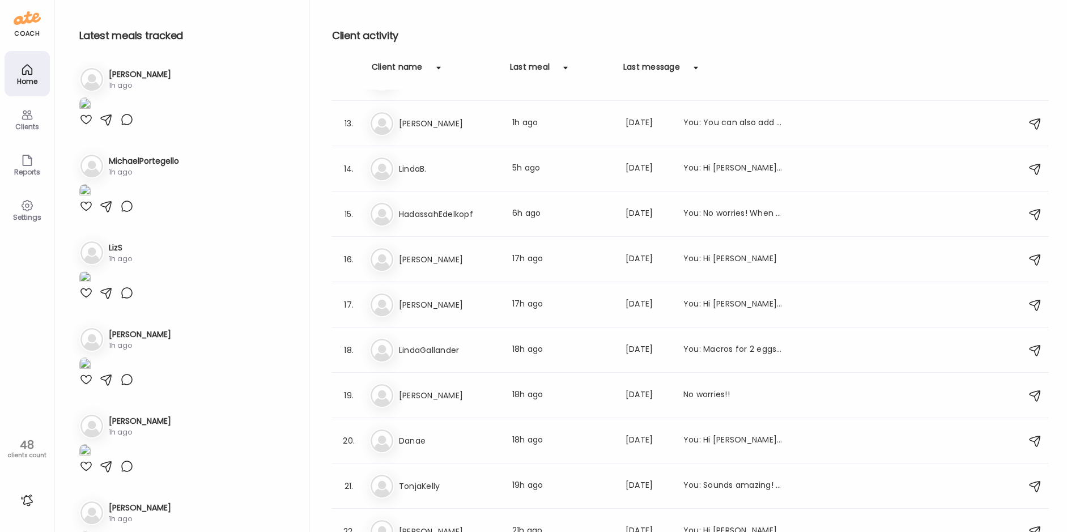
scroll to position [793, 0]
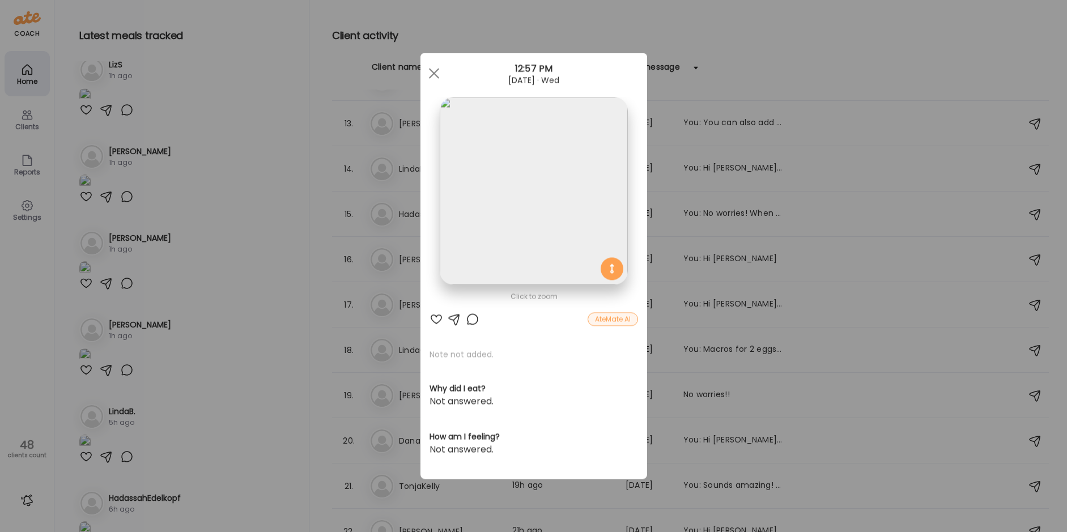
click at [524, 226] on img at bounding box center [534, 191] width 188 height 188
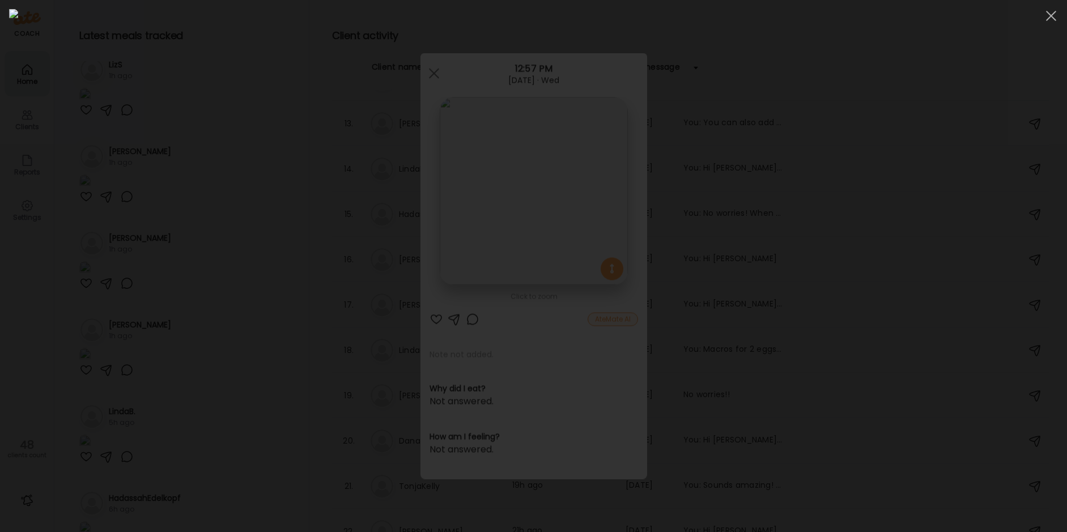
click at [524, 226] on img at bounding box center [533, 266] width 1049 height 514
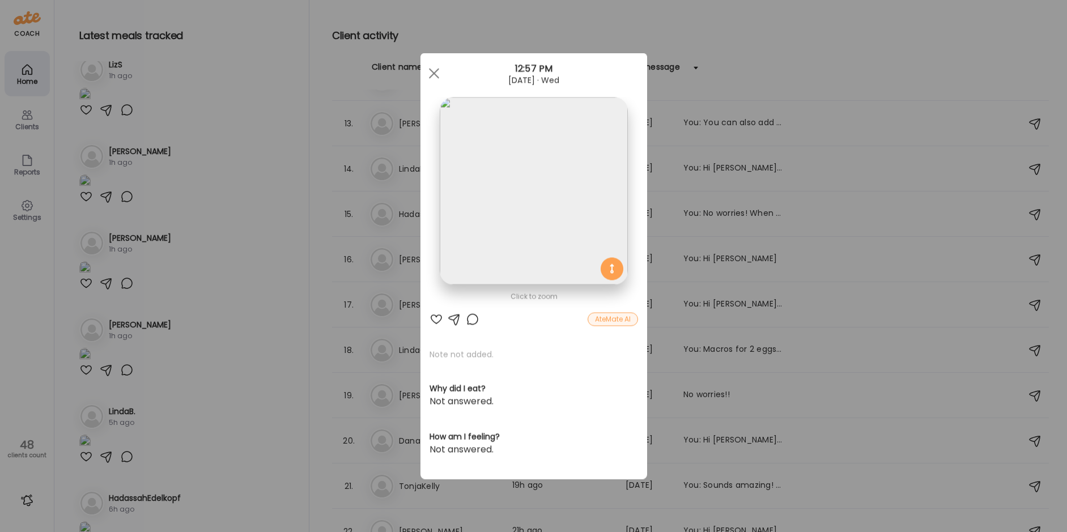
click at [474, 315] on div at bounding box center [473, 320] width 14 height 14
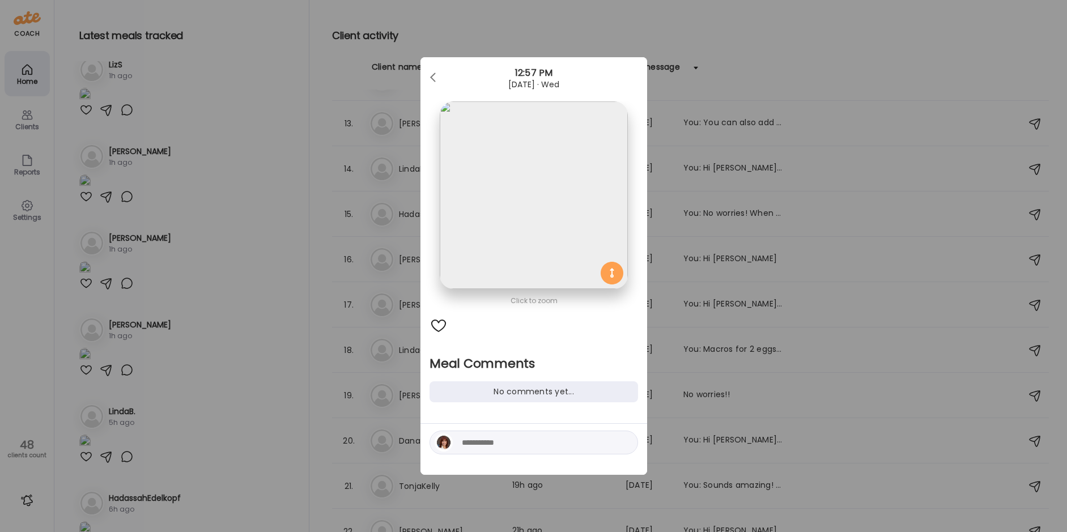
click at [474, 449] on textarea at bounding box center [538, 443] width 153 height 14
type textarea "*"
click at [209, 371] on div "Ate Coach Dashboard Wahoo! It’s official Take a moment to set up your Coach Pro…" at bounding box center [533, 266] width 1067 height 532
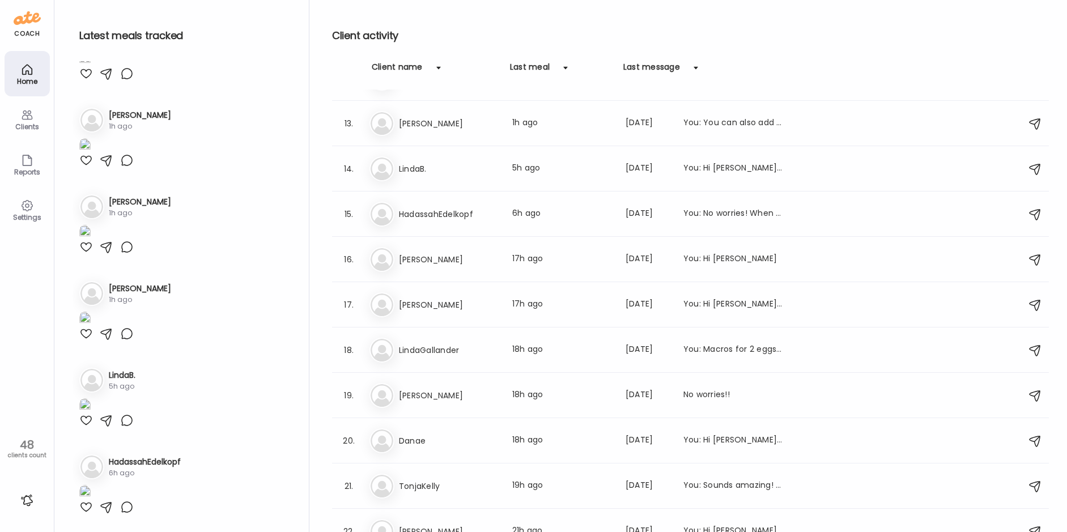
scroll to position [1303, 0]
click at [91, 313] on img at bounding box center [84, 319] width 11 height 15
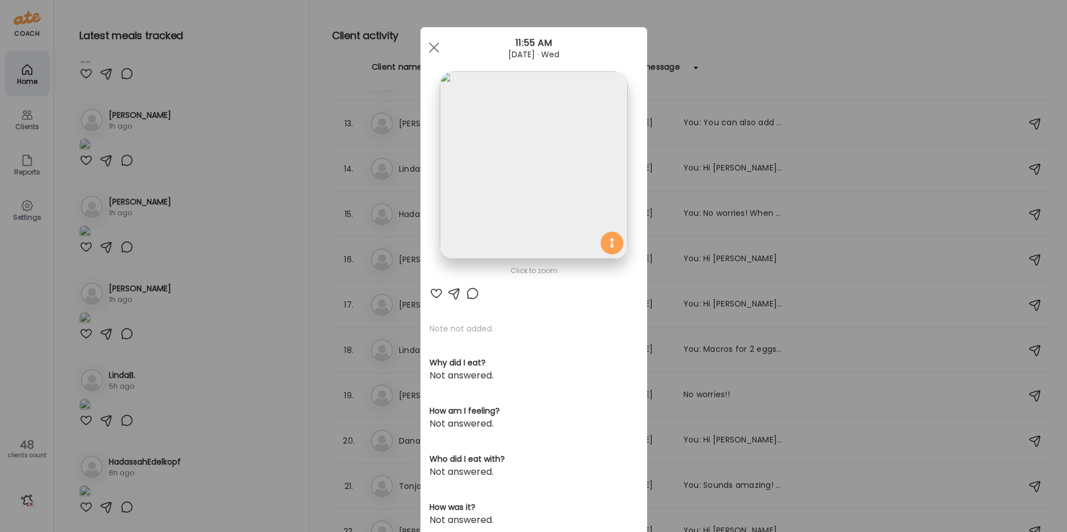
click at [467, 290] on div at bounding box center [473, 294] width 14 height 14
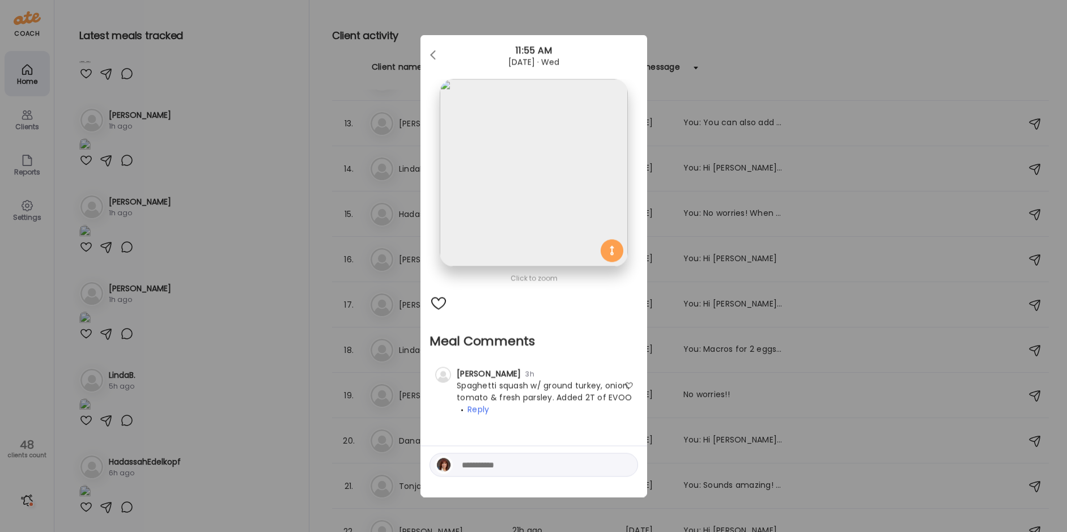
click at [269, 132] on div "Ate Coach Dashboard Wahoo! It’s official Take a moment to set up your Coach Pro…" at bounding box center [533, 266] width 1067 height 532
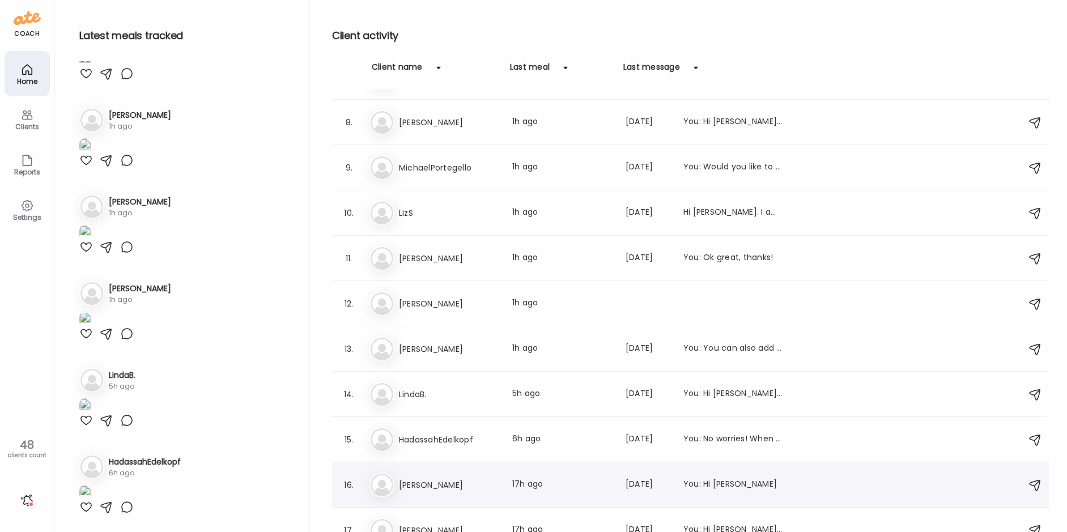
scroll to position [306, 0]
click at [448, 347] on h3 "[PERSON_NAME]" at bounding box center [449, 350] width 100 height 14
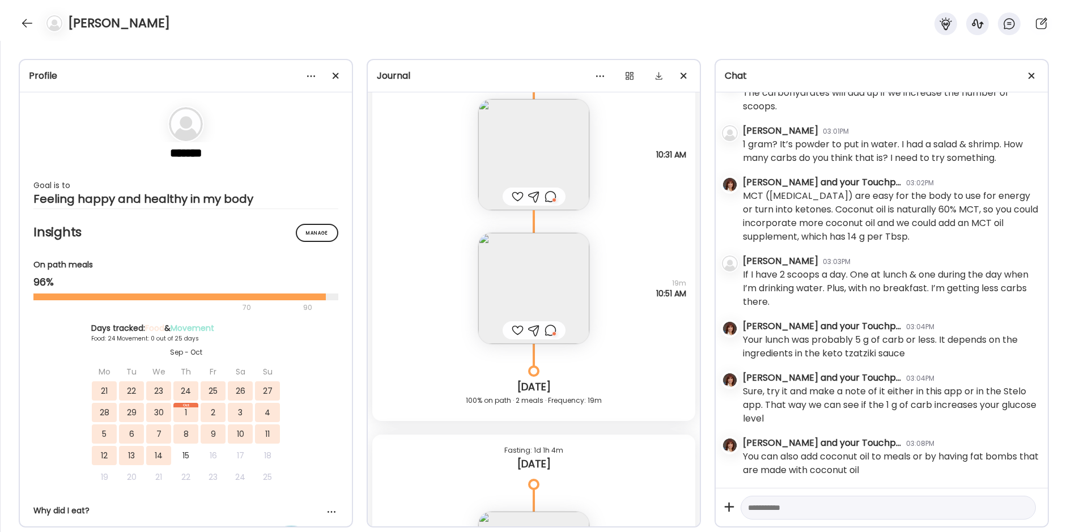
scroll to position [13780, 0]
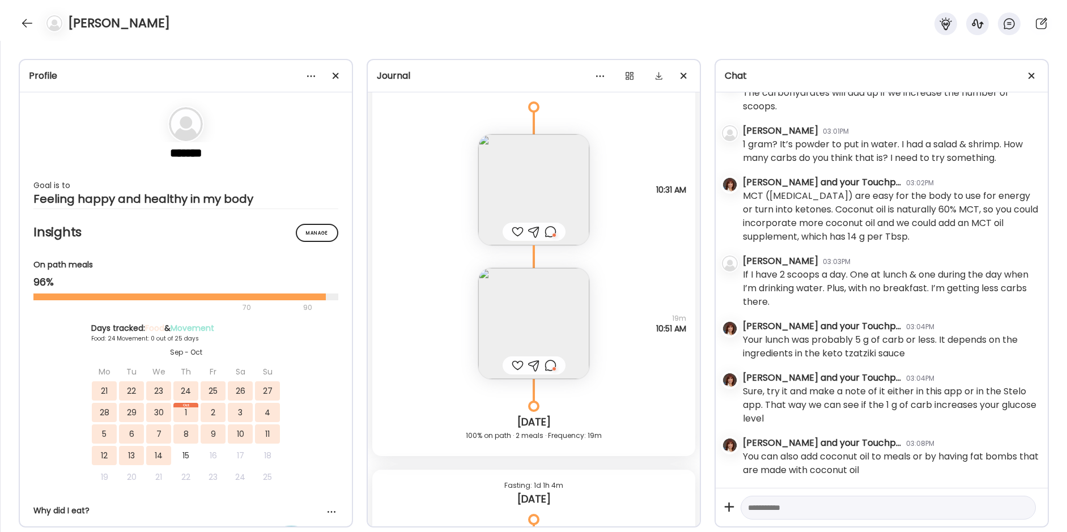
click at [509, 325] on img at bounding box center [533, 323] width 111 height 111
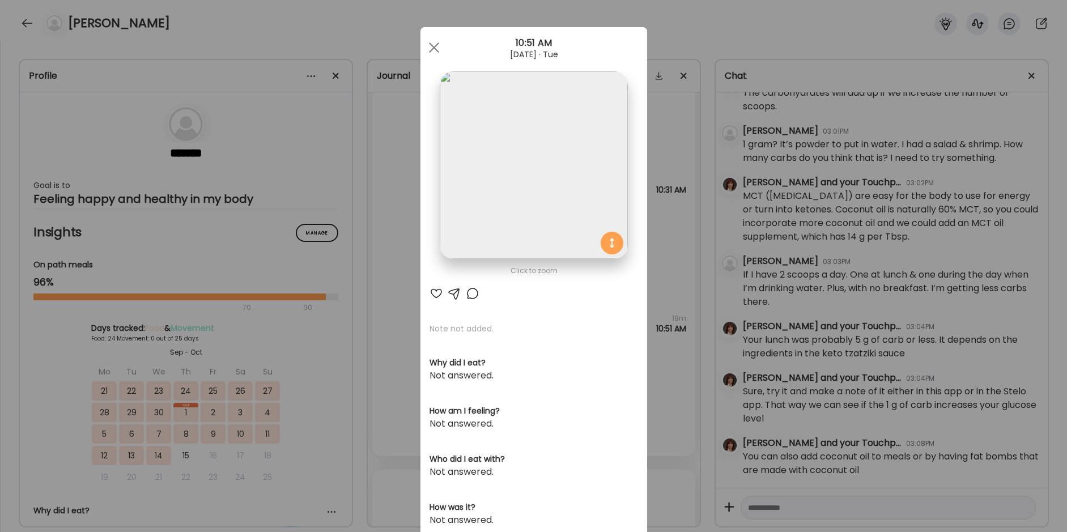
click at [376, 262] on div "Ate Coach Dashboard Wahoo! It’s official Take a moment to set up your Coach Pro…" at bounding box center [533, 266] width 1067 height 532
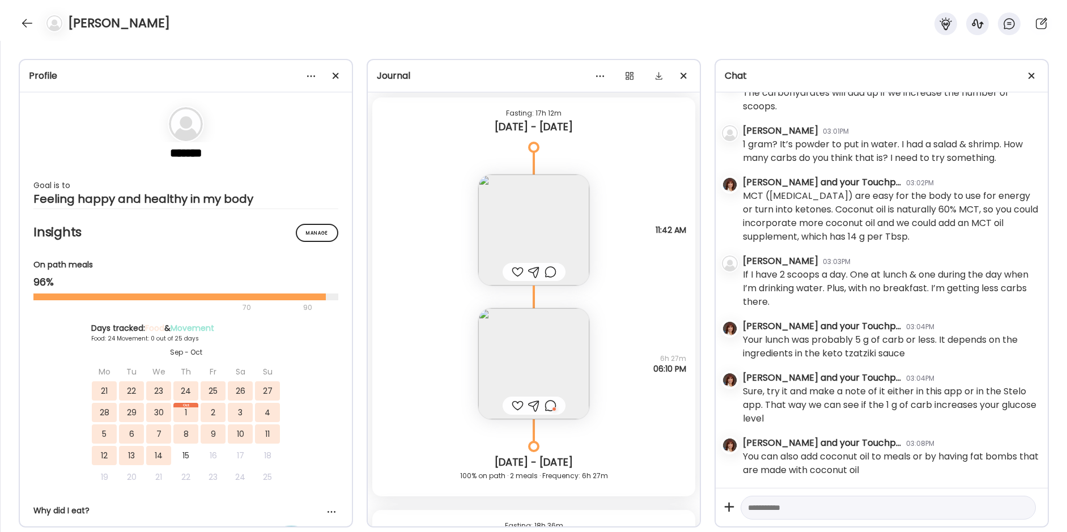
scroll to position [12023, 0]
click at [524, 220] on img at bounding box center [533, 226] width 111 height 111
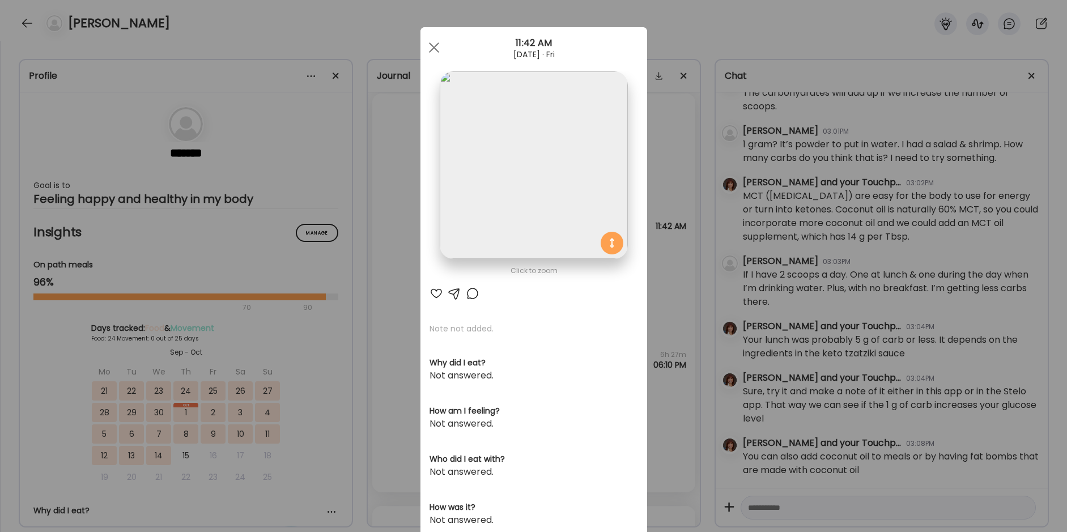
click at [524, 207] on img at bounding box center [534, 165] width 188 height 188
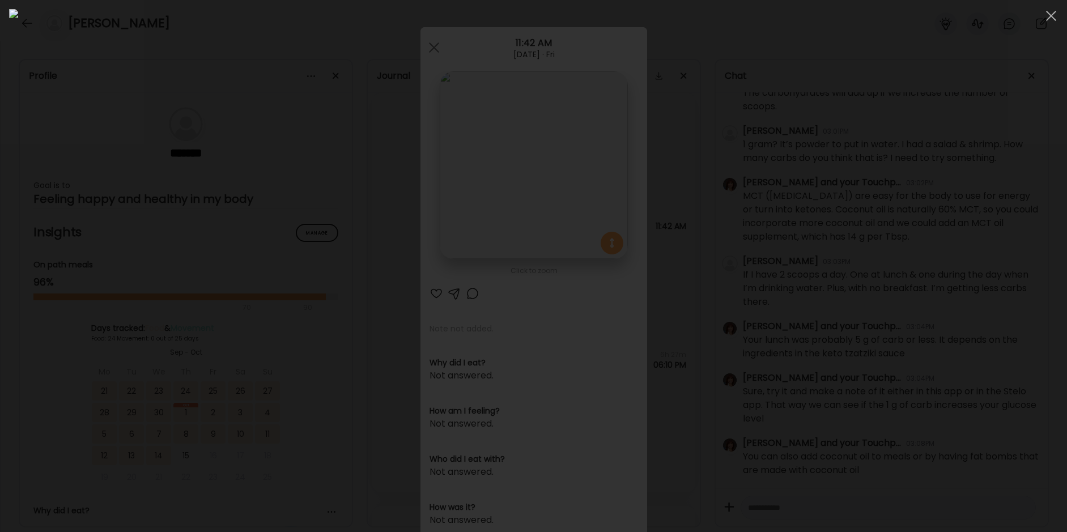
click at [207, 380] on div at bounding box center [533, 266] width 1049 height 514
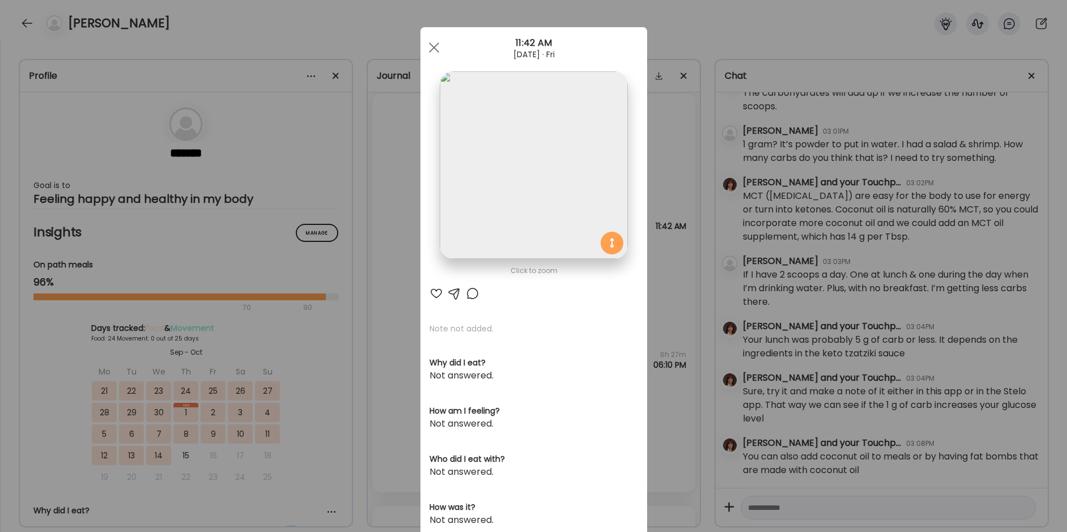
click at [411, 358] on div "Ate Coach Dashboard Wahoo! It’s official Take a moment to set up your Coach Pro…" at bounding box center [533, 266] width 1067 height 532
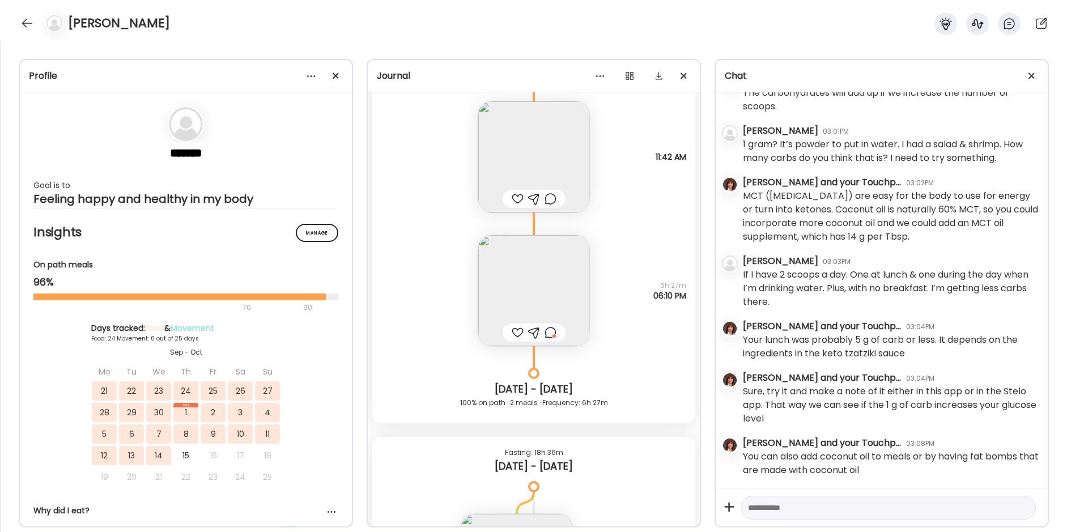
scroll to position [12079, 0]
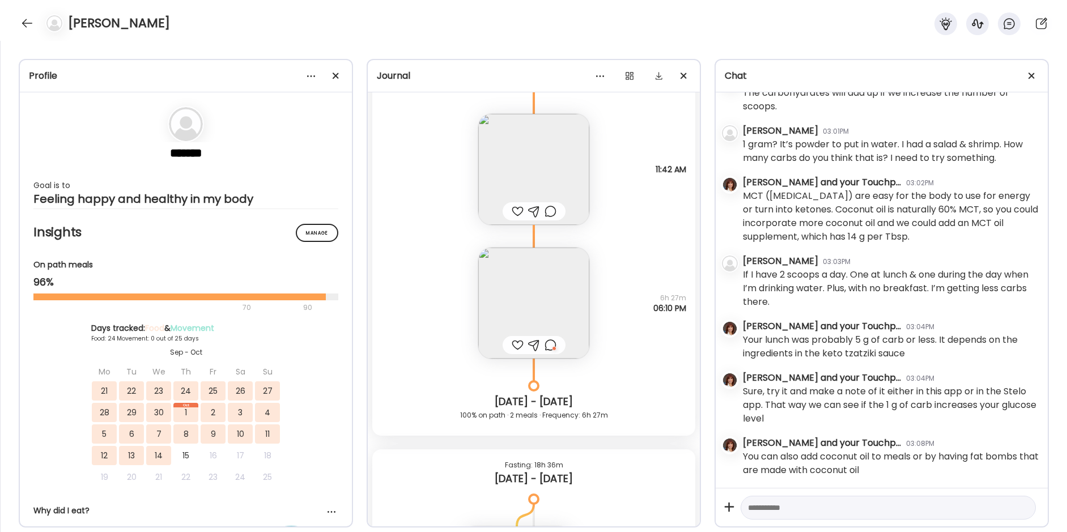
click at [538, 315] on img at bounding box center [533, 303] width 111 height 111
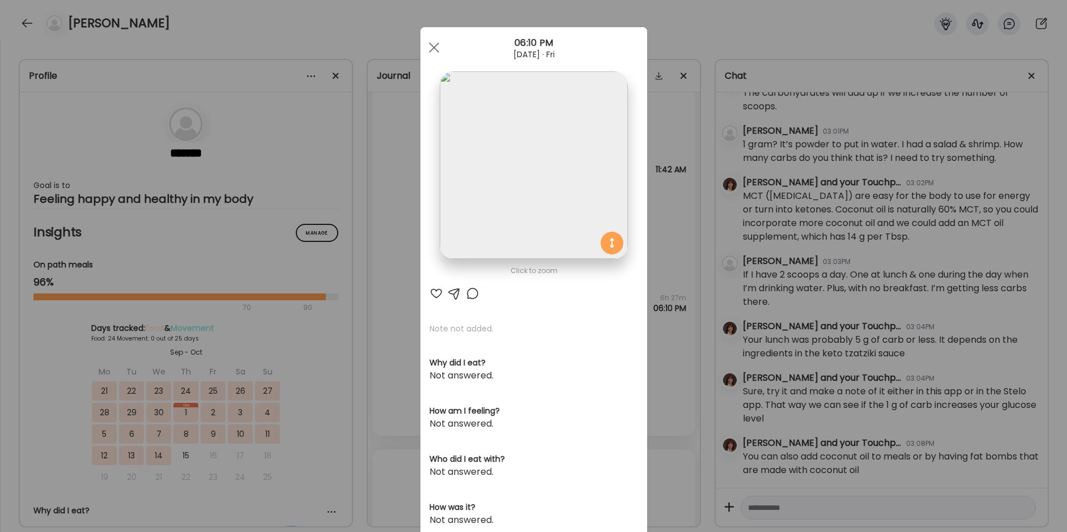
click at [542, 231] on img at bounding box center [534, 165] width 188 height 188
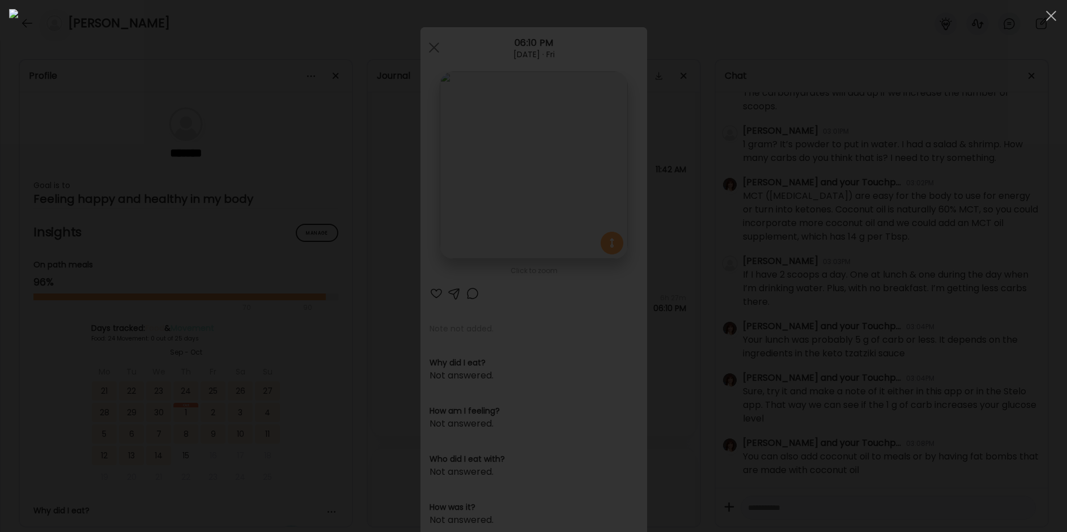
click at [256, 312] on div at bounding box center [533, 266] width 1049 height 514
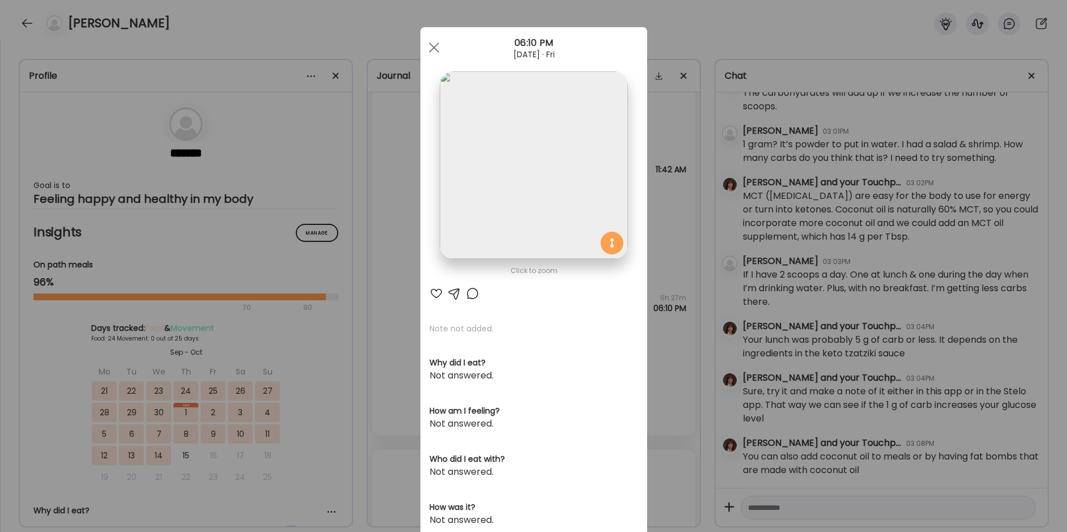
click at [367, 359] on div "Ate Coach Dashboard Wahoo! It’s official Take a moment to set up your Coach Pro…" at bounding box center [533, 266] width 1067 height 532
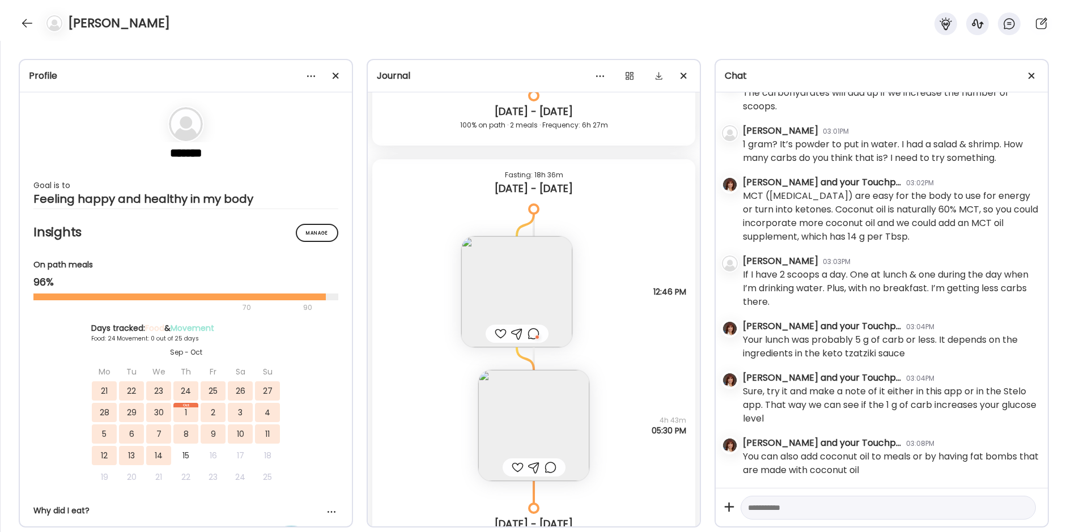
scroll to position [12419, 0]
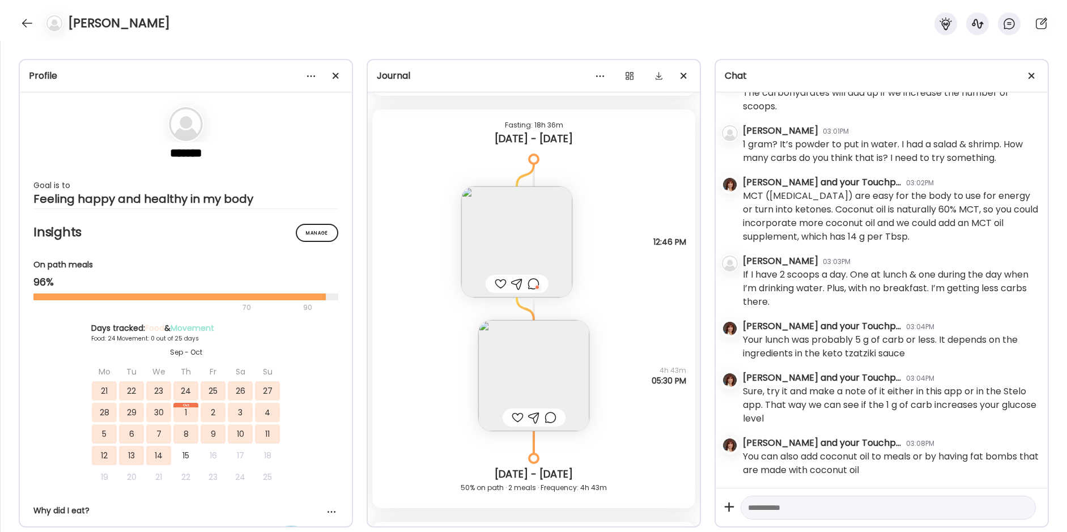
click at [504, 226] on img at bounding box center [516, 241] width 111 height 111
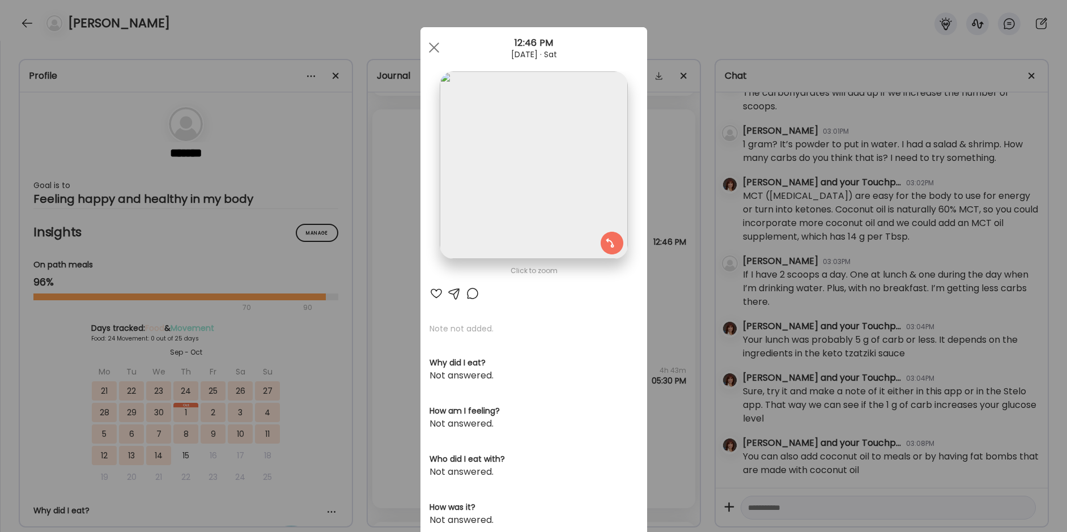
click at [524, 171] on img at bounding box center [534, 165] width 188 height 188
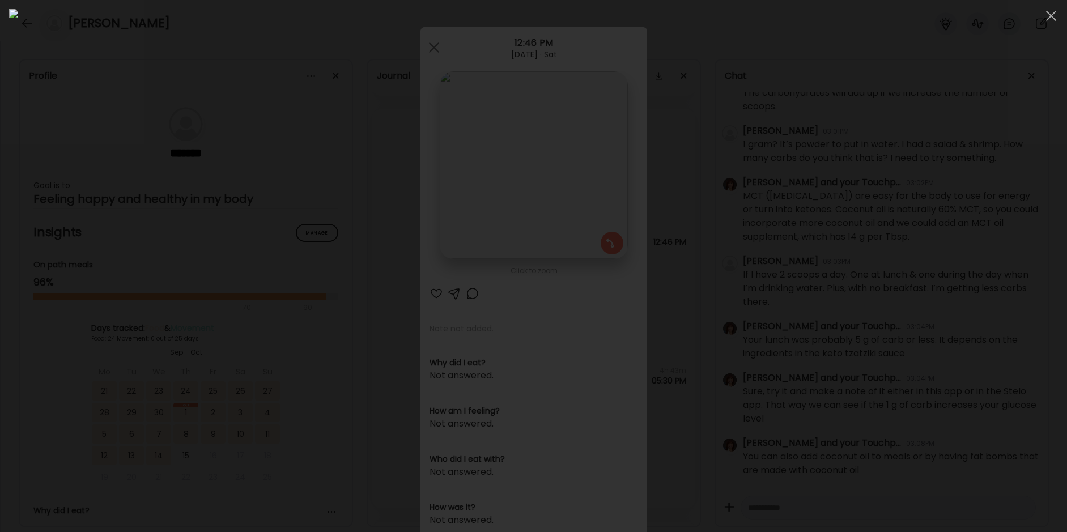
click at [256, 275] on div at bounding box center [533, 266] width 1049 height 514
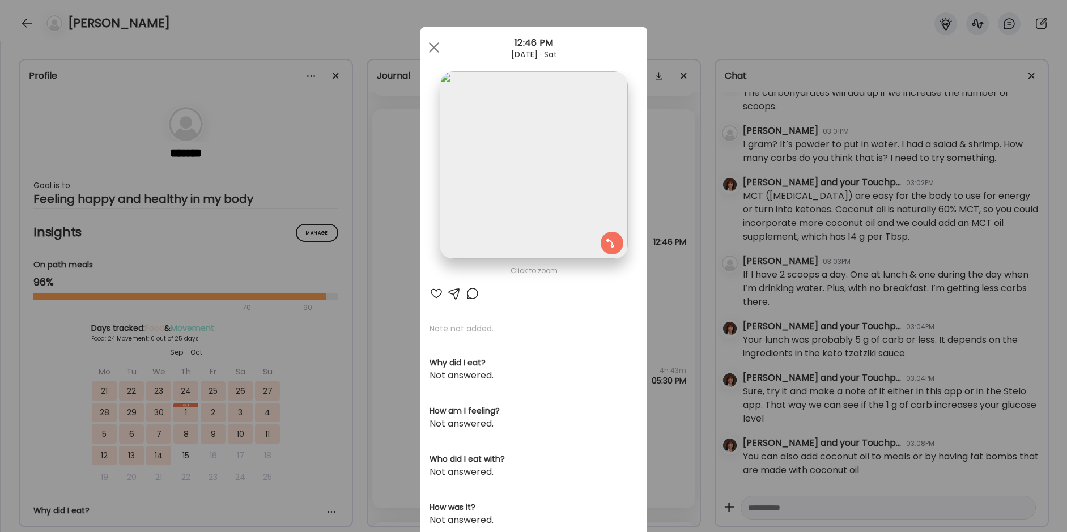
click at [384, 312] on div "Ate Coach Dashboard Wahoo! It’s official Take a moment to set up your Coach Pro…" at bounding box center [533, 266] width 1067 height 532
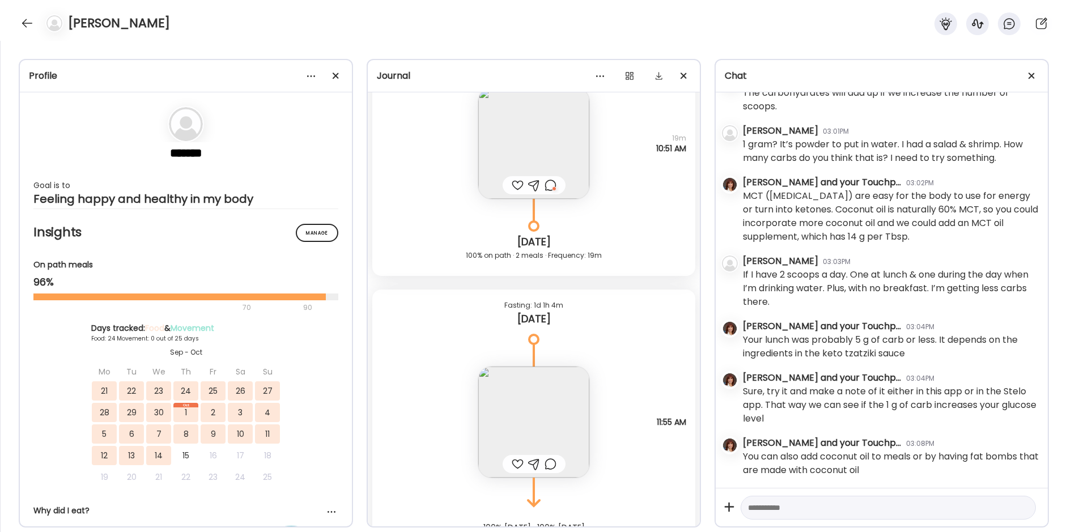
scroll to position [14006, 0]
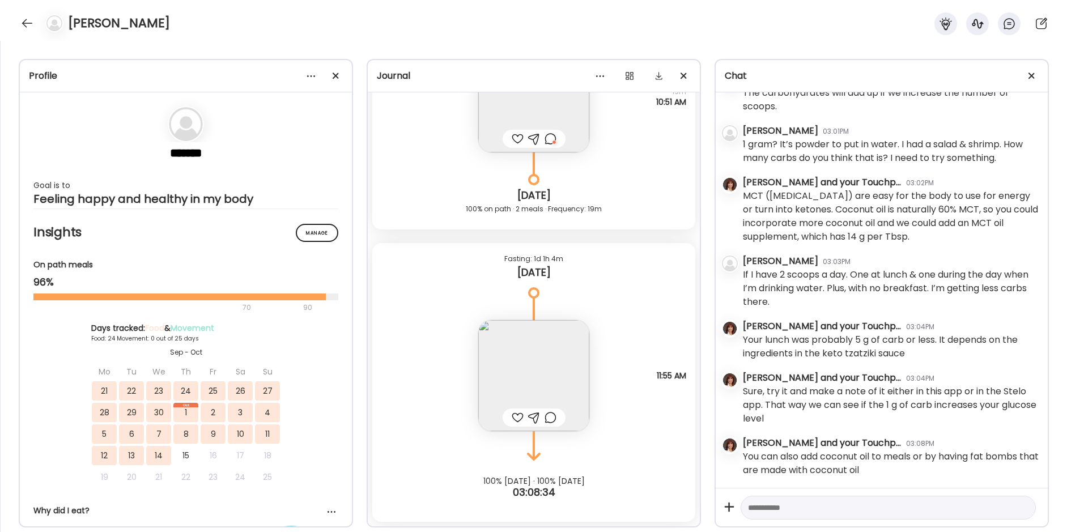
click at [489, 379] on img at bounding box center [533, 375] width 111 height 111
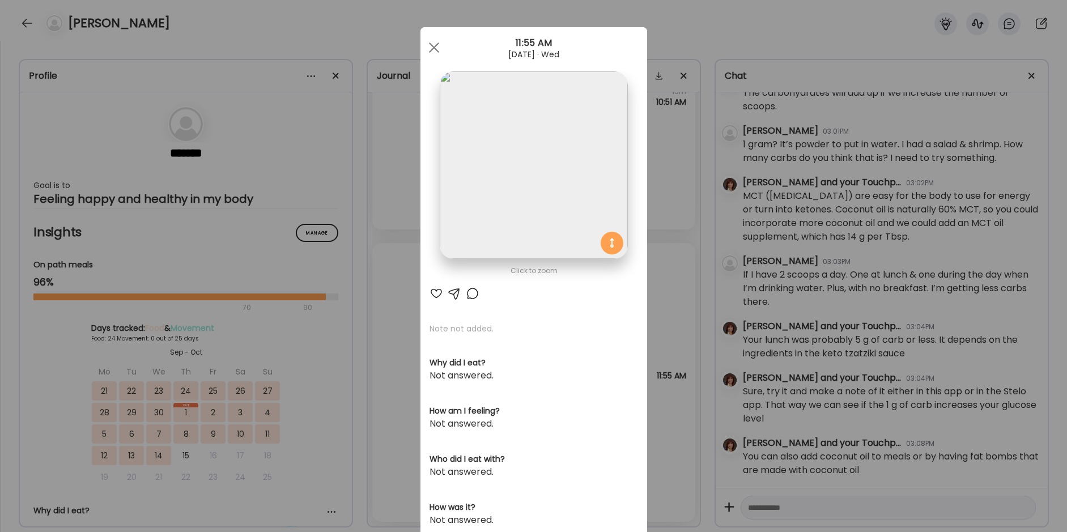
click at [395, 253] on div "Ate Coach Dashboard Wahoo! It’s official Take a moment to set up your Coach Pro…" at bounding box center [533, 266] width 1067 height 532
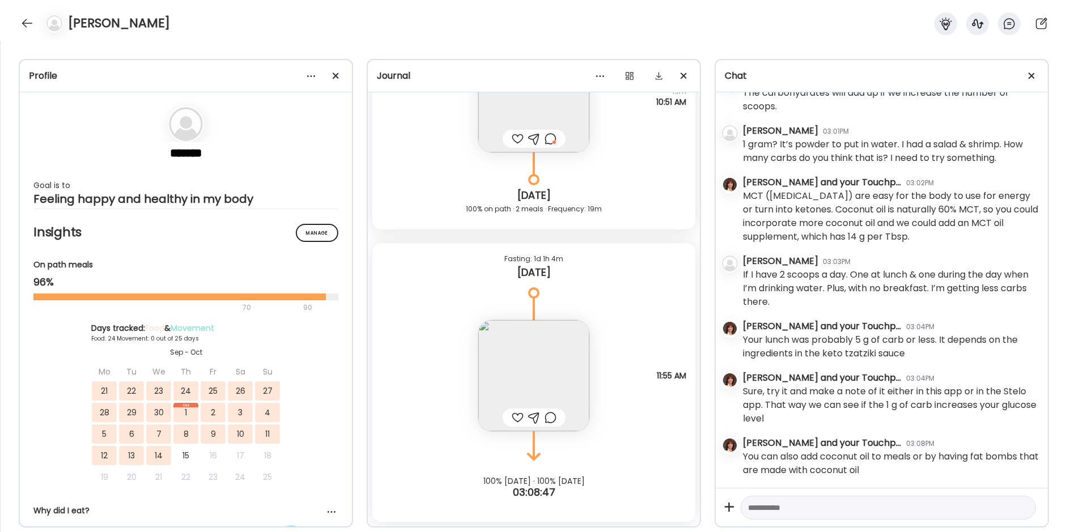
click at [24, 24] on div at bounding box center [27, 23] width 18 height 18
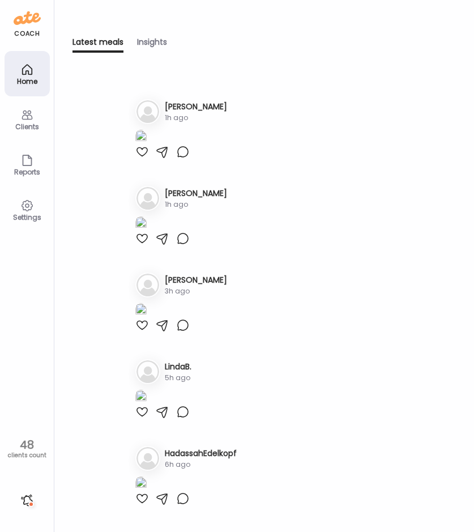
scroll to position [2040, 0]
click at [31, 123] on div "Clients" at bounding box center [27, 126] width 41 height 7
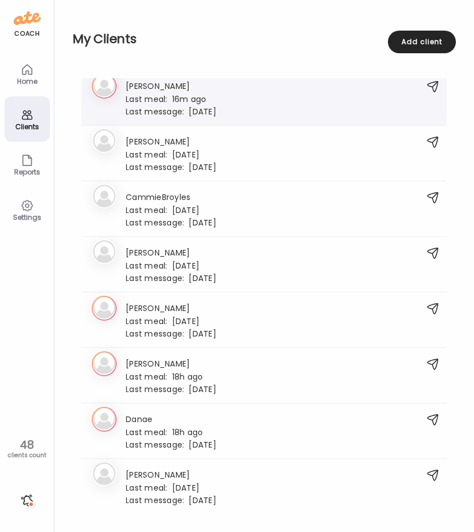
scroll to position [283, 0]
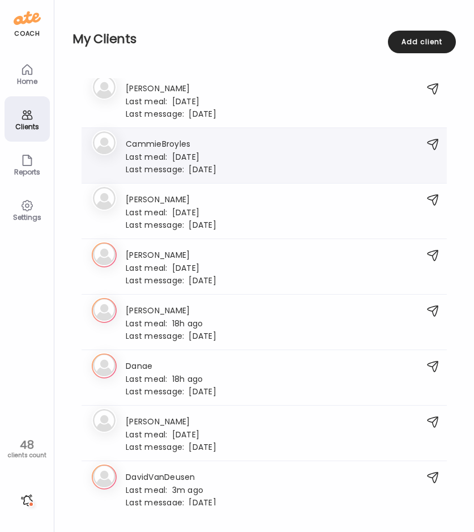
click at [238, 147] on div "Ca CammieBroyles Last meal: [DATE] Last message: [DATE] You: Hello [PERSON_NAME…" at bounding box center [252, 155] width 321 height 37
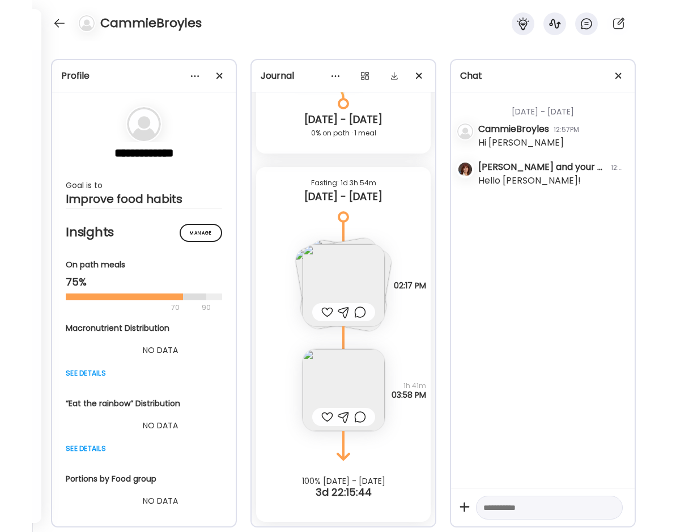
scroll to position [1642, 0]
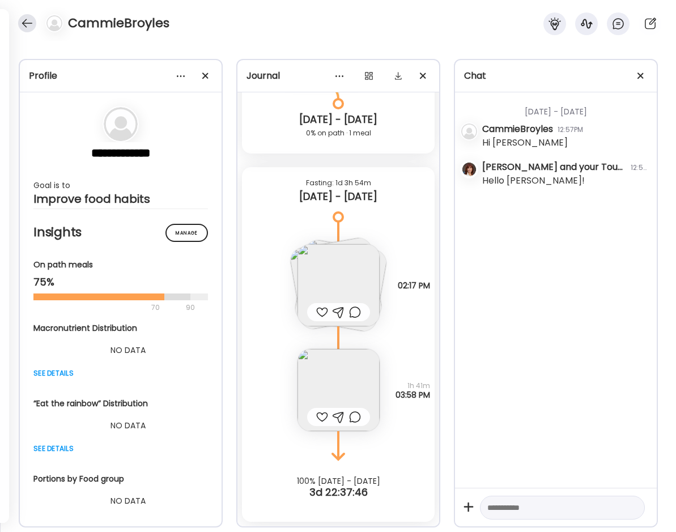
click at [21, 24] on div at bounding box center [27, 23] width 18 height 18
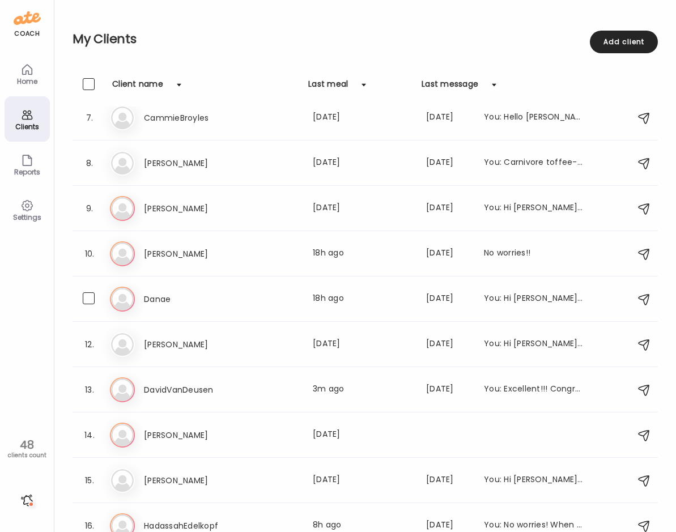
scroll to position [0, 0]
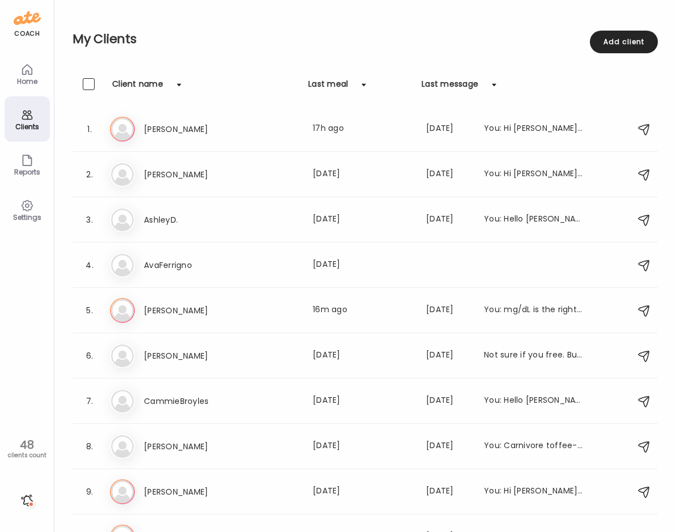
click at [34, 78] on div "Home" at bounding box center [27, 81] width 41 height 7
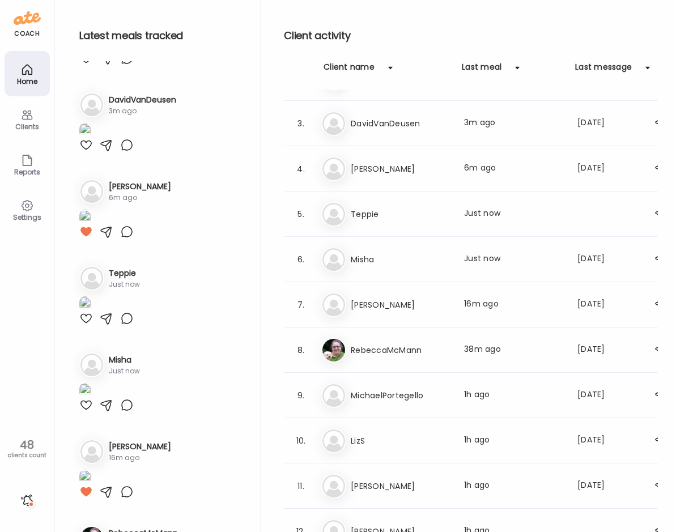
scroll to position [227, 0]
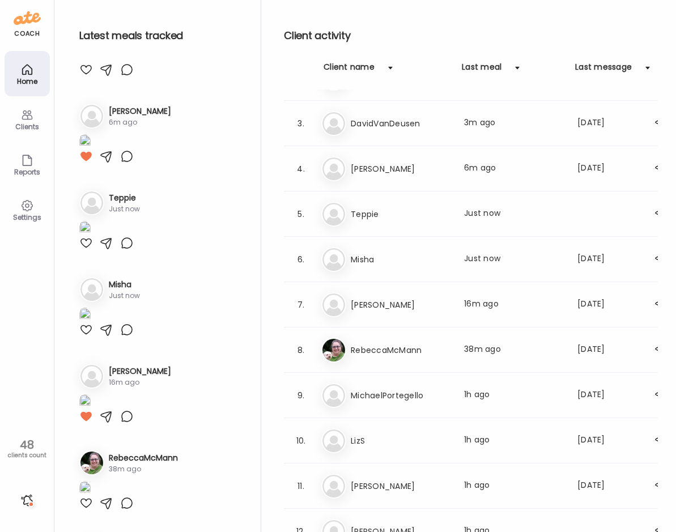
click at [29, 498] on div at bounding box center [27, 500] width 18 height 18
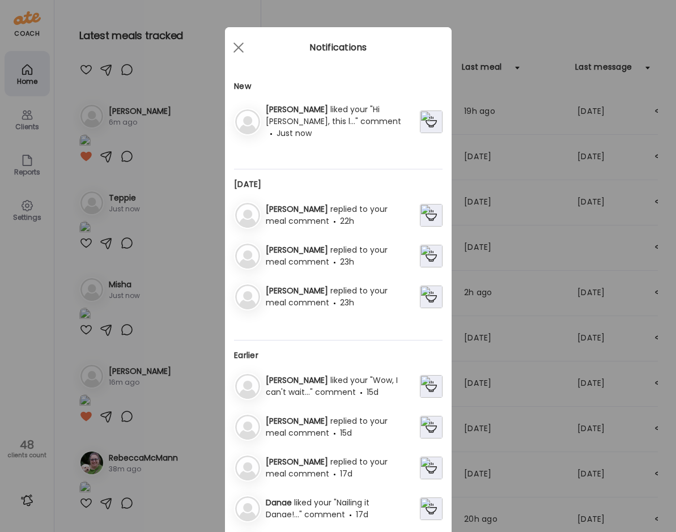
click at [384, 125] on div "[PERSON_NAME] liked your "Hi [PERSON_NAME], this l..." comment Just now" at bounding box center [340, 122] width 159 height 36
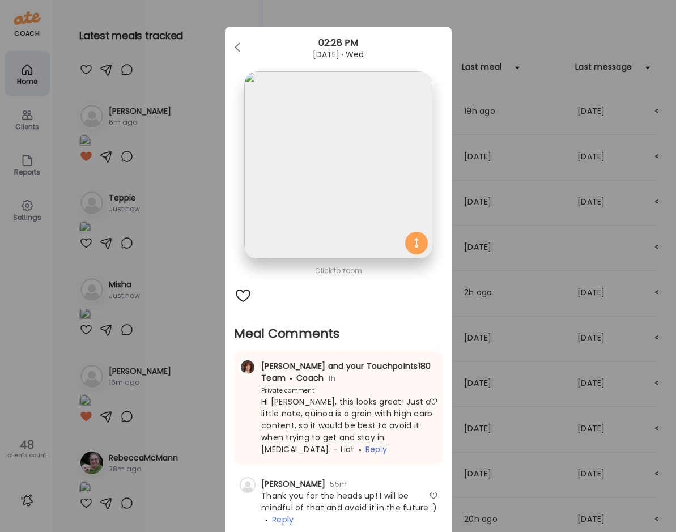
scroll to position [103, 0]
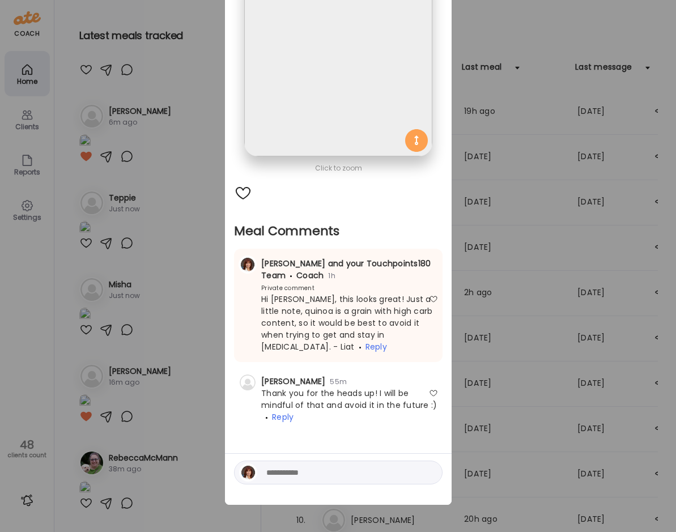
click at [430, 392] on div at bounding box center [433, 393] width 9 height 9
click at [163, 274] on div "Ate Coach Dashboard Wahoo! It’s official Take a moment to set up your Coach Pro…" at bounding box center [338, 266] width 676 height 532
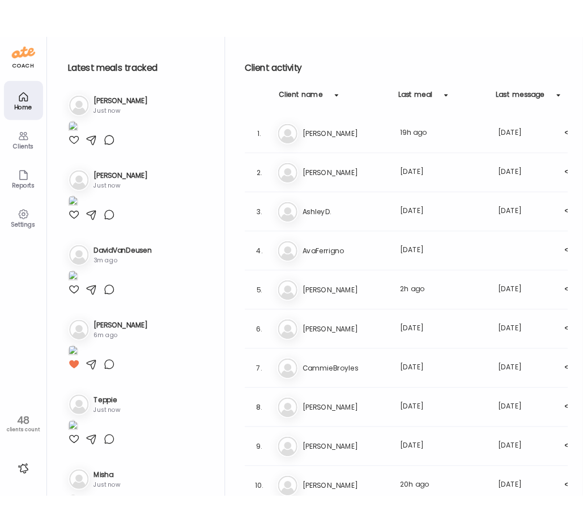
scroll to position [0, 0]
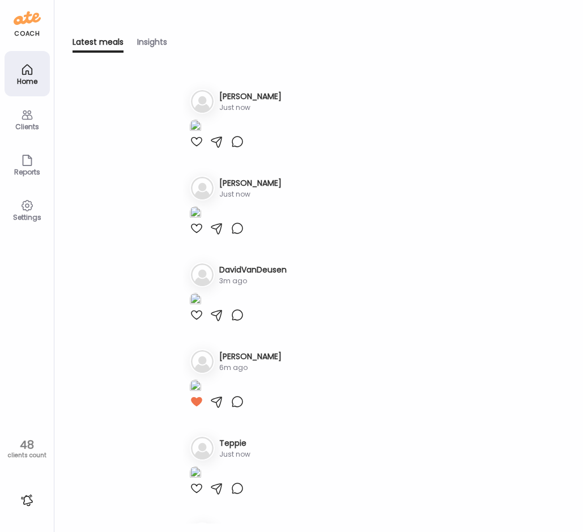
click at [22, 116] on icon at bounding box center [27, 116] width 11 height 10
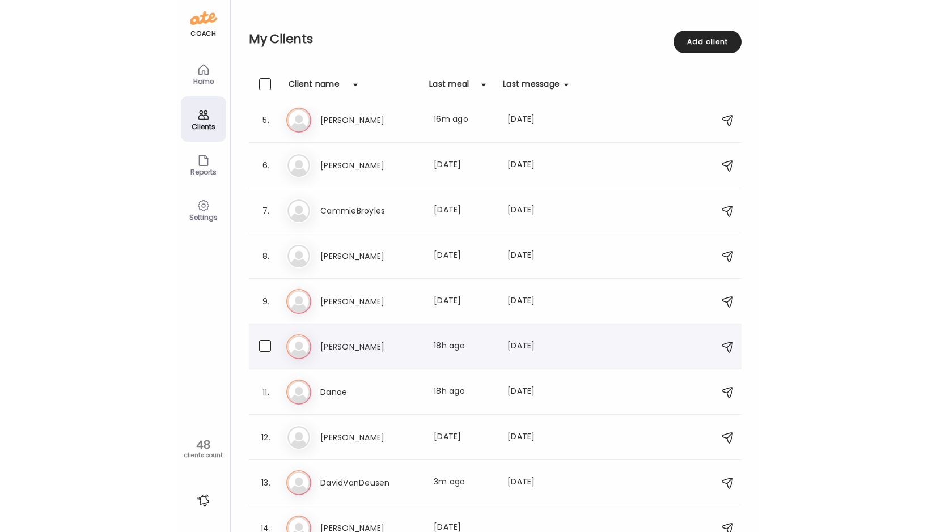
scroll to position [170, 0]
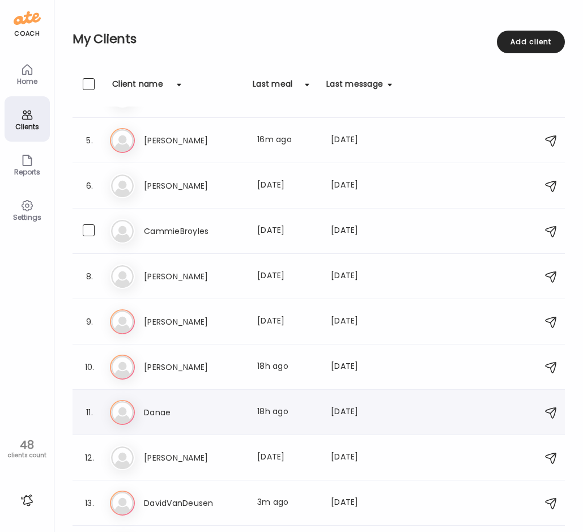
click at [167, 230] on h3 "CammieBroyles" at bounding box center [194, 231] width 100 height 14
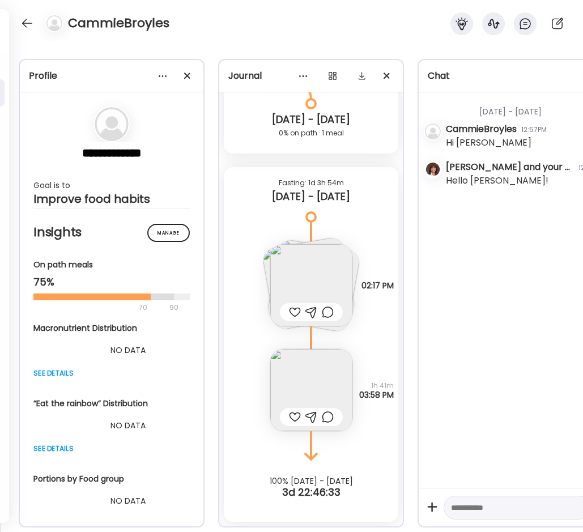
click at [259, 14] on div "CammieBroyles" at bounding box center [291, 20] width 583 height 41
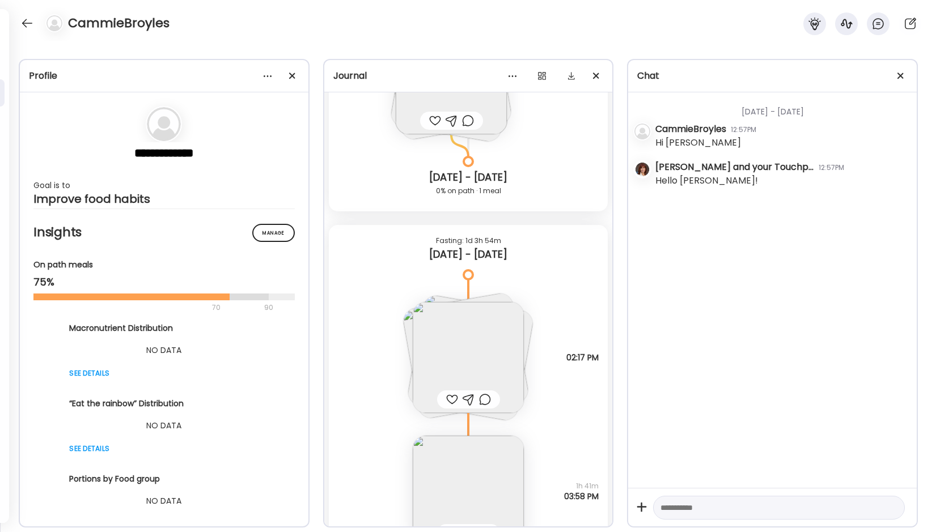
scroll to position [1733, 0]
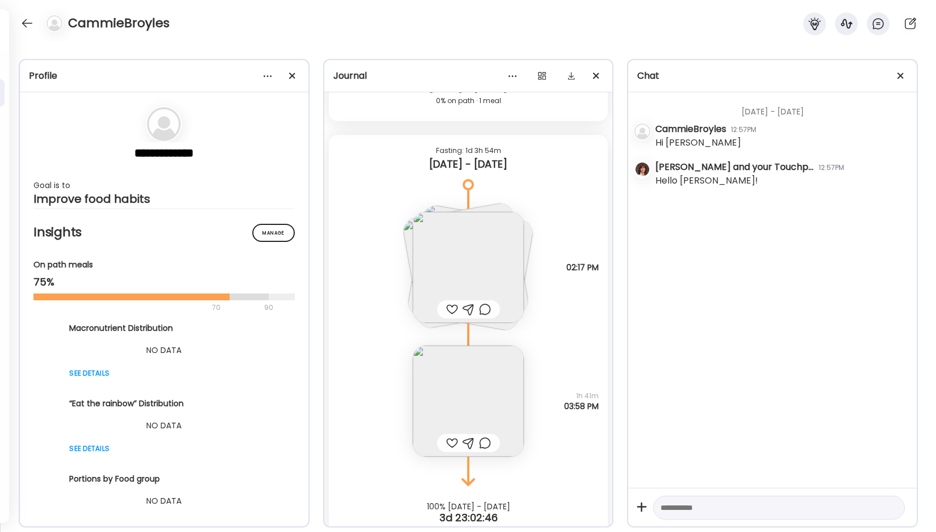
drag, startPoint x: 233, startPoint y: 37, endPoint x: 100, endPoint y: 24, distance: 133.3
click at [230, 36] on div "CammieBroyles" at bounding box center [468, 20] width 936 height 41
click at [21, 19] on div at bounding box center [27, 23] width 18 height 18
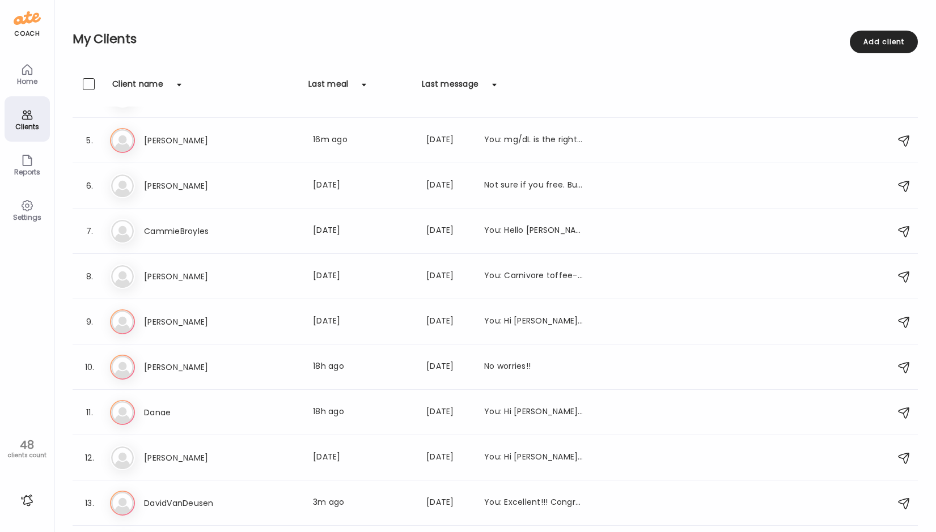
click at [17, 91] on div "Home" at bounding box center [27, 73] width 45 height 45
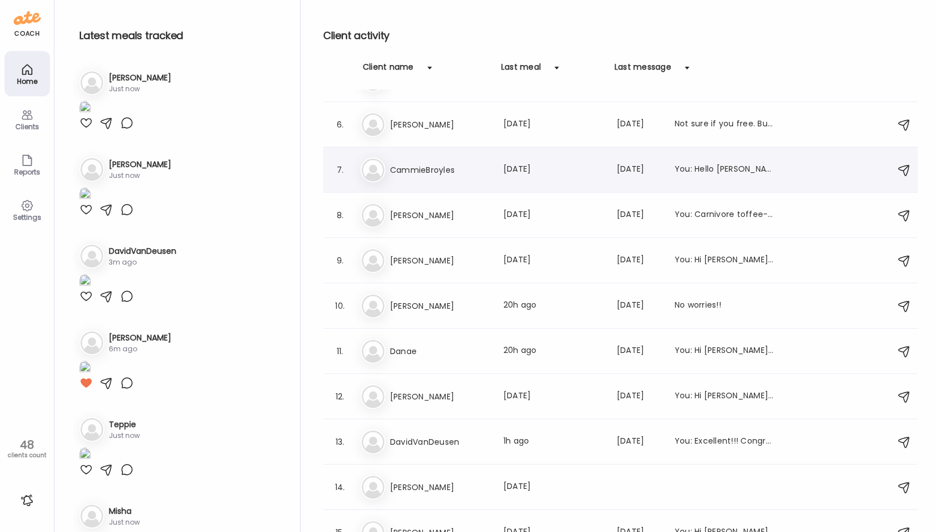
scroll to position [227, 0]
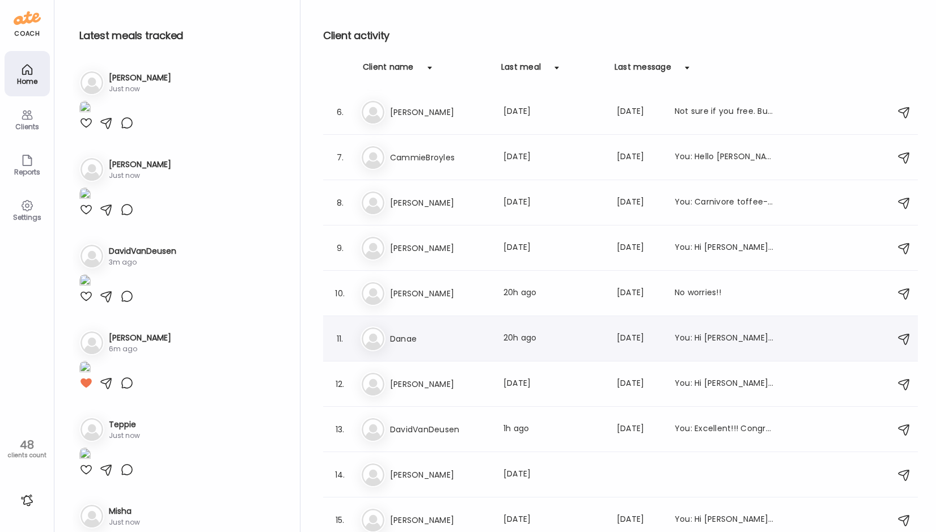
click at [479, 341] on h3 "Danae" at bounding box center [440, 339] width 100 height 14
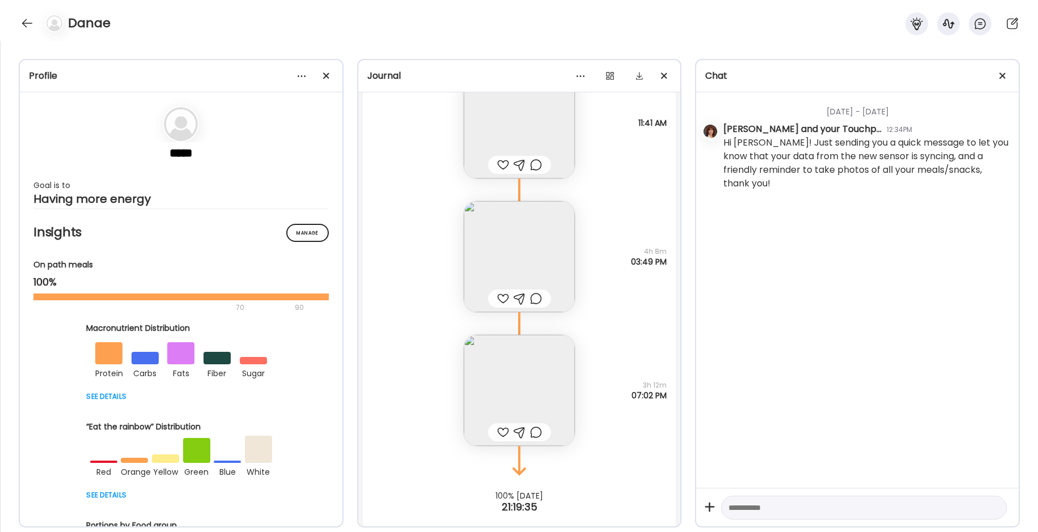
scroll to position [11263, 0]
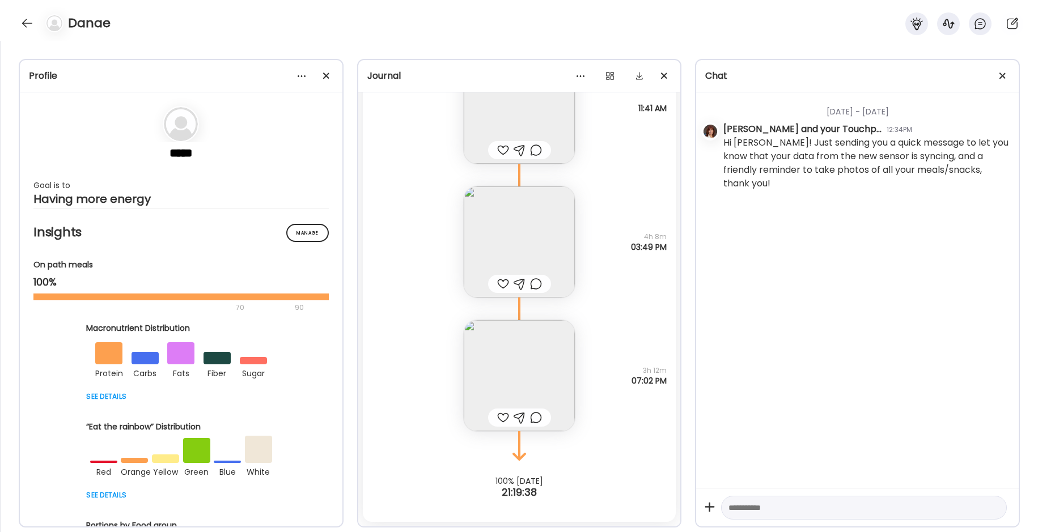
click at [511, 364] on img at bounding box center [519, 375] width 111 height 111
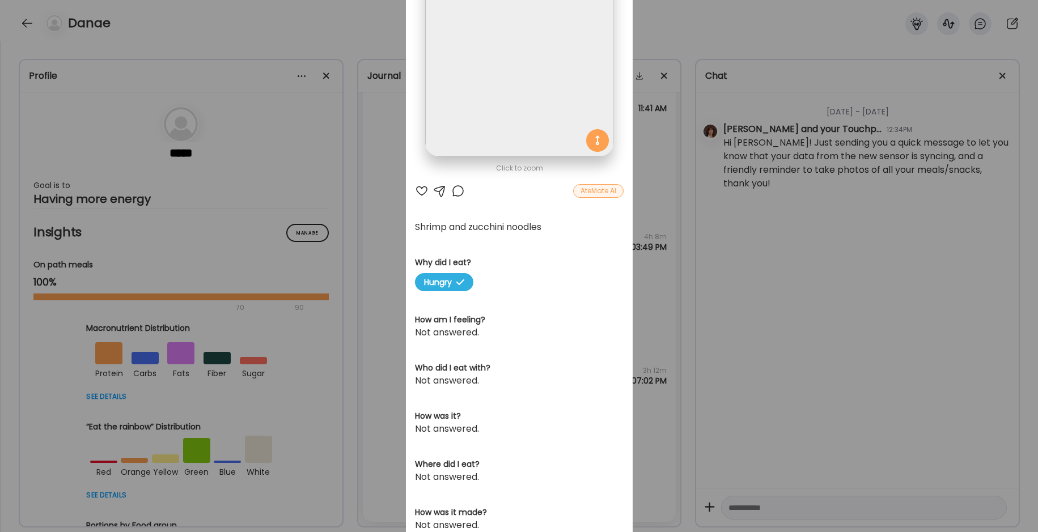
scroll to position [0, 0]
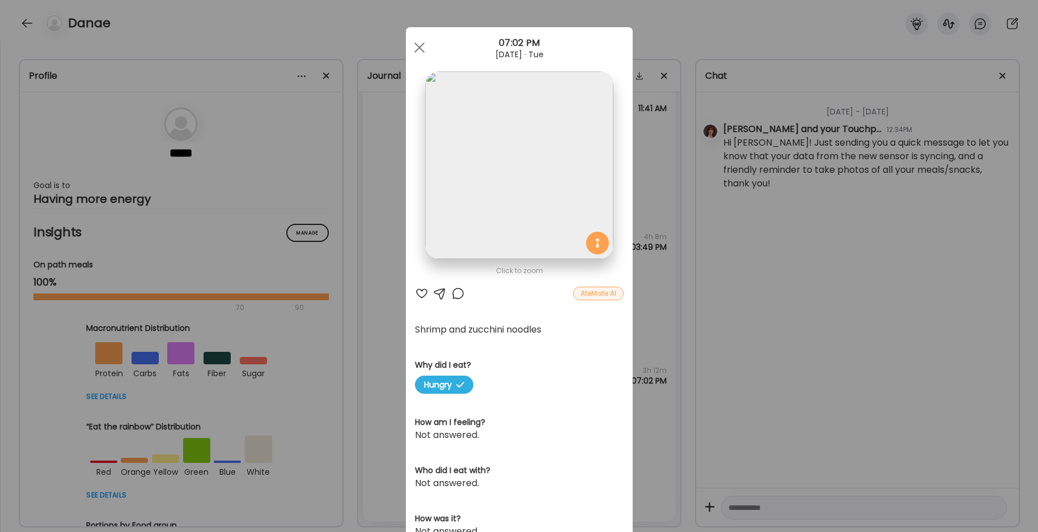
click at [378, 273] on div "Ate Coach Dashboard Wahoo! It’s official Take a moment to set up your Coach Pro…" at bounding box center [519, 266] width 1038 height 532
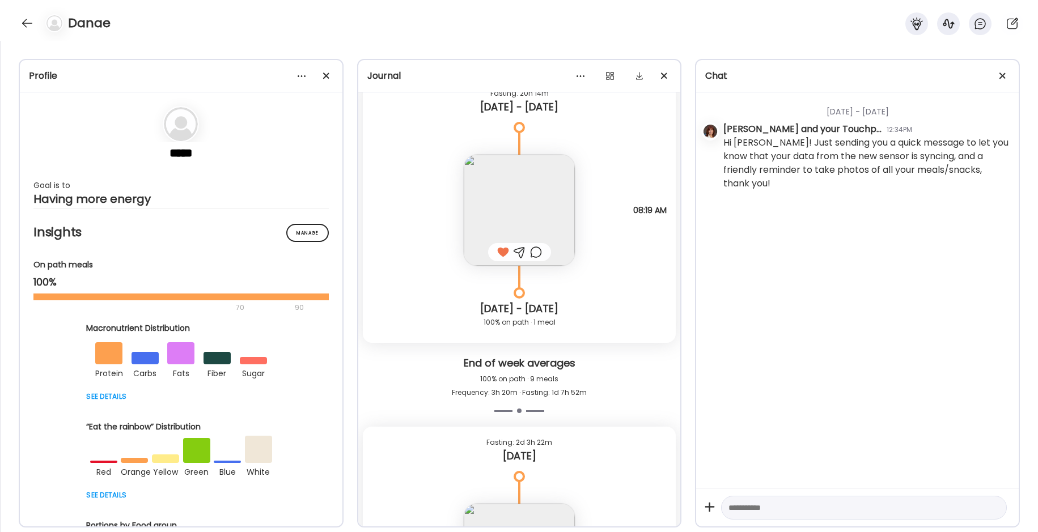
scroll to position [10810, 0]
